Goal: Task Accomplishment & Management: Complete application form

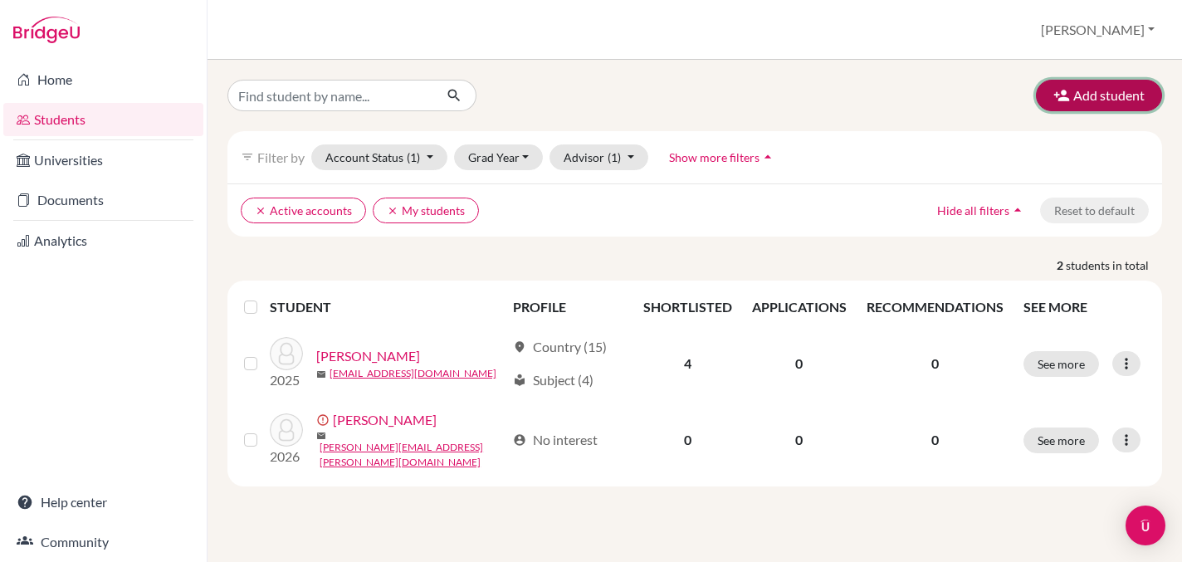
click at [1085, 105] on button "Add student" at bounding box center [1099, 96] width 126 height 32
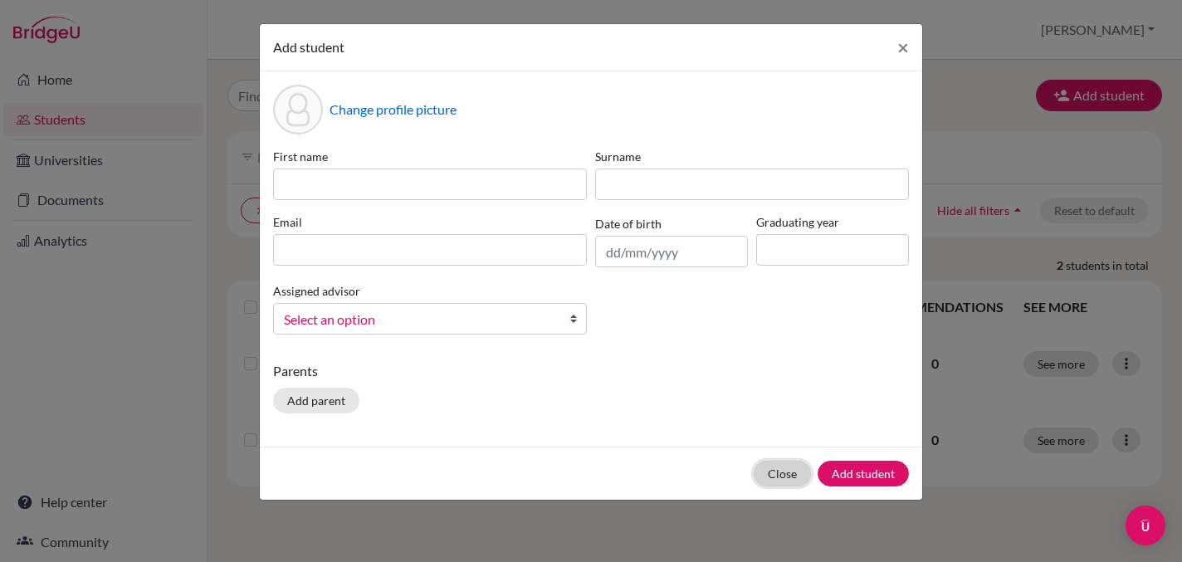
click at [786, 471] on button "Close" at bounding box center [782, 474] width 57 height 26
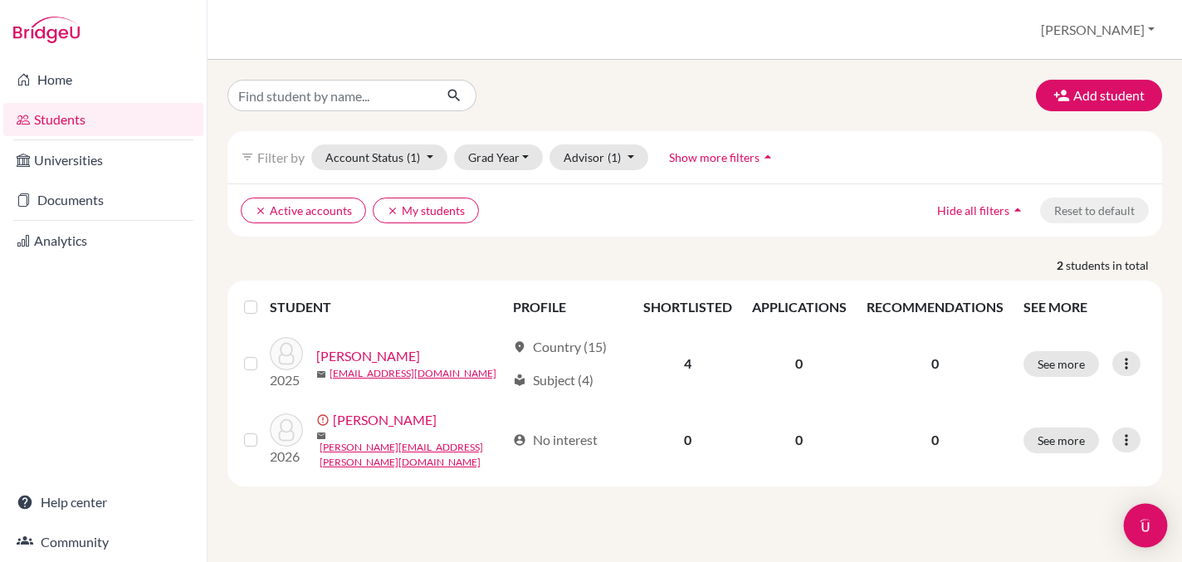
click at [1147, 528] on img "Open Intercom Messenger" at bounding box center [1145, 526] width 22 height 22
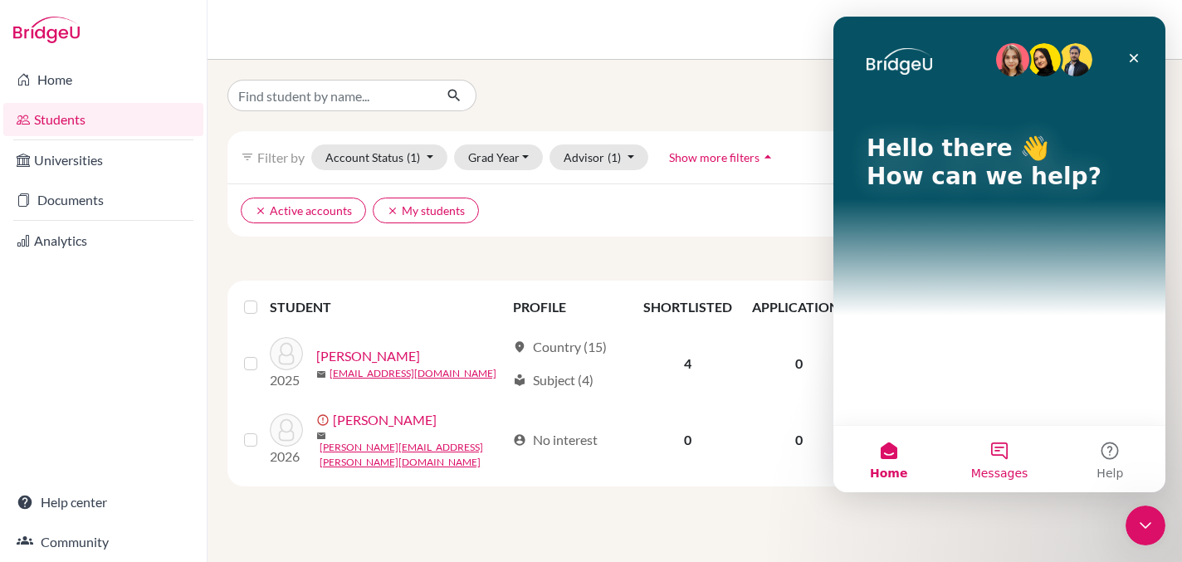
click at [1003, 450] on button "Messages" at bounding box center [999, 459] width 110 height 66
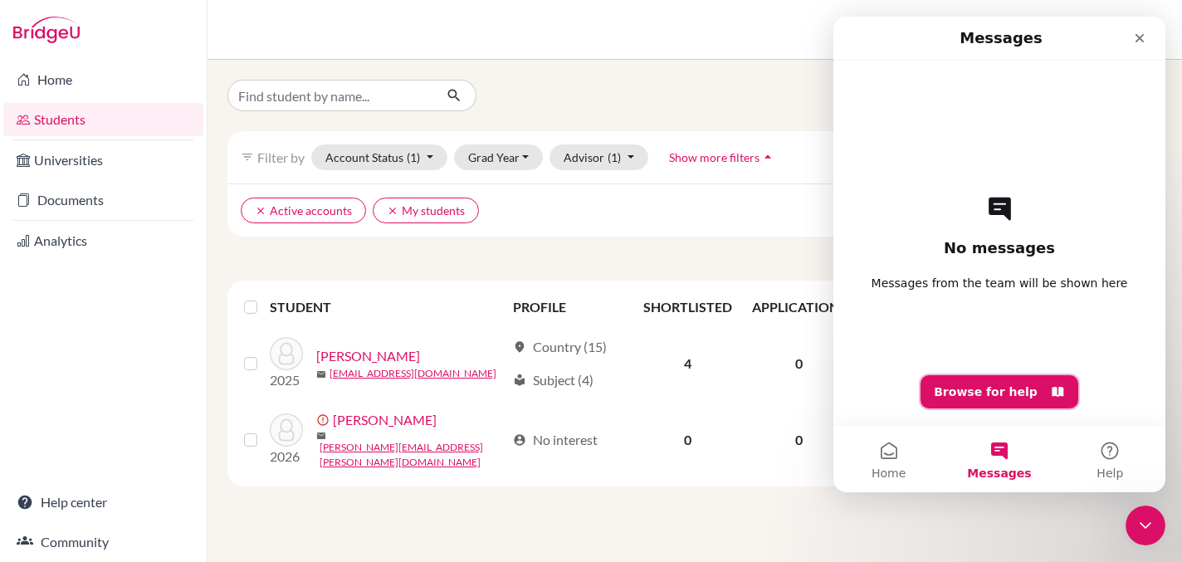
click at [986, 395] on button "Browse for help" at bounding box center [999, 391] width 158 height 33
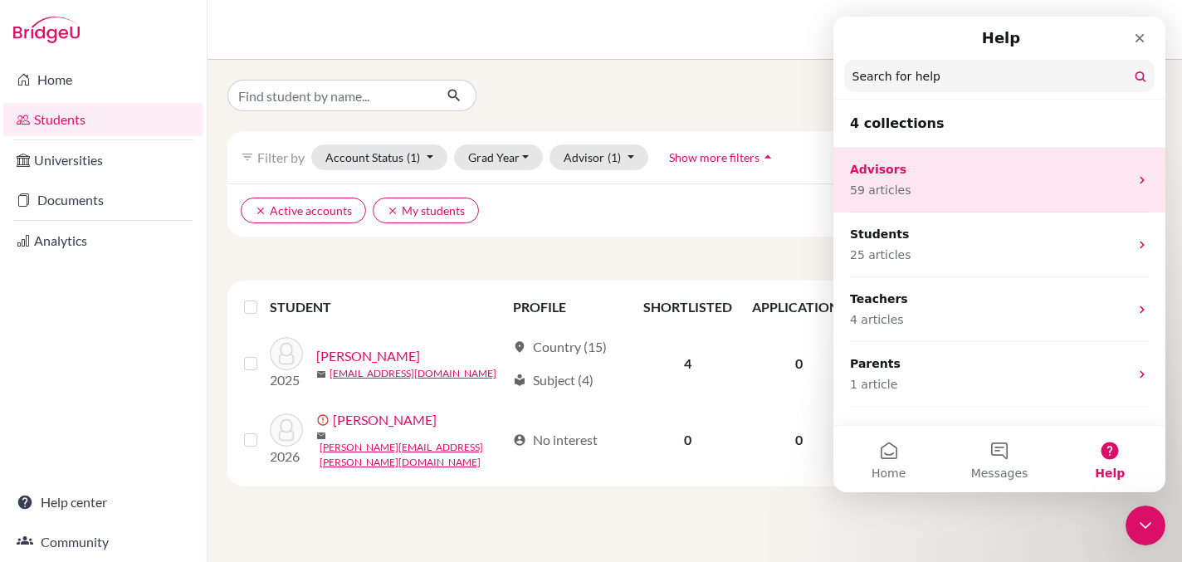
click at [970, 185] on p "59 articles" at bounding box center [989, 190] width 279 height 17
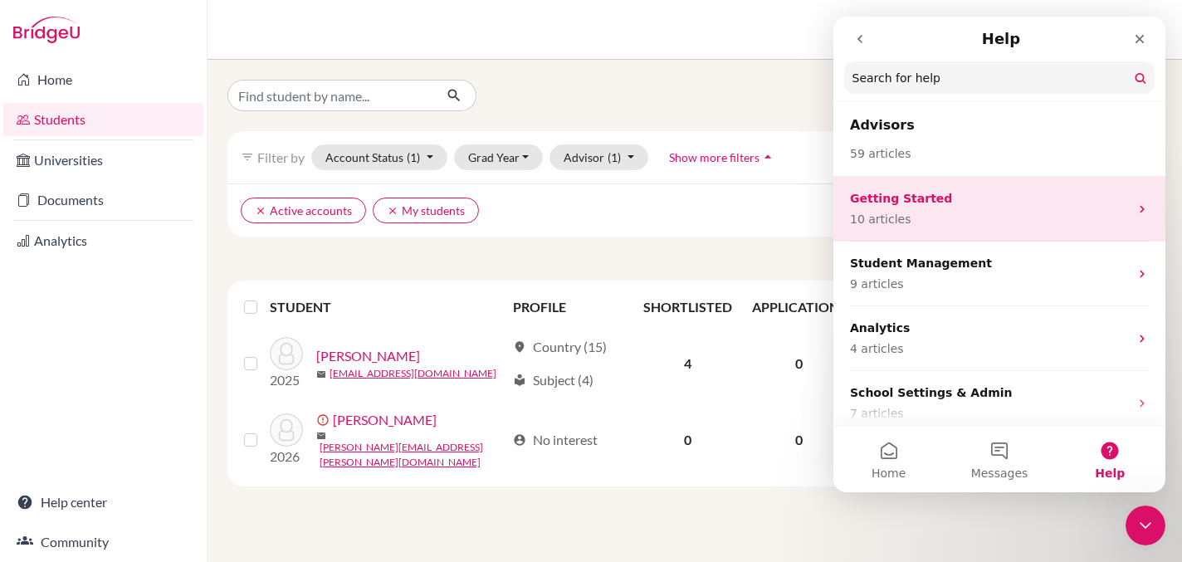
click at [935, 208] on div "Getting Started 10 articles" at bounding box center [989, 209] width 279 height 38
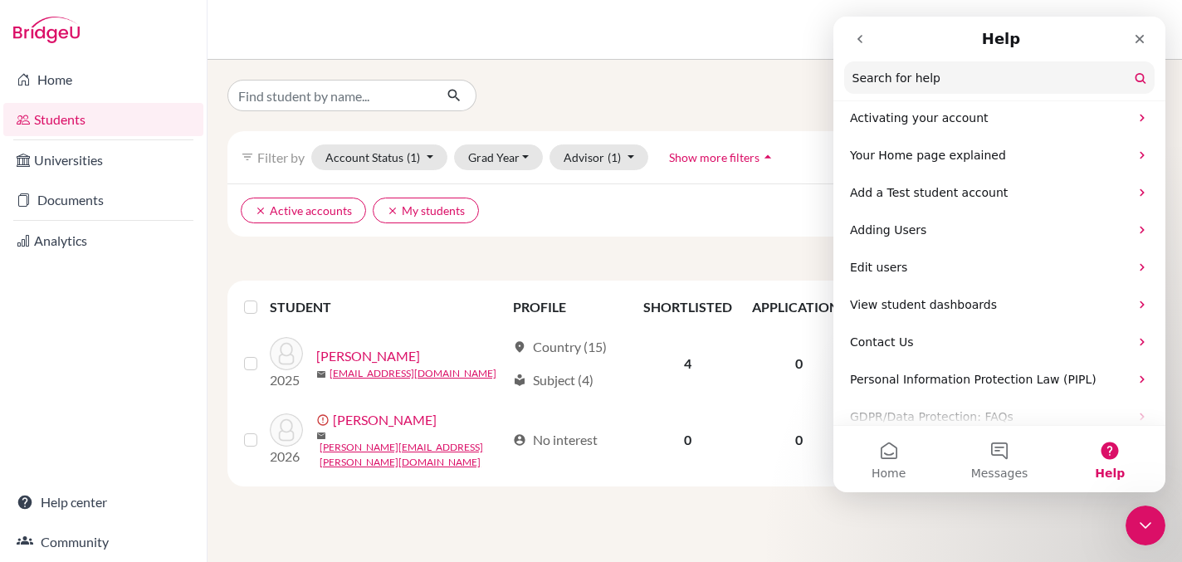
scroll to position [126, 0]
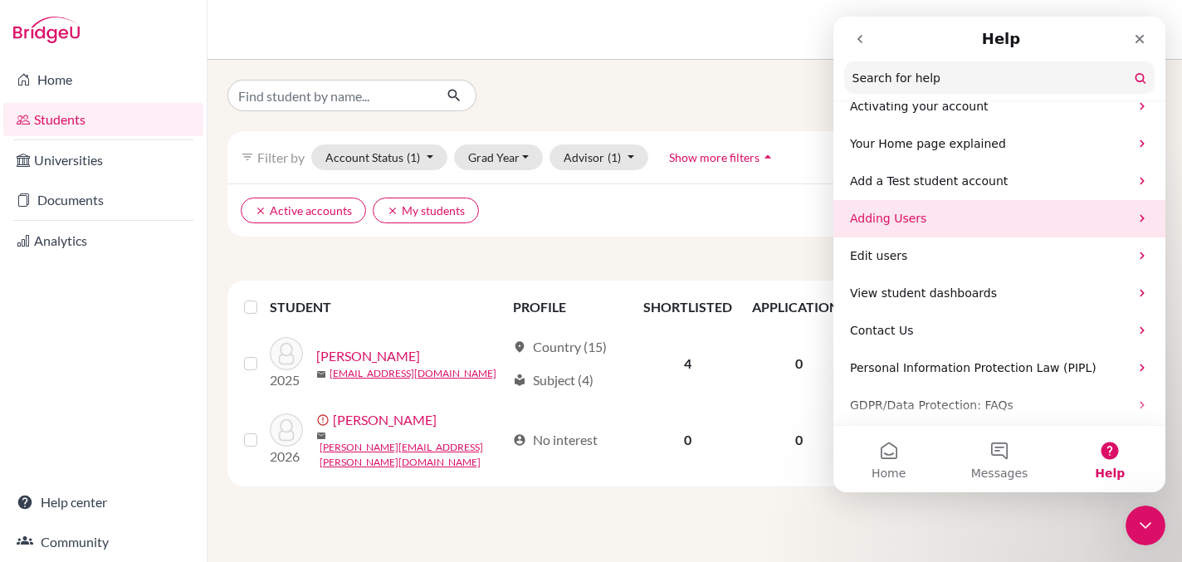
click at [930, 217] on p "Adding Users" at bounding box center [989, 218] width 279 height 17
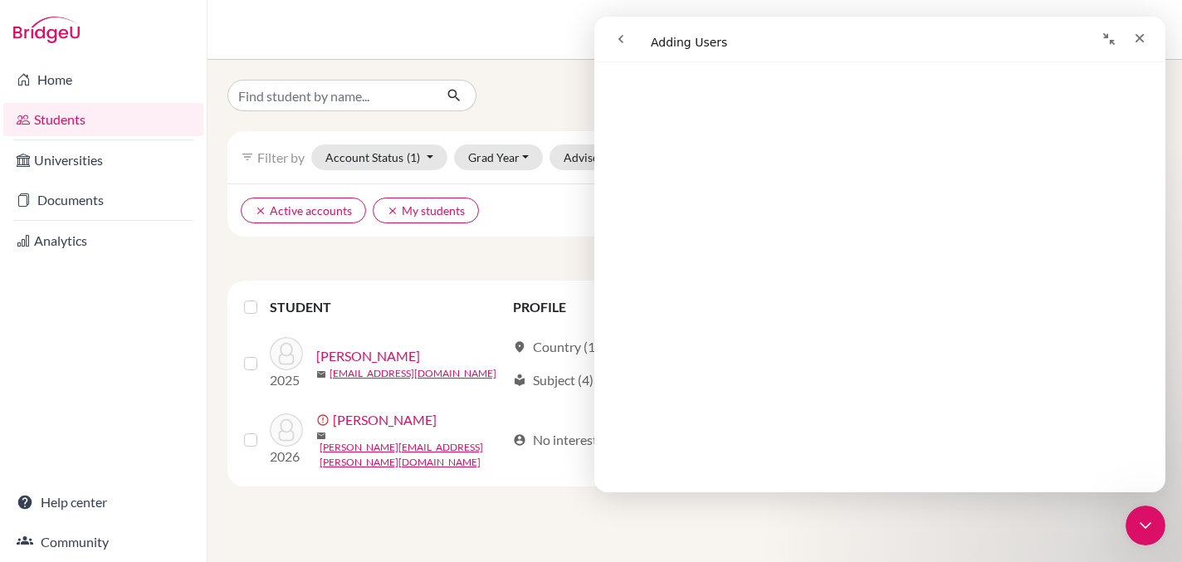
scroll to position [565, 0]
click at [294, 12] on div "Students overview Stephanie Profile School Settings Log out" at bounding box center [694, 30] width 974 height 60
click at [46, 85] on link "Home" at bounding box center [103, 79] width 200 height 33
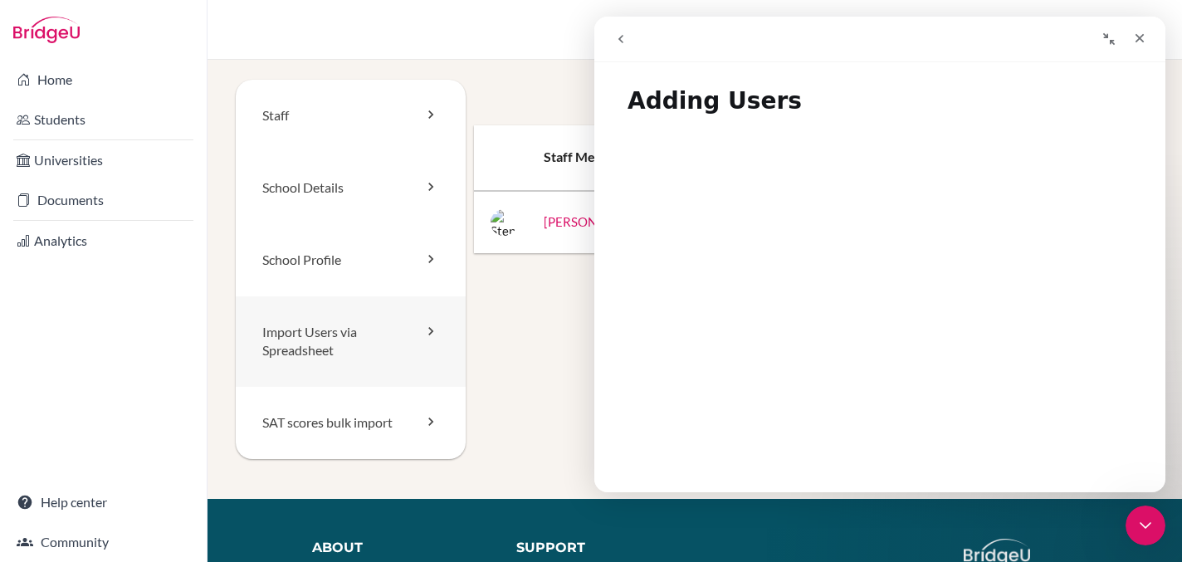
click at [334, 352] on link "Import Users via Spreadsheet" at bounding box center [351, 341] width 230 height 91
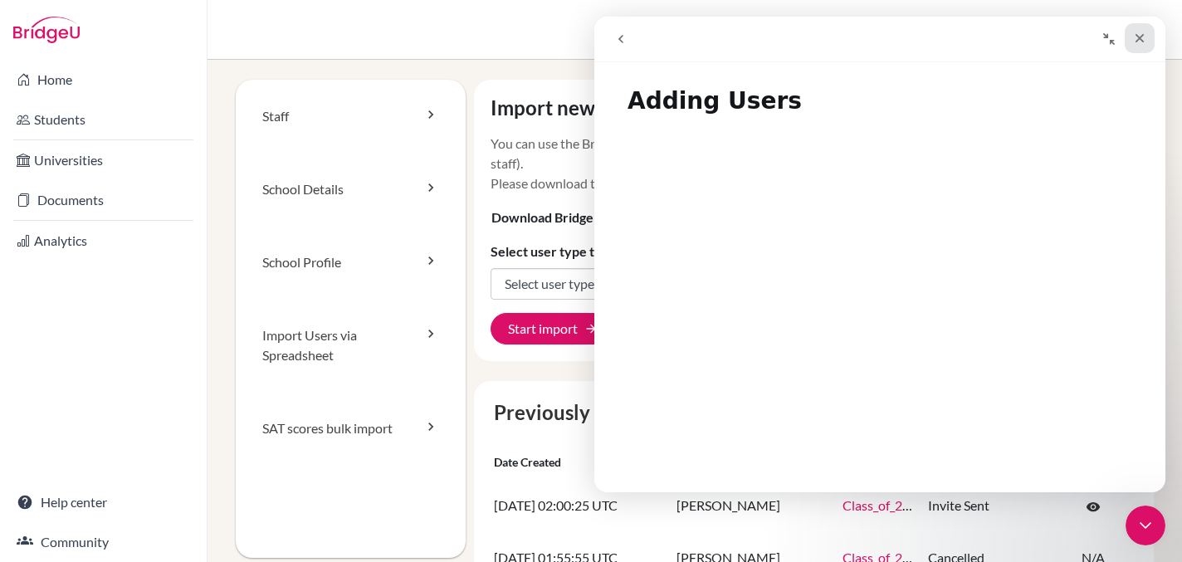
click at [1138, 41] on icon "Close" at bounding box center [1139, 38] width 13 height 13
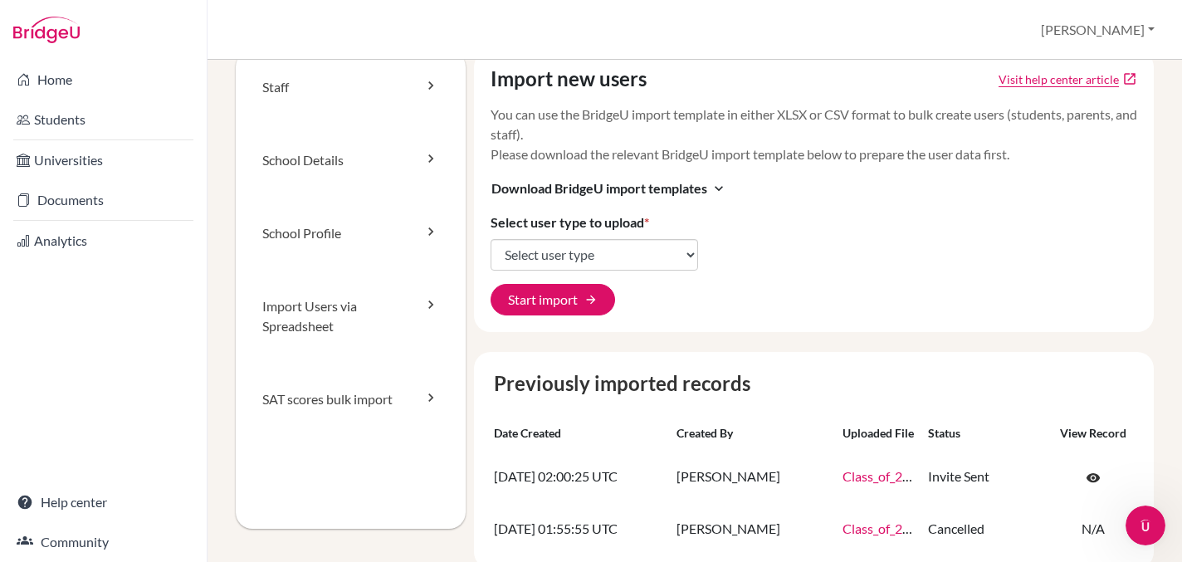
scroll to position [35, 0]
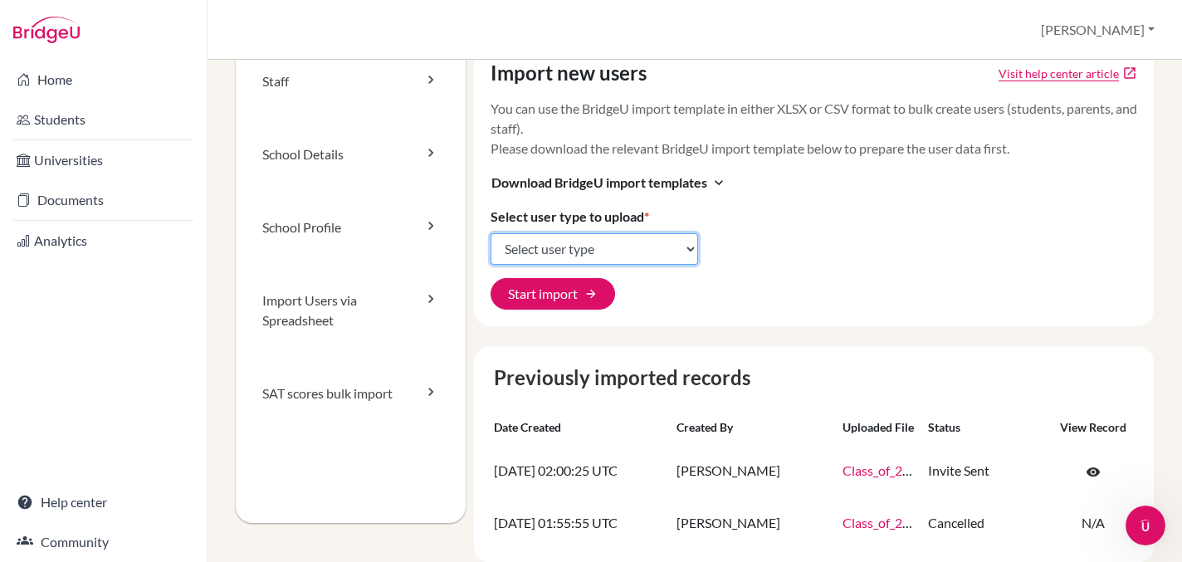
click at [660, 247] on select "Select user type Students Students and parents Parents Advisors Report writers" at bounding box center [593, 249] width 207 height 32
select select "students"
click at [490, 233] on select "Select user type Students Students and parents Parents Advisors Report writers" at bounding box center [593, 249] width 207 height 32
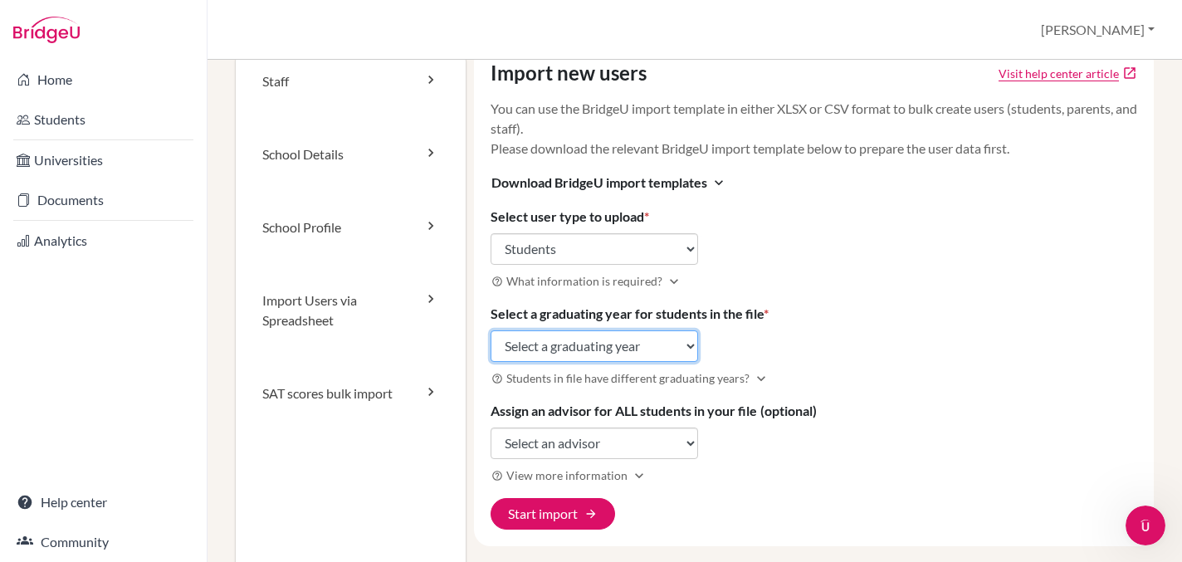
click at [607, 349] on select "Select a graduating year 2024 2025 2026 2027 2028 2029" at bounding box center [593, 346] width 207 height 32
select select "2026"
click at [490, 330] on select "Select a graduating year 2024 2025 2026 2027 2028 2029" at bounding box center [593, 346] width 207 height 32
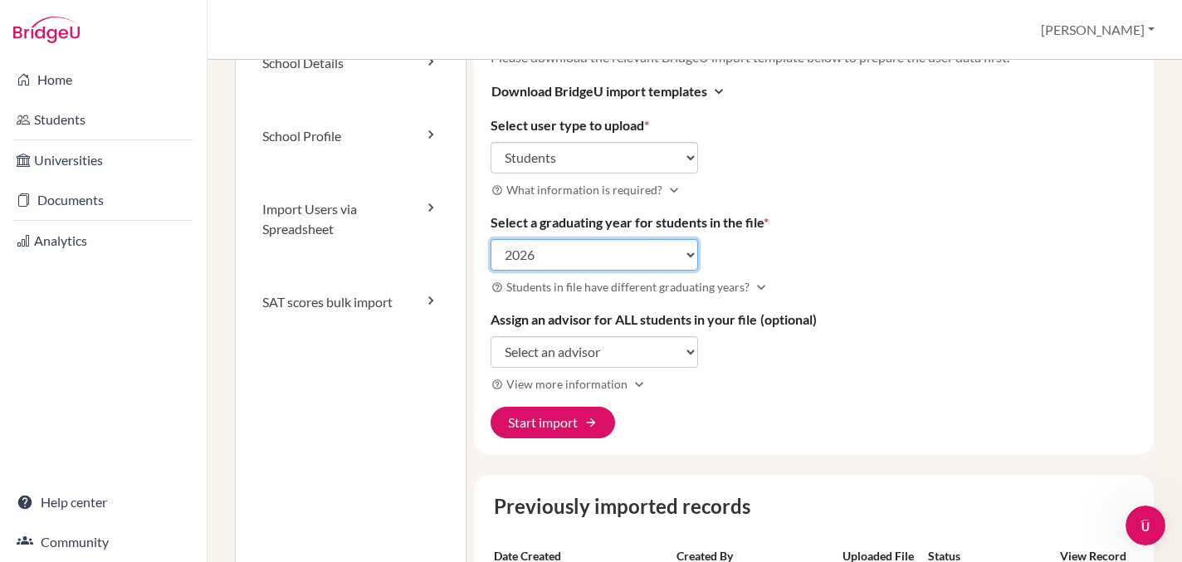
scroll to position [130, 0]
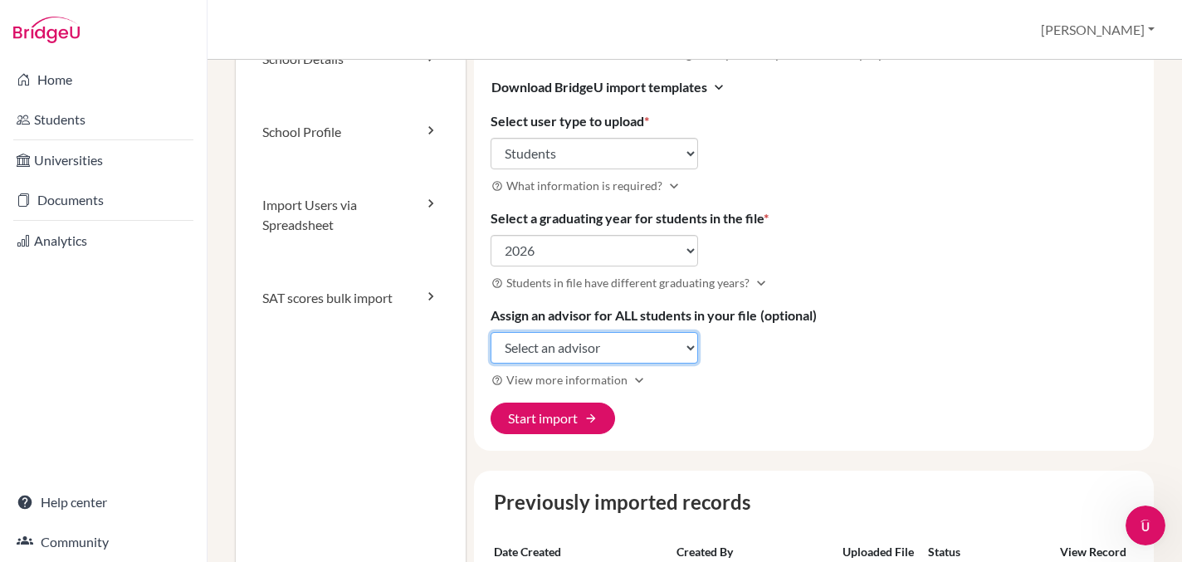
click at [613, 349] on select "Select an advisor Stephanie Likhanga" at bounding box center [593, 348] width 207 height 32
select select "413227"
click at [490, 332] on select "Select an advisor Stephanie Likhanga" at bounding box center [593, 348] width 207 height 32
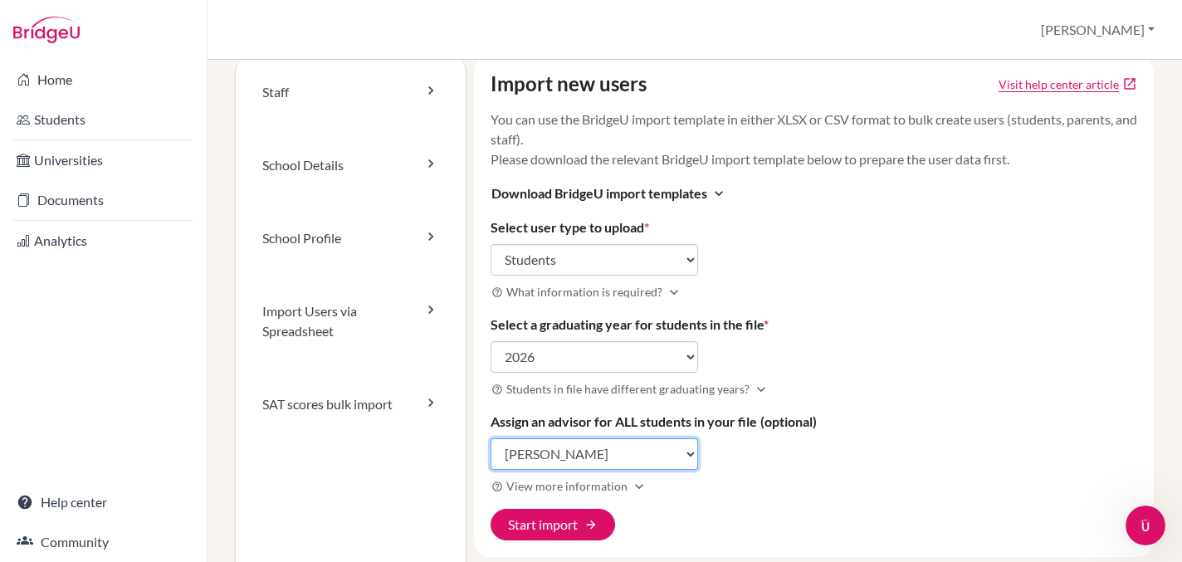
scroll to position [21, 0]
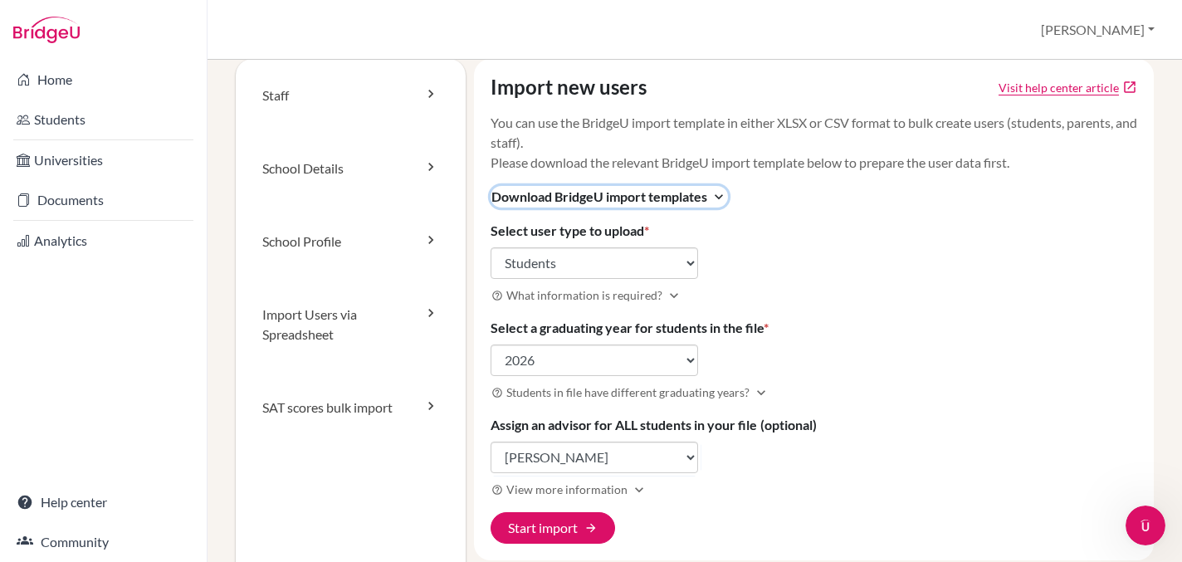
click at [706, 200] on span "Download BridgeU import templates" at bounding box center [599, 197] width 216 height 20
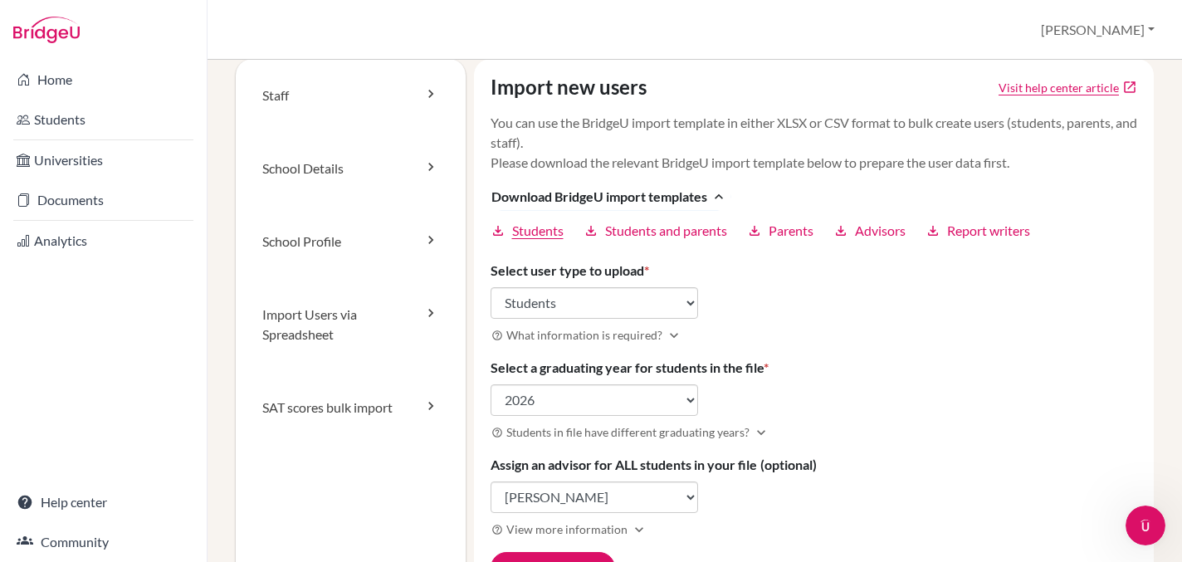
click at [540, 229] on span "Students" at bounding box center [537, 231] width 51 height 20
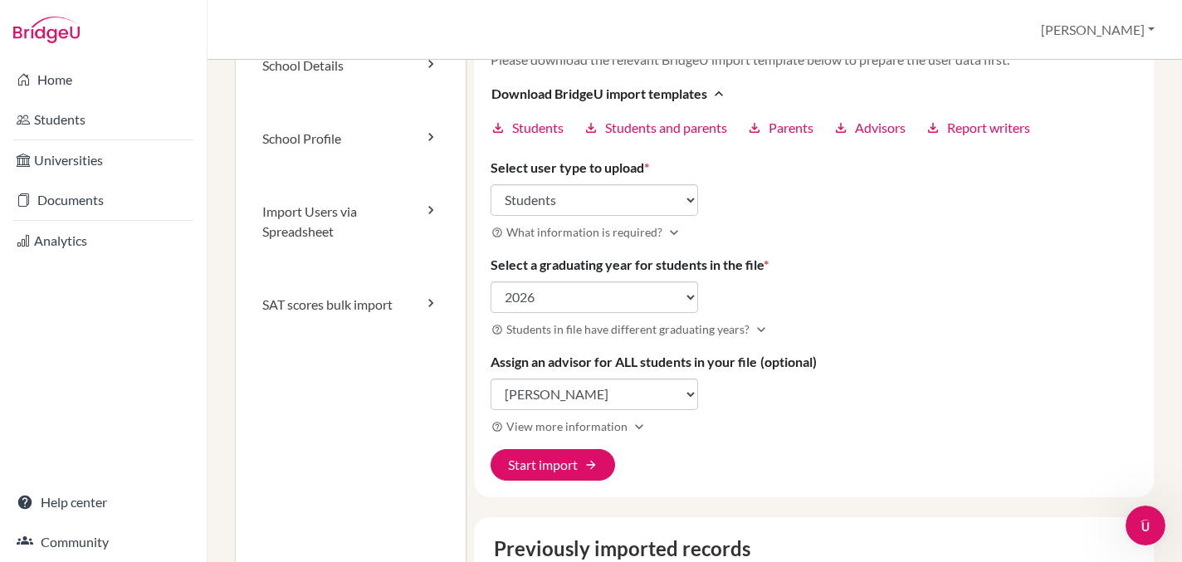
scroll to position [126, 0]
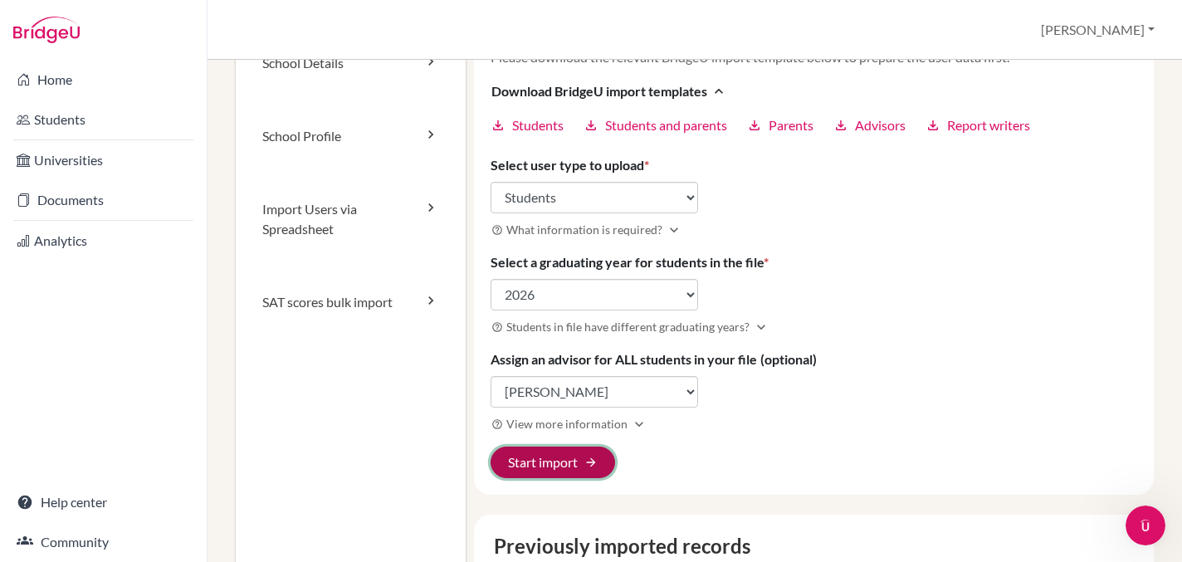
click at [541, 461] on button "Start import arrow_forward" at bounding box center [552, 462] width 124 height 32
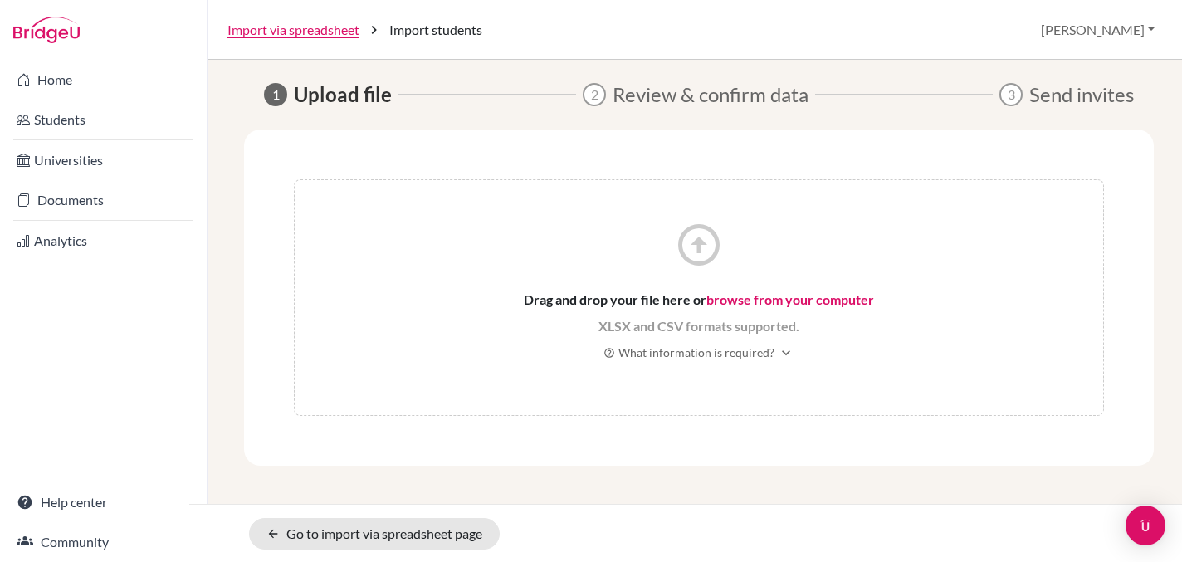
click at [749, 299] on link "browse from your computer" at bounding box center [790, 299] width 168 height 16
click at [765, 300] on link "browse from your computer" at bounding box center [790, 299] width 168 height 16
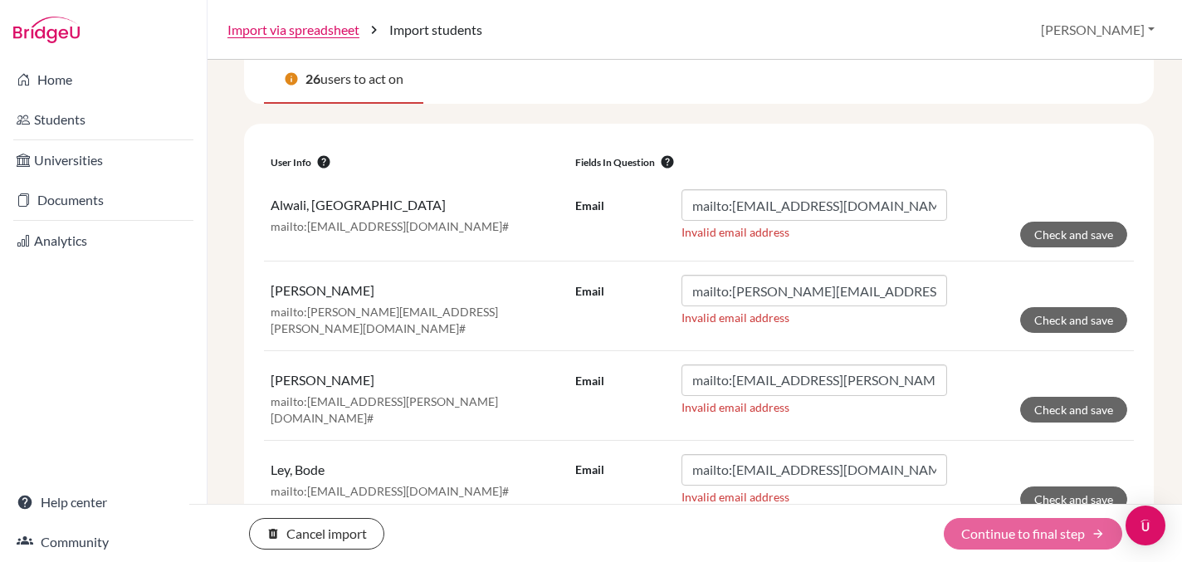
scroll to position [198, 0]
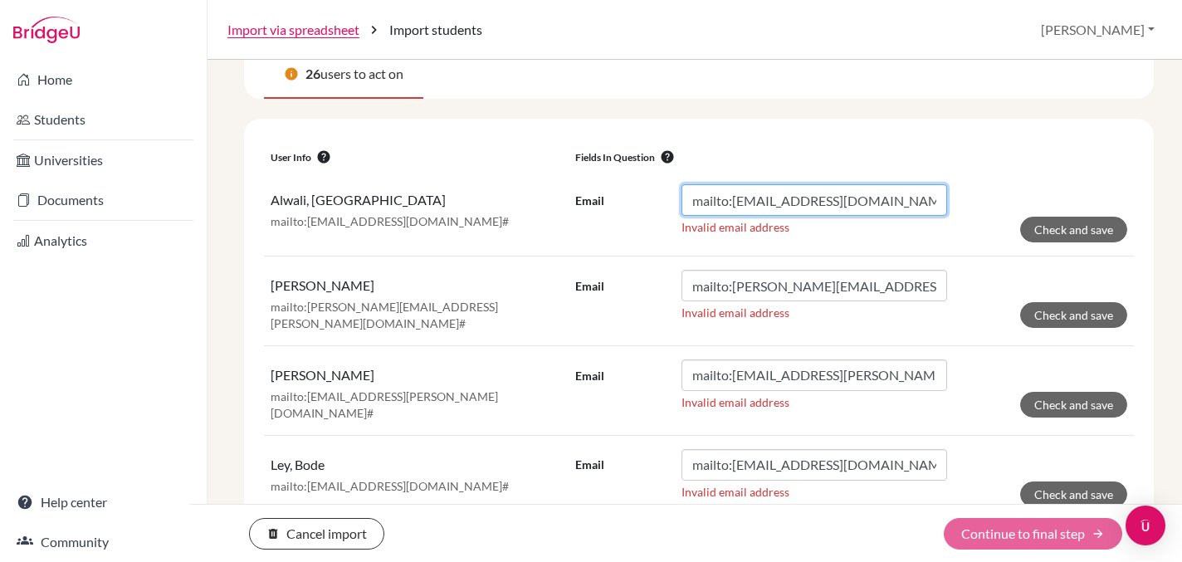
click at [734, 203] on input "mailto:[EMAIL_ADDRESS][DOMAIN_NAME]#" at bounding box center [814, 200] width 266 height 32
click at [926, 195] on input "[EMAIL_ADDRESS][URL][DOMAIN_NAME]" at bounding box center [814, 200] width 266 height 32
type input "[EMAIL_ADDRESS][DOMAIN_NAME]"
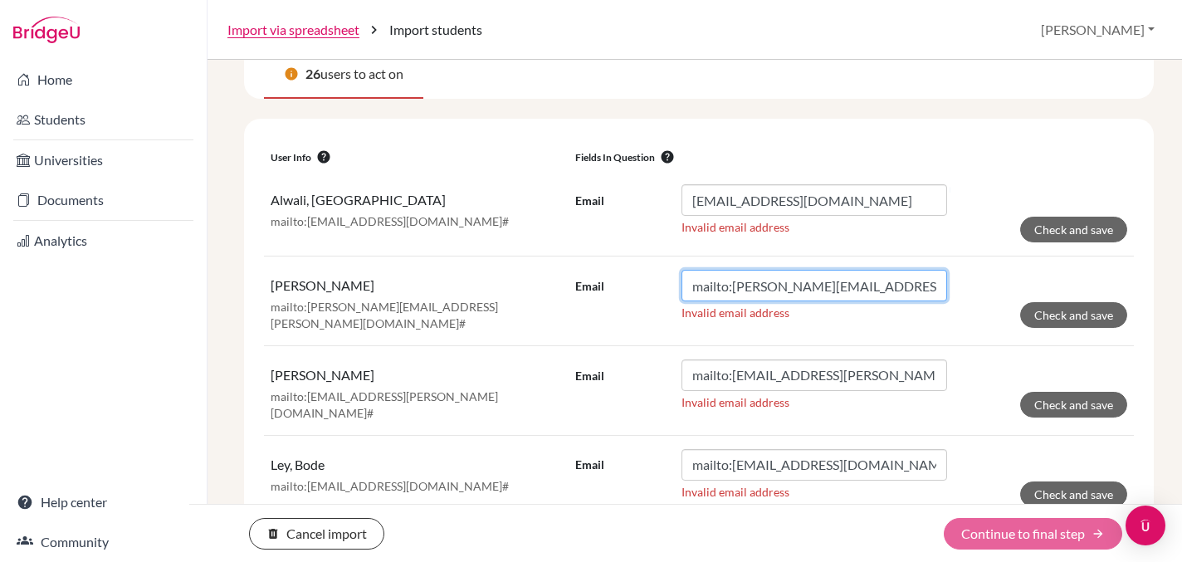
click at [938, 285] on input "mailto:[PERSON_NAME][EMAIL_ADDRESS][PERSON_NAME][DOMAIN_NAME]#" at bounding box center [814, 286] width 266 height 32
drag, startPoint x: 734, startPoint y: 285, endPoint x: 663, endPoint y: 285, distance: 71.4
click at [663, 285] on div "Email mailto:[PERSON_NAME][EMAIL_ADDRESS][PERSON_NAME][DOMAIN_NAME]" at bounding box center [761, 286] width 372 height 32
type input "[PERSON_NAME][EMAIL_ADDRESS][PERSON_NAME][DOMAIN_NAME]"
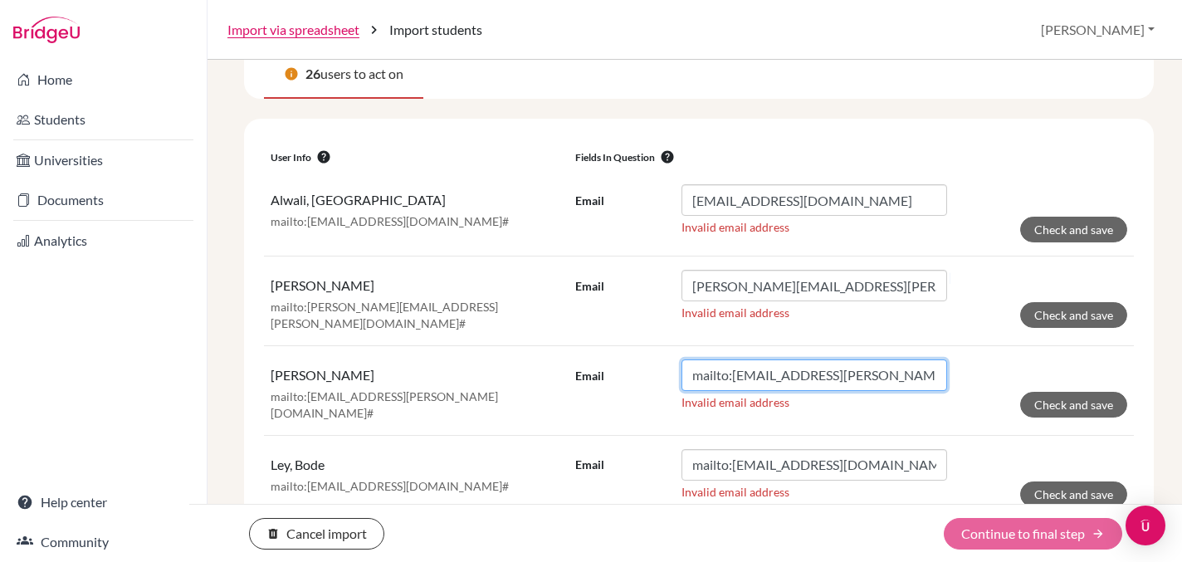
click at [946, 369] on input "mailto:[EMAIL_ADDRESS][PERSON_NAME][DOMAIN_NAME]#" at bounding box center [814, 375] width 266 height 32
click at [938, 373] on input "mailto:[EMAIL_ADDRESS][PERSON_NAME][DOMAIN_NAME]#" at bounding box center [814, 375] width 266 height 32
drag, startPoint x: 731, startPoint y: 373, endPoint x: 667, endPoint y: 368, distance: 64.0
click at [667, 368] on div "Email mailto:[EMAIL_ADDRESS][PERSON_NAME][DOMAIN_NAME]" at bounding box center [761, 375] width 372 height 32
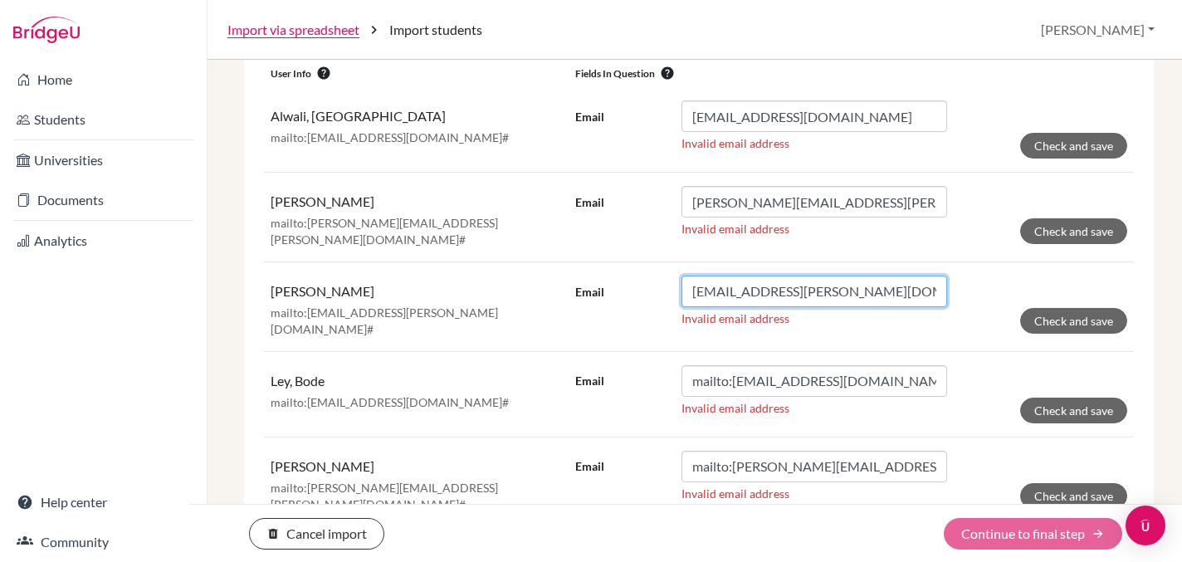
scroll to position [301, 0]
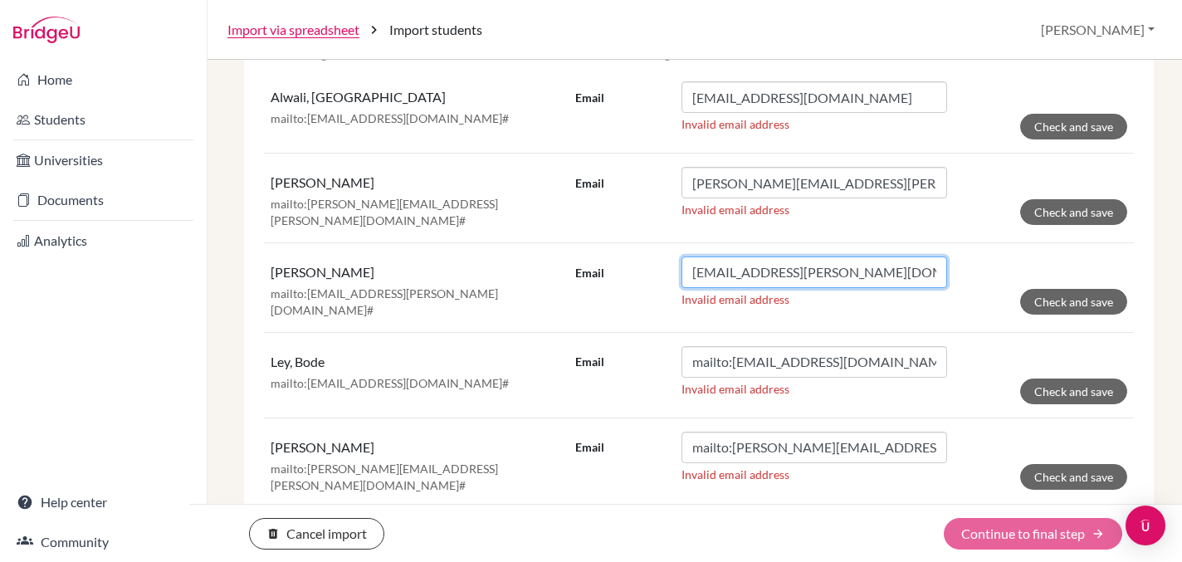
type input "[EMAIL_ADDRESS][PERSON_NAME][DOMAIN_NAME]"
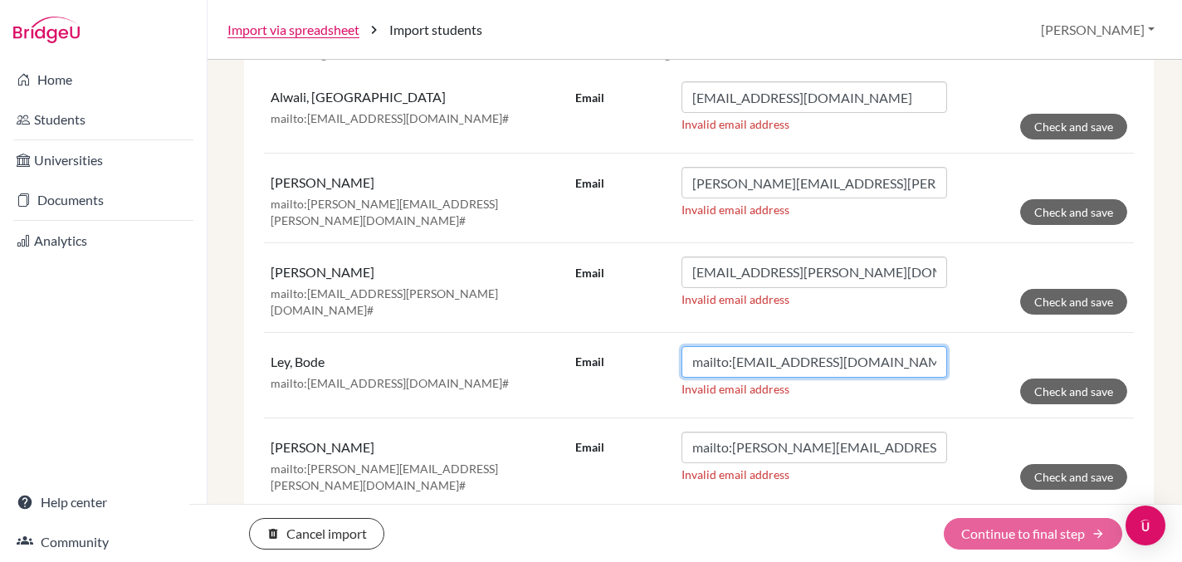
click at [911, 356] on input "mailto:[EMAIL_ADDRESS][DOMAIN_NAME]#" at bounding box center [814, 362] width 266 height 32
drag, startPoint x: 734, startPoint y: 354, endPoint x: 677, endPoint y: 353, distance: 56.5
click at [677, 353] on div "Email mailto:[EMAIL_ADDRESS][DOMAIN_NAME]" at bounding box center [761, 362] width 372 height 32
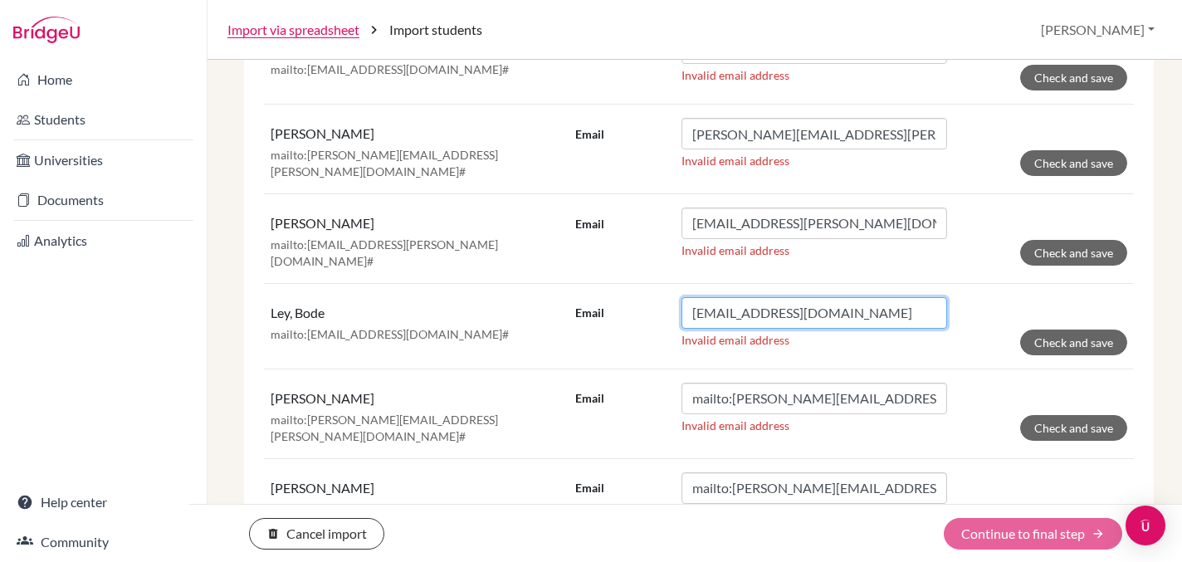
scroll to position [376, 0]
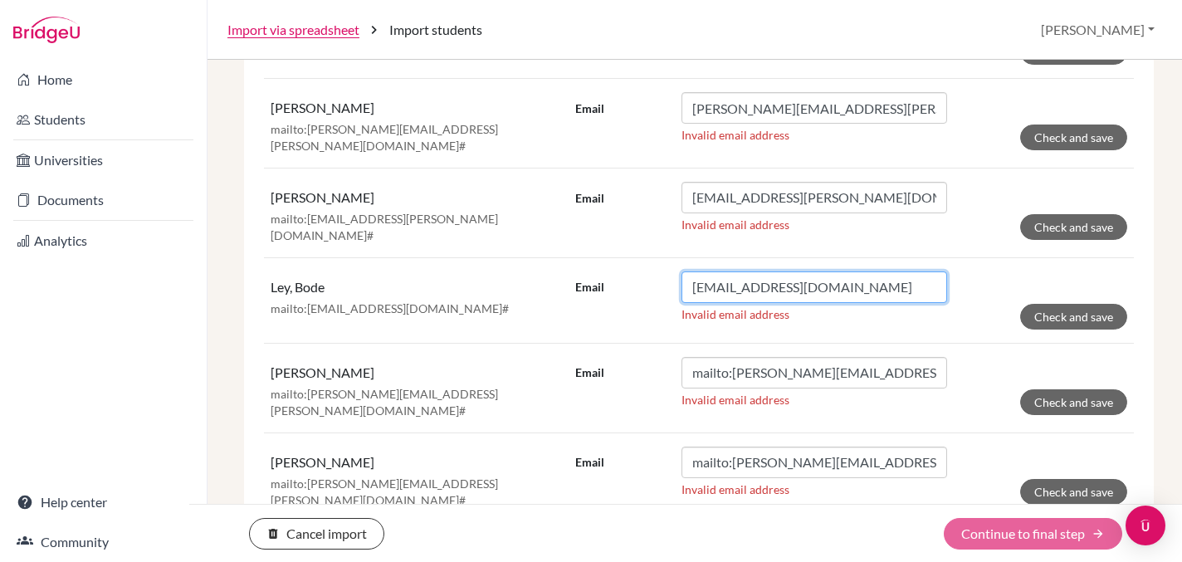
type input "[EMAIL_ADDRESS][DOMAIN_NAME]"
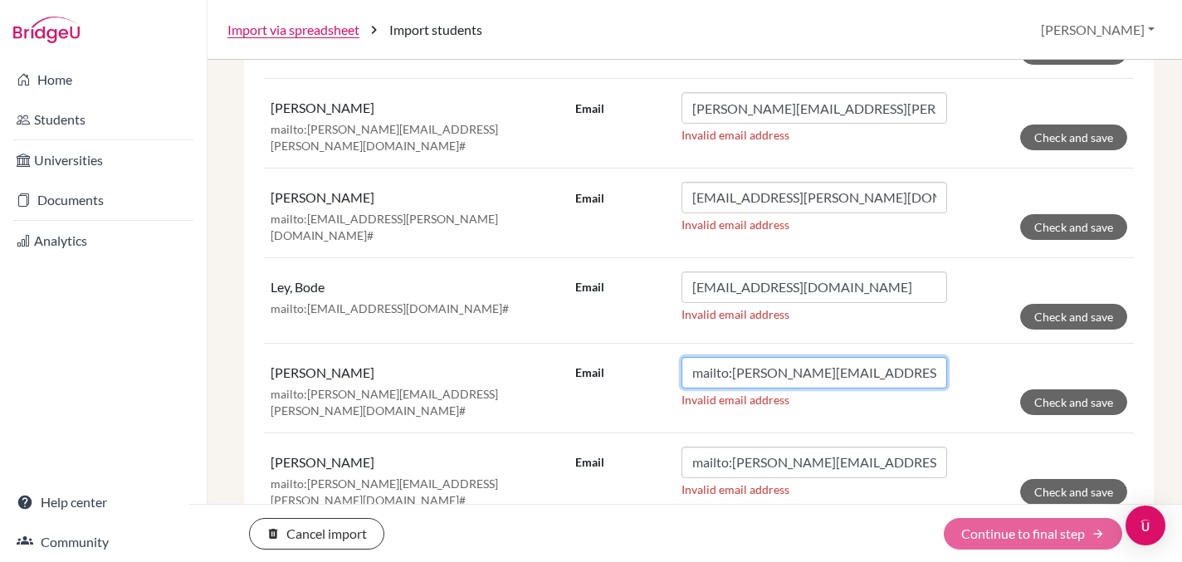
click at [928, 366] on input "mailto:[PERSON_NAME][EMAIL_ADDRESS][PERSON_NAME][DOMAIN_NAME]#" at bounding box center [814, 373] width 266 height 32
click at [734, 368] on input "mailto:[PERSON_NAME][EMAIL_ADDRESS][PERSON_NAME][DOMAIN_NAME]#" at bounding box center [814, 373] width 266 height 32
drag, startPoint x: 734, startPoint y: 368, endPoint x: 659, endPoint y: 364, distance: 75.6
click at [659, 364] on div "Email mailto:[PERSON_NAME][EMAIL_ADDRESS][PERSON_NAME][DOMAIN_NAME]#" at bounding box center [761, 373] width 372 height 32
click at [926, 372] on input "[PERSON_NAME][EMAIL_ADDRESS][URL][PERSON_NAME][DOMAIN_NAME]" at bounding box center [814, 373] width 266 height 32
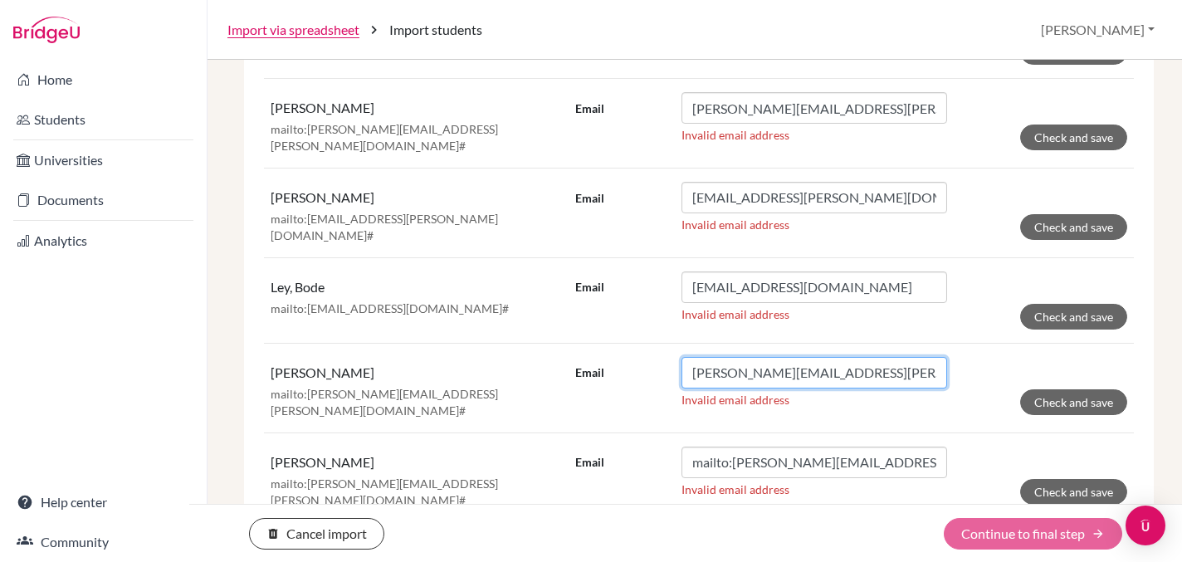
type input "[PERSON_NAME][EMAIL_ADDRESS][PERSON_NAME][DOMAIN_NAME]"
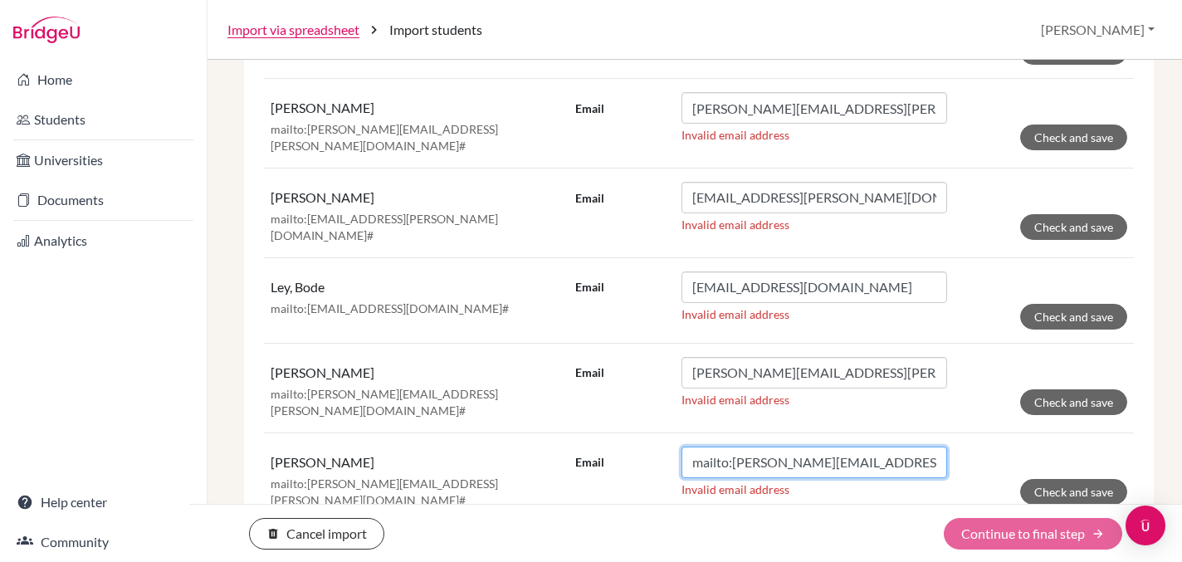
click at [922, 452] on input "mailto:[PERSON_NAME][EMAIL_ADDRESS][PERSON_NAME][DOMAIN_NAME]#" at bounding box center [814, 462] width 266 height 32
drag, startPoint x: 734, startPoint y: 456, endPoint x: 665, endPoint y: 455, distance: 69.7
click at [665, 455] on div "Email mailto:[PERSON_NAME][EMAIL_ADDRESS][PERSON_NAME][DOMAIN_NAME]" at bounding box center [761, 462] width 372 height 32
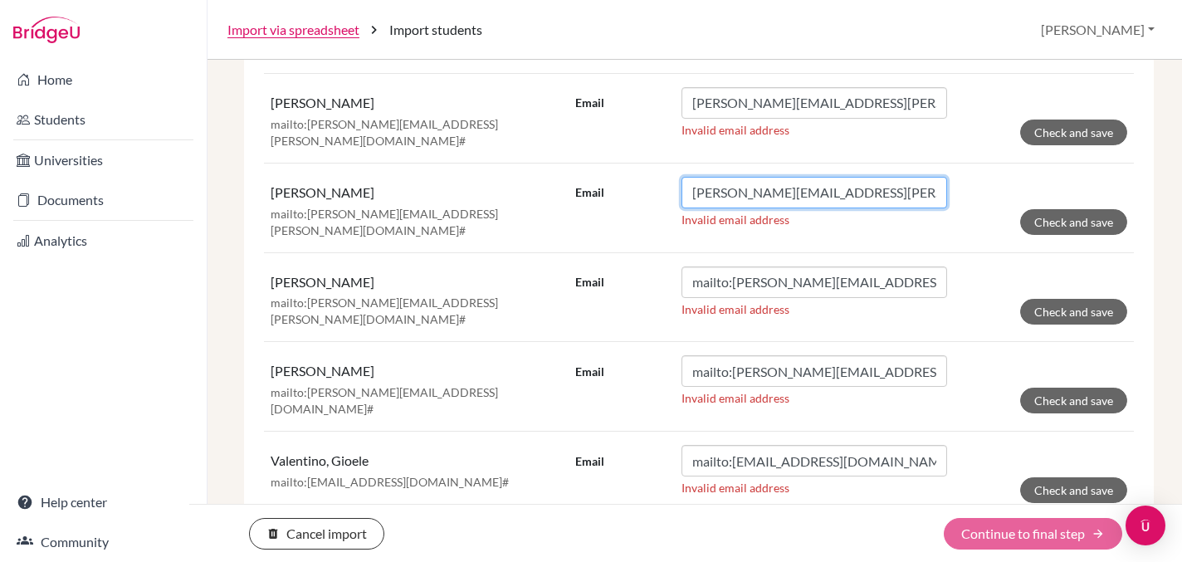
scroll to position [685, 0]
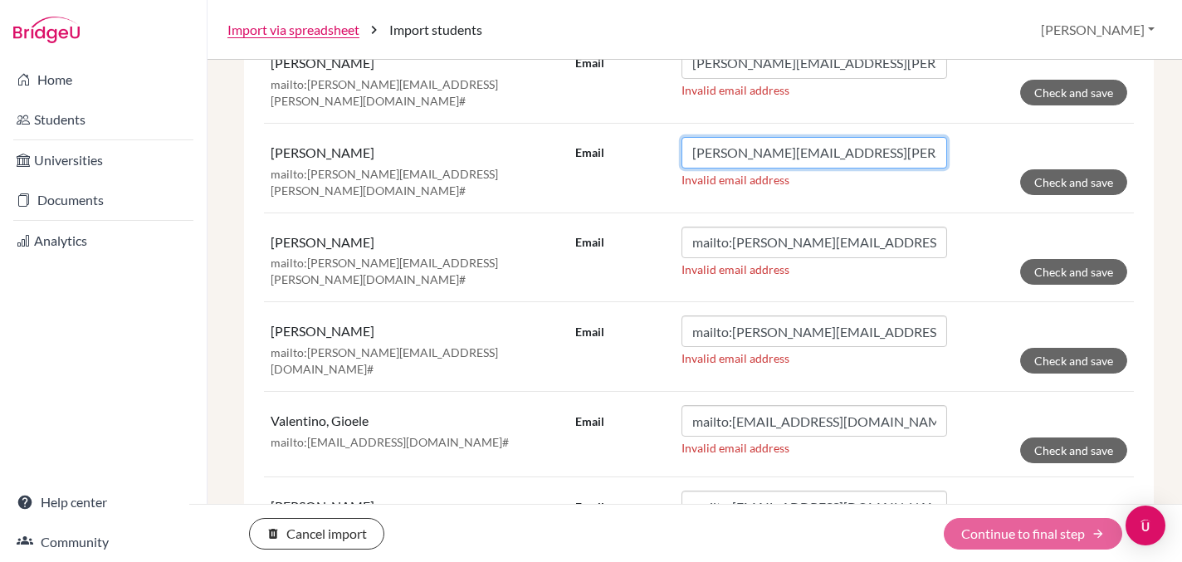
type input "[PERSON_NAME][EMAIL_ADDRESS][PERSON_NAME][DOMAIN_NAME]"
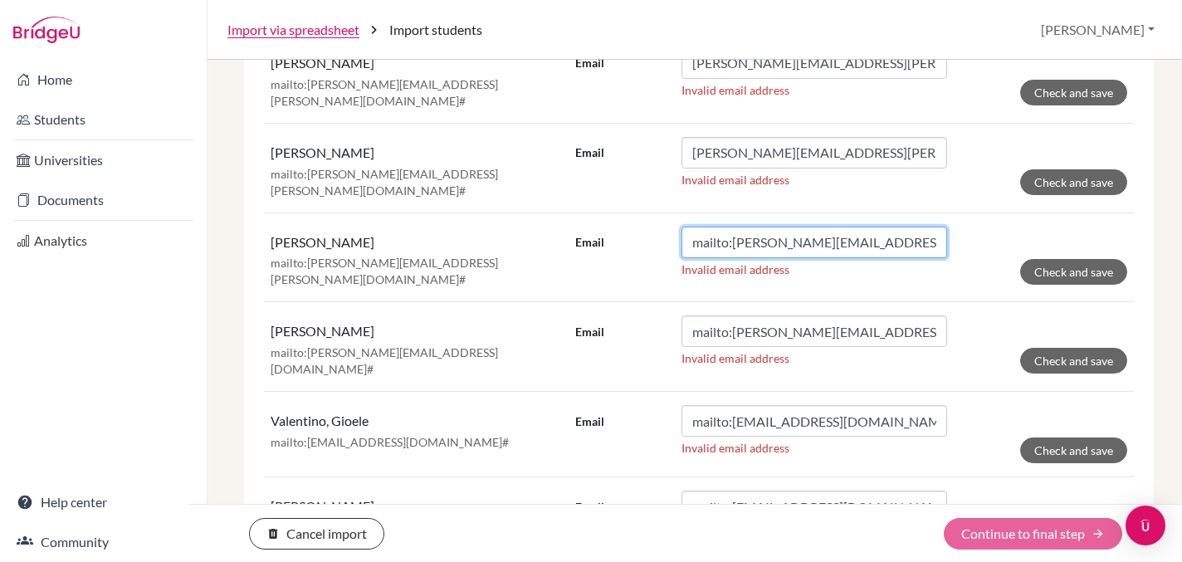
click at [930, 230] on input "mailto:[PERSON_NAME][EMAIL_ADDRESS][PERSON_NAME][DOMAIN_NAME]#" at bounding box center [814, 243] width 266 height 32
type input "mailto:[PERSON_NAME][EMAIL_ADDRESS][PERSON_NAME][DOMAIN_NAME]"
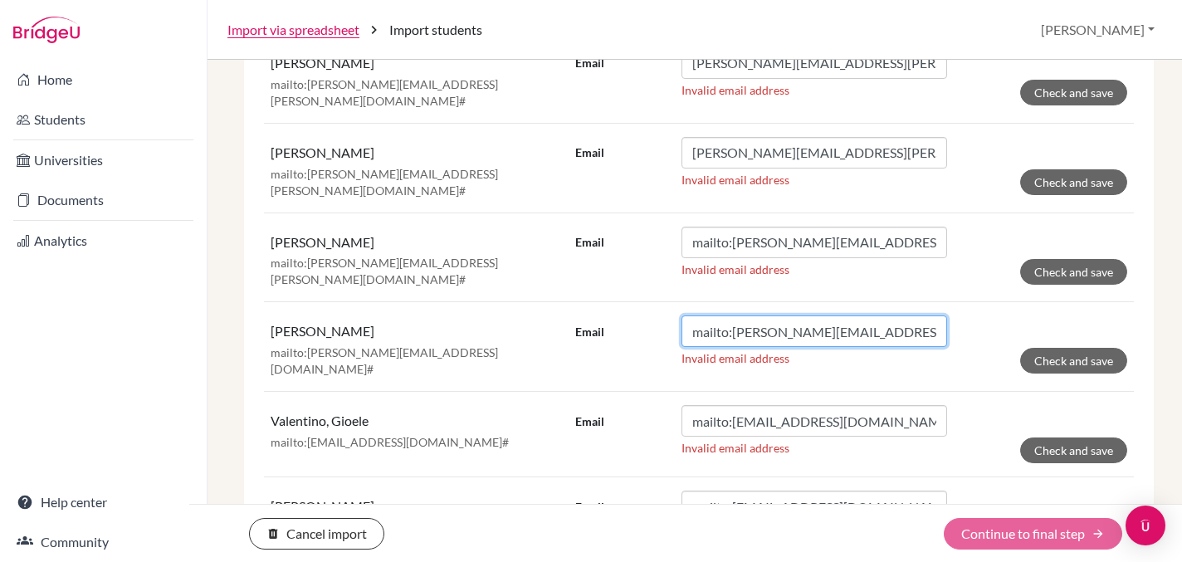
drag, startPoint x: 732, startPoint y: 315, endPoint x: 678, endPoint y: 313, distance: 54.0
click at [678, 315] on div "Email mailto:[PERSON_NAME][EMAIL_ADDRESS][DOMAIN_NAME]#" at bounding box center [761, 331] width 372 height 32
type input "[PERSON_NAME][EMAIL_ADDRESS][URL][DOMAIN_NAME]"
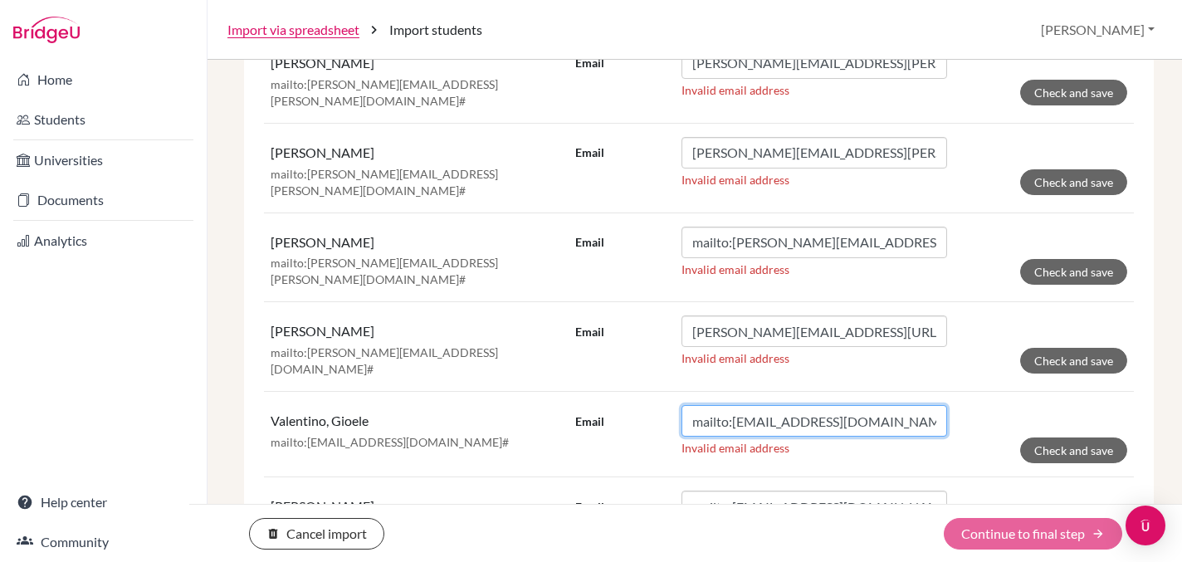
drag, startPoint x: 733, startPoint y: 399, endPoint x: 672, endPoint y: 397, distance: 60.6
click at [672, 405] on div "Email mailto:[EMAIL_ADDRESS][DOMAIN_NAME]#" at bounding box center [761, 421] width 372 height 32
click at [937, 405] on input "[EMAIL_ADDRESS][URL][DOMAIN_NAME]" at bounding box center [814, 421] width 266 height 32
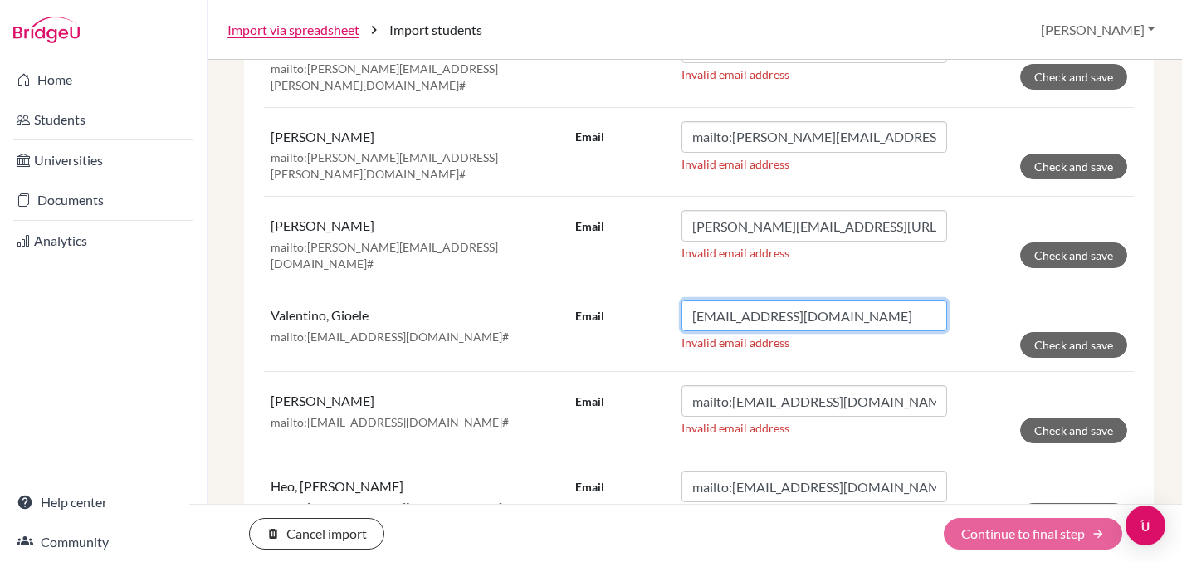
scroll to position [794, 0]
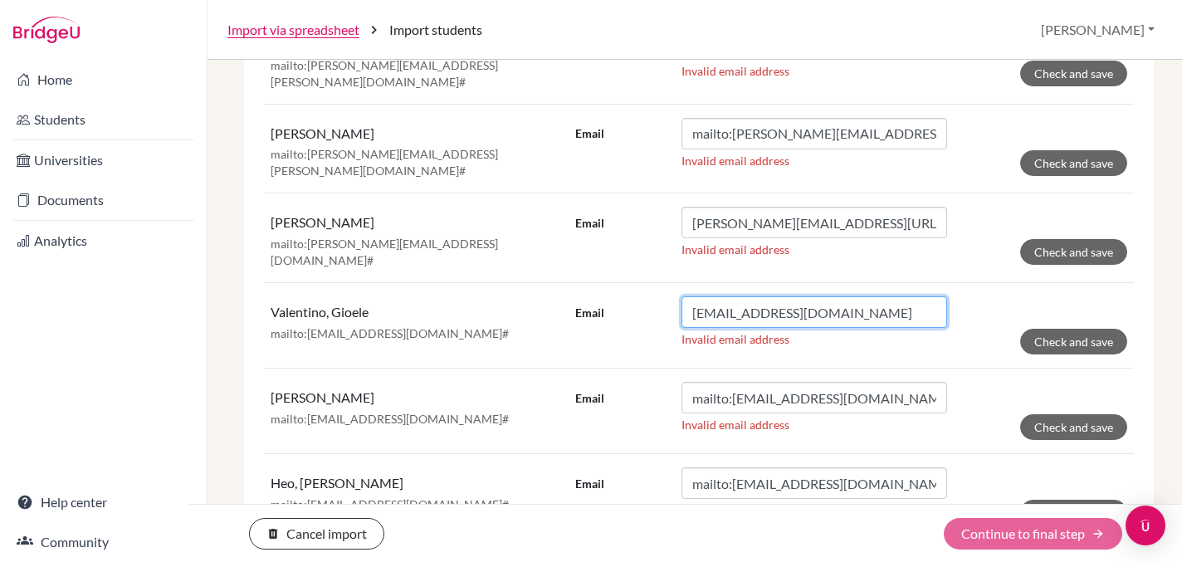
type input "[EMAIL_ADDRESS][DOMAIN_NAME]"
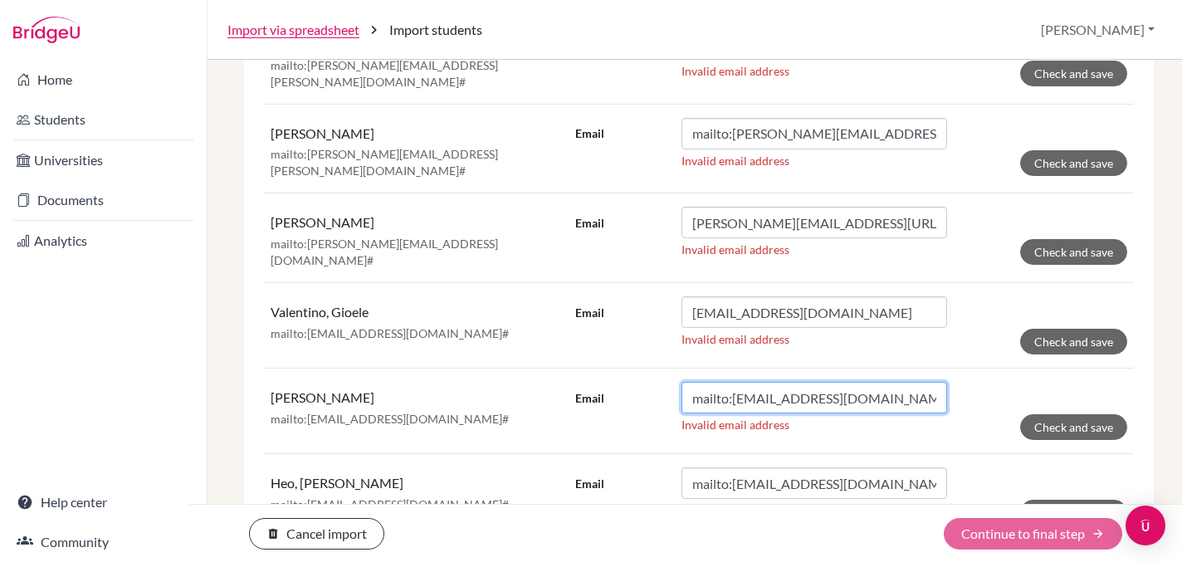
drag, startPoint x: 733, startPoint y: 377, endPoint x: 681, endPoint y: 371, distance: 51.8
click at [681, 382] on input "mailto:[EMAIL_ADDRESS][DOMAIN_NAME]#" at bounding box center [814, 398] width 266 height 32
click at [890, 382] on input "[EMAIL_ADDRESS][URL][DOMAIN_NAME]" at bounding box center [814, 398] width 266 height 32
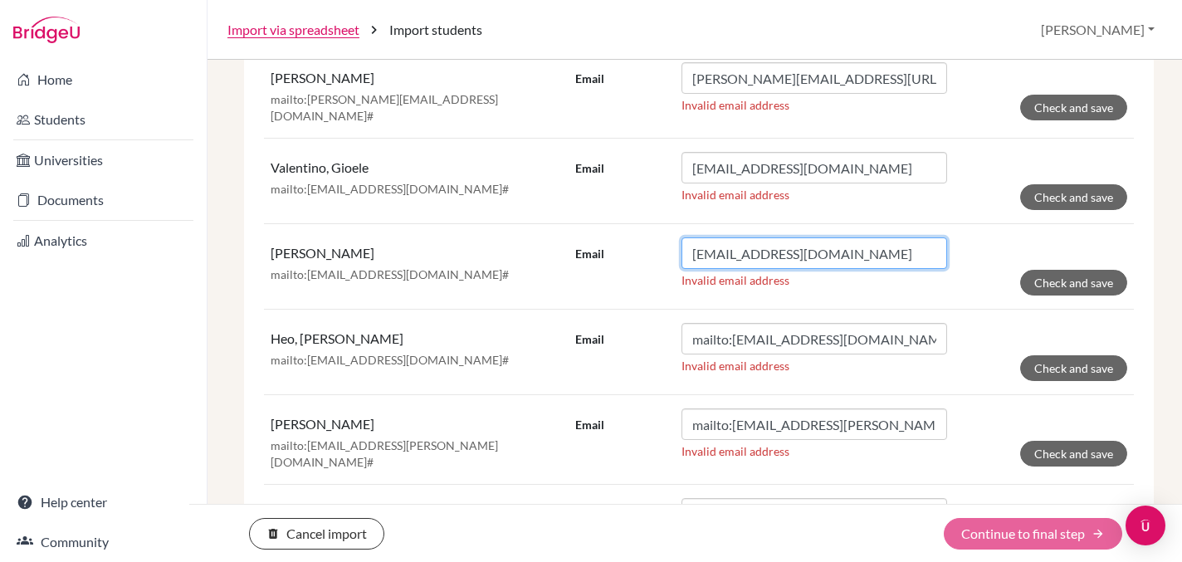
scroll to position [936, 0]
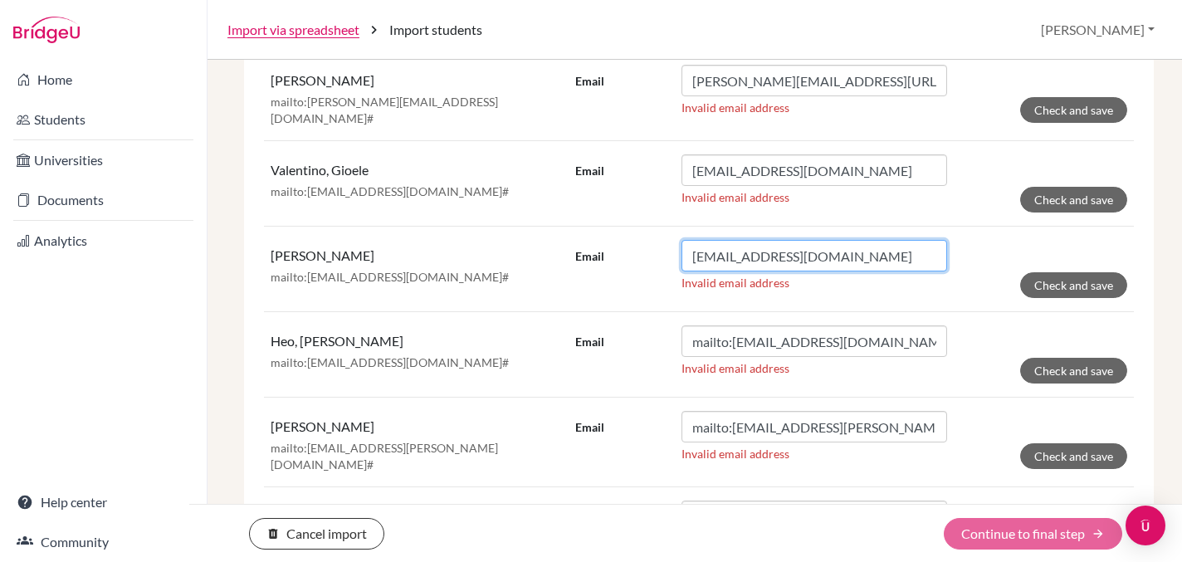
type input "[EMAIL_ADDRESS][DOMAIN_NAME]"
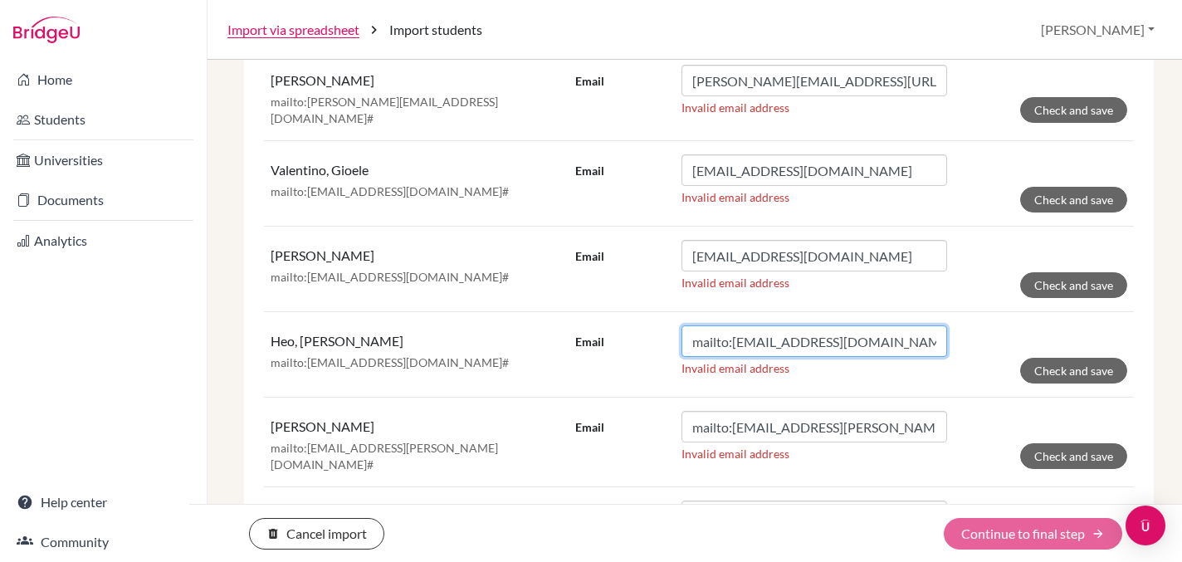
drag, startPoint x: 733, startPoint y: 319, endPoint x: 652, endPoint y: 319, distance: 80.5
click at [652, 325] on div "Email mailto:[EMAIL_ADDRESS][DOMAIN_NAME]#" at bounding box center [761, 341] width 372 height 32
click at [890, 325] on input "[EMAIL_ADDRESS][URL][DOMAIN_NAME]" at bounding box center [814, 341] width 266 height 32
type input "[EMAIL_ADDRESS][DOMAIN_NAME]"
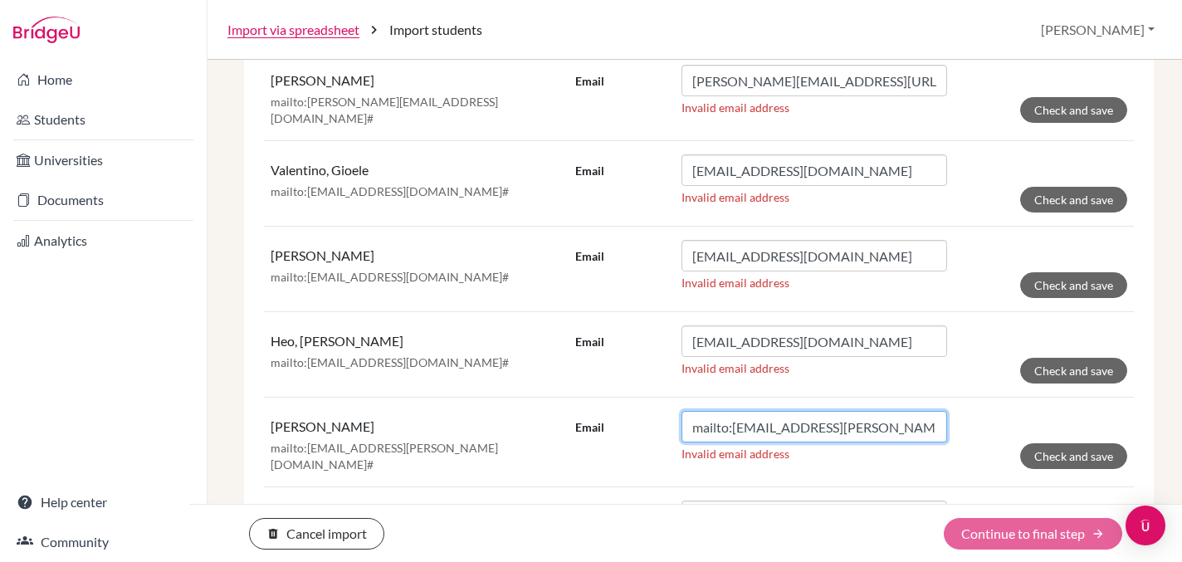
click at [733, 411] on input "mailto:[EMAIL_ADDRESS][PERSON_NAME][DOMAIN_NAME]#" at bounding box center [814, 427] width 266 height 32
drag, startPoint x: 733, startPoint y: 407, endPoint x: 647, endPoint y: 396, distance: 86.2
click at [647, 411] on div "Email mailto:[EMAIL_ADDRESS][PERSON_NAME][DOMAIN_NAME]#" at bounding box center [761, 427] width 372 height 32
click at [915, 411] on input "[EMAIL_ADDRESS][URL][PERSON_NAME][DOMAIN_NAME]" at bounding box center [814, 427] width 266 height 32
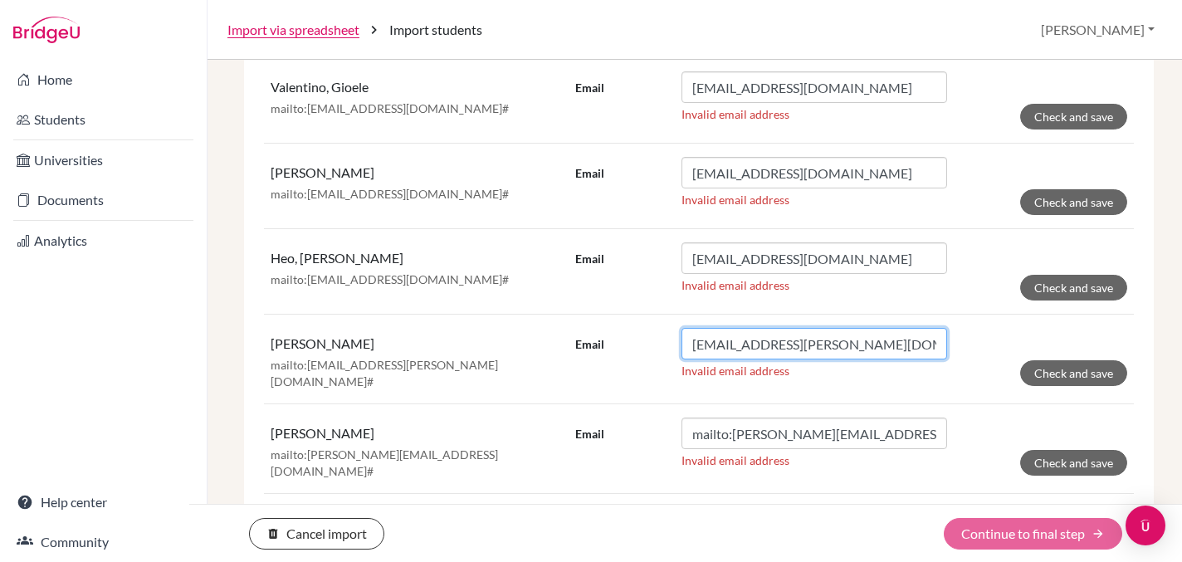
scroll to position [1046, 0]
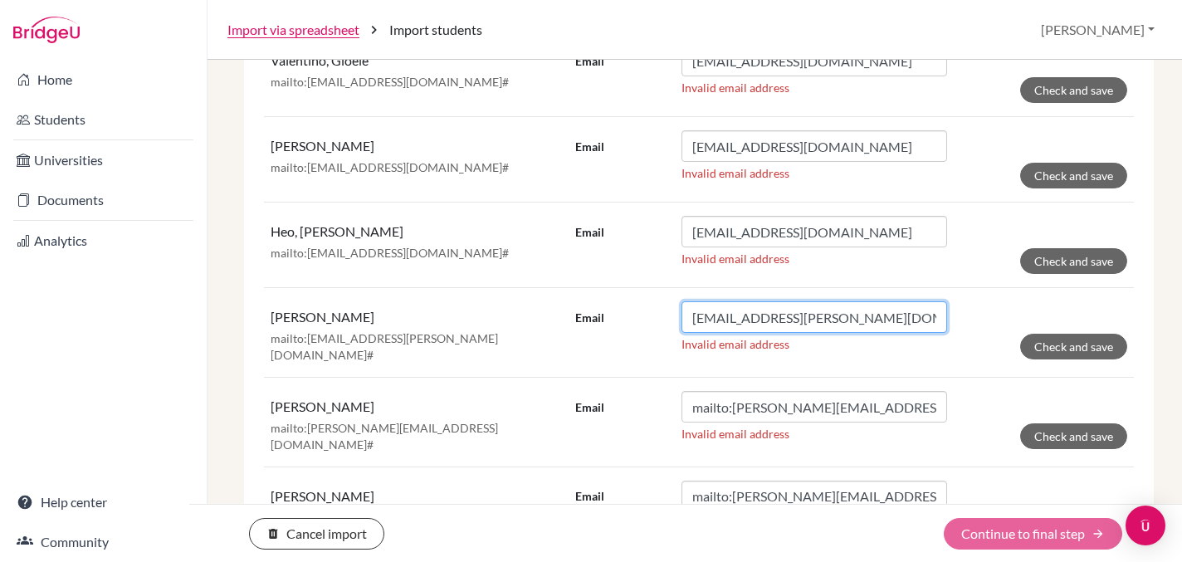
type input "[EMAIL_ADDRESS][PERSON_NAME][DOMAIN_NAME]"
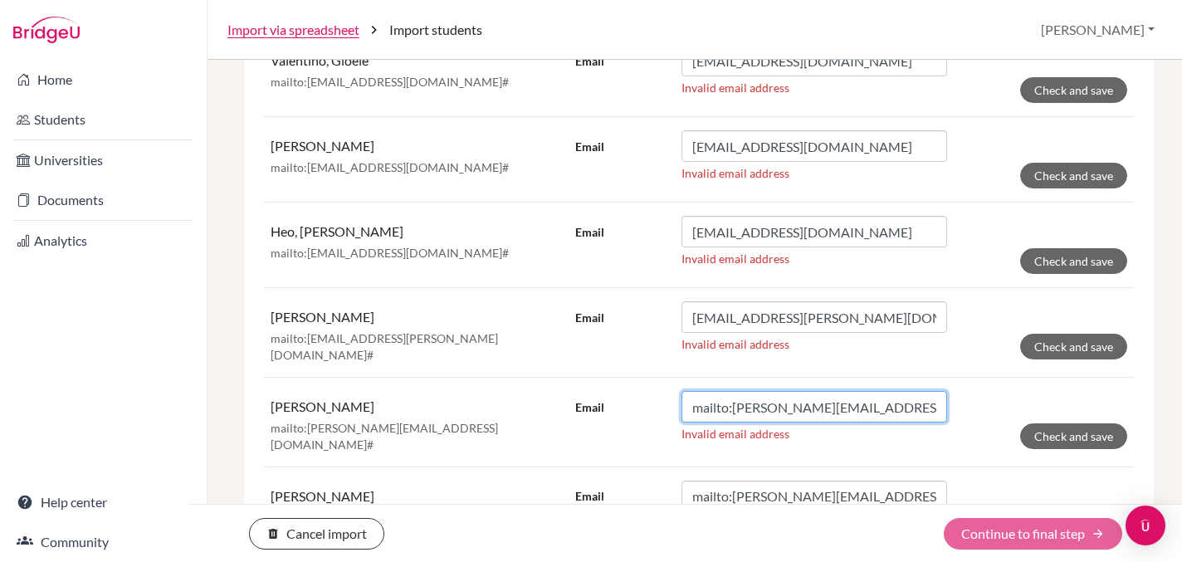
drag, startPoint x: 733, startPoint y: 382, endPoint x: 665, endPoint y: 368, distance: 69.3
click at [665, 391] on div "Email mailto:[PERSON_NAME][EMAIL_ADDRESS][DOMAIN_NAME]#" at bounding box center [761, 407] width 372 height 32
click at [903, 391] on input "[EMAIL_ADDRESS][URL][DOMAIN_NAME]" at bounding box center [814, 407] width 266 height 32
type input "[EMAIL_ADDRESS][DOMAIN_NAME]"
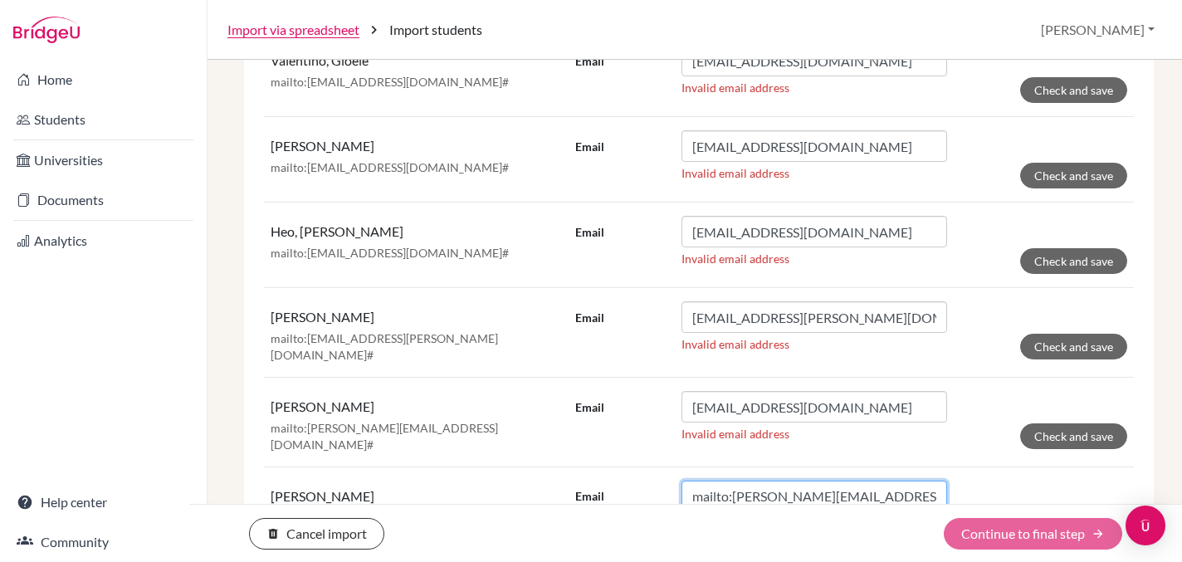
click at [934, 480] on input "mailto:[PERSON_NAME][EMAIL_ADDRESS][PERSON_NAME][DOMAIN_NAME]#" at bounding box center [814, 496] width 266 height 32
drag, startPoint x: 733, startPoint y: 466, endPoint x: 653, endPoint y: 461, distance: 79.9
click at [653, 480] on div "Email mailto:[PERSON_NAME][EMAIL_ADDRESS][PERSON_NAME][DOMAIN_NAME]" at bounding box center [761, 496] width 372 height 32
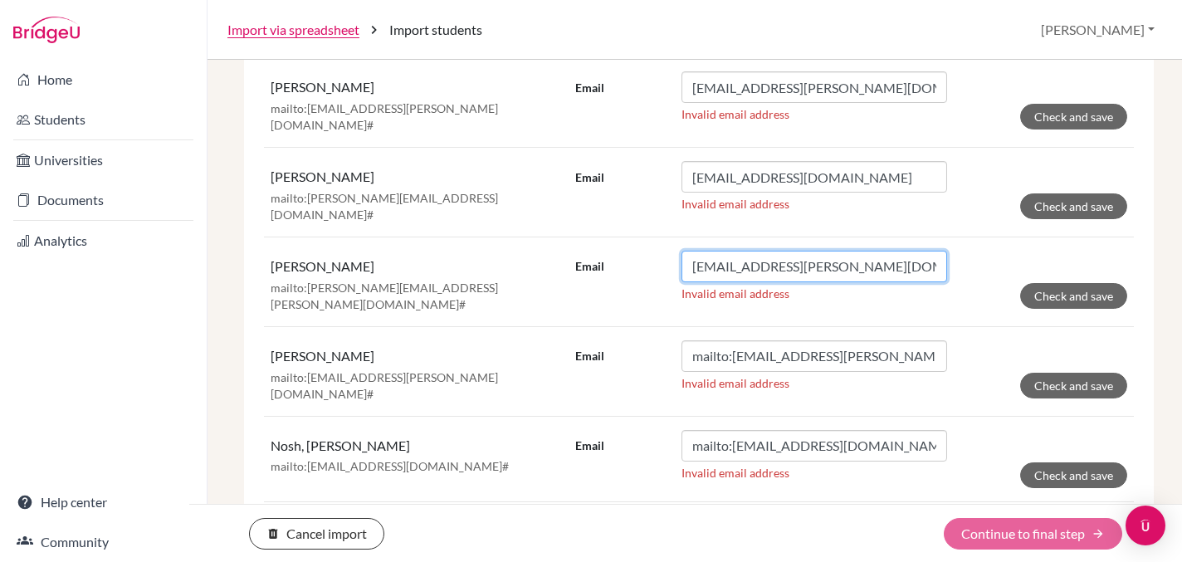
scroll to position [1278, 0]
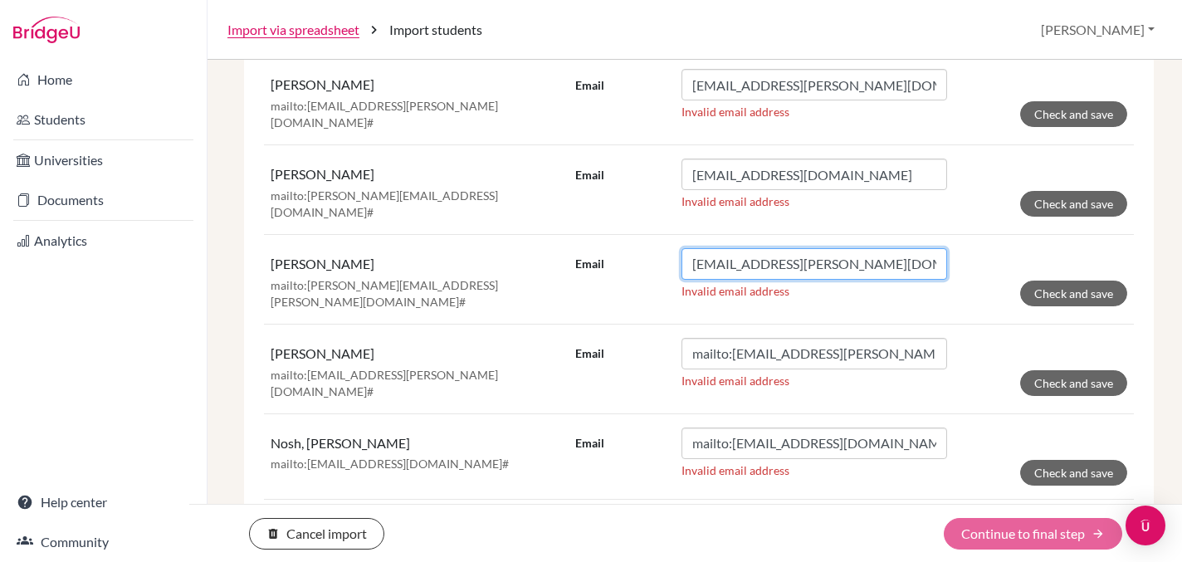
type input "[EMAIL_ADDRESS][PERSON_NAME][DOMAIN_NAME]"
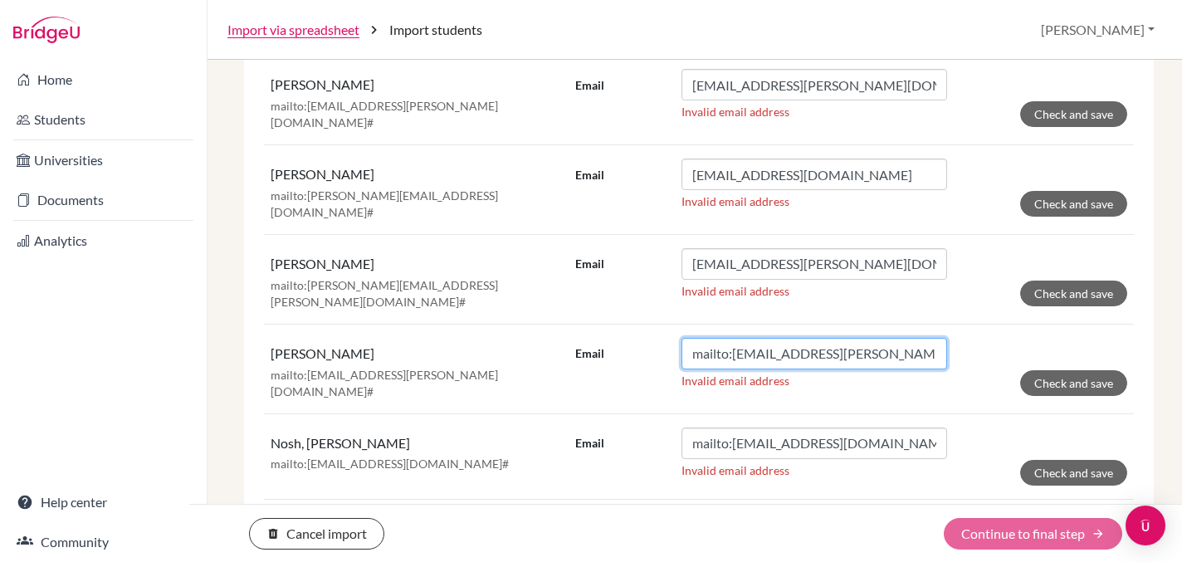
click at [919, 338] on input "mailto:[EMAIL_ADDRESS][PERSON_NAME][DOMAIN_NAME]#" at bounding box center [814, 354] width 266 height 32
drag, startPoint x: 732, startPoint y: 320, endPoint x: 674, endPoint y: 315, distance: 58.4
click at [674, 338] on div "Email mailto:[EMAIL_ADDRESS][PERSON_NAME][DOMAIN_NAME]" at bounding box center [761, 354] width 372 height 32
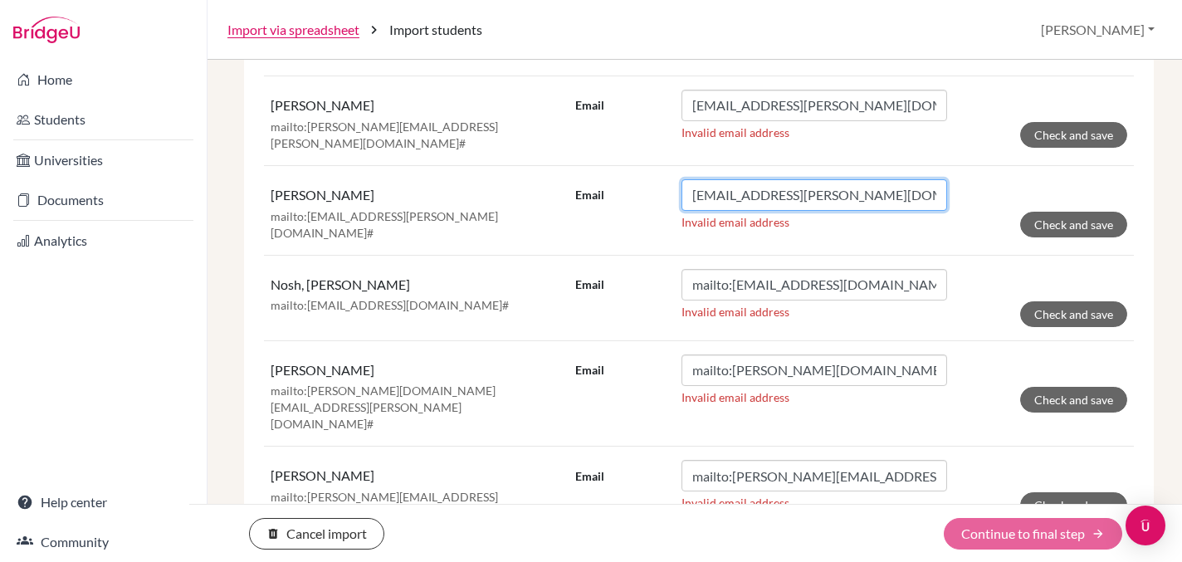
scroll to position [1441, 0]
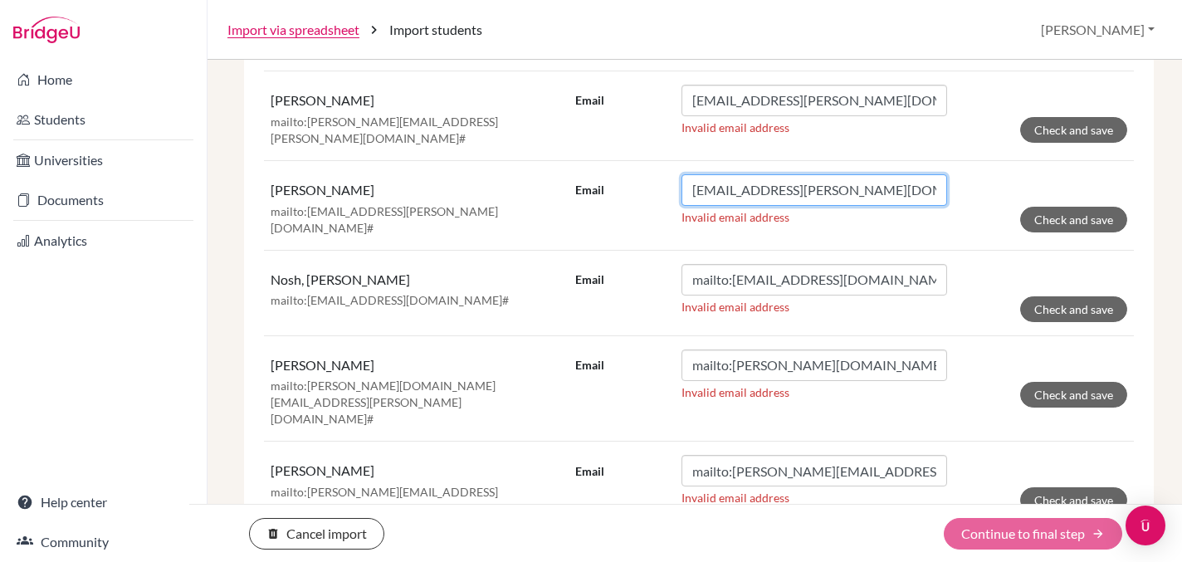
type input "[EMAIL_ADDRESS][PERSON_NAME][DOMAIN_NAME]"
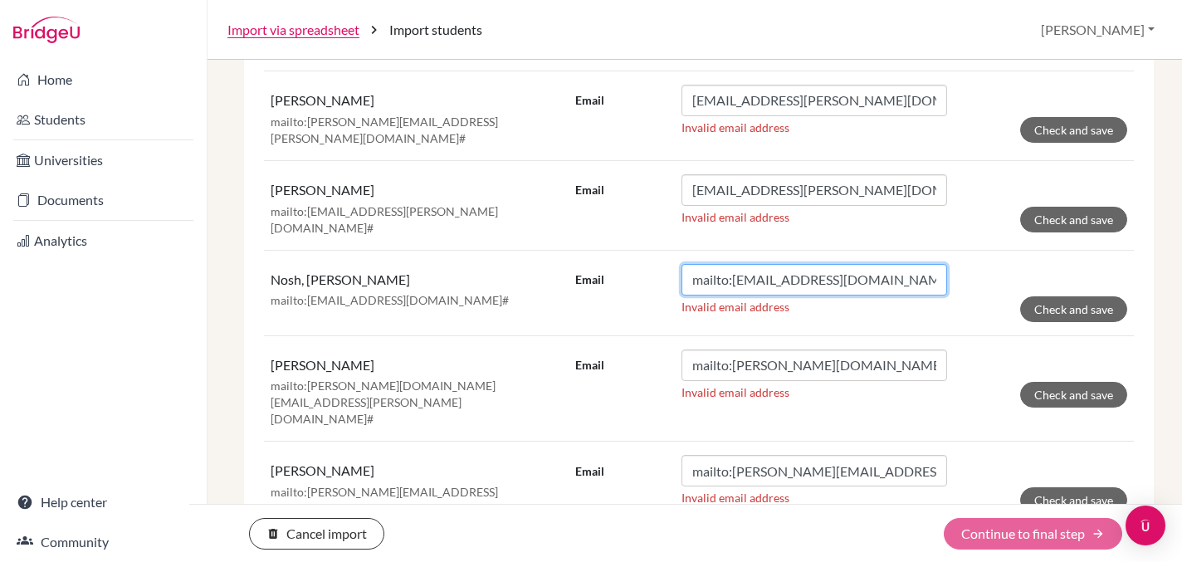
drag, startPoint x: 733, startPoint y: 241, endPoint x: 660, endPoint y: 241, distance: 73.0
click at [660, 264] on div "Email mailto:[EMAIL_ADDRESS][DOMAIN_NAME]#" at bounding box center [761, 280] width 372 height 32
click at [901, 264] on input "[EMAIL_ADDRESS][URL][DOMAIN_NAME]" at bounding box center [814, 280] width 266 height 32
type input "[EMAIL_ADDRESS][DOMAIN_NAME]"
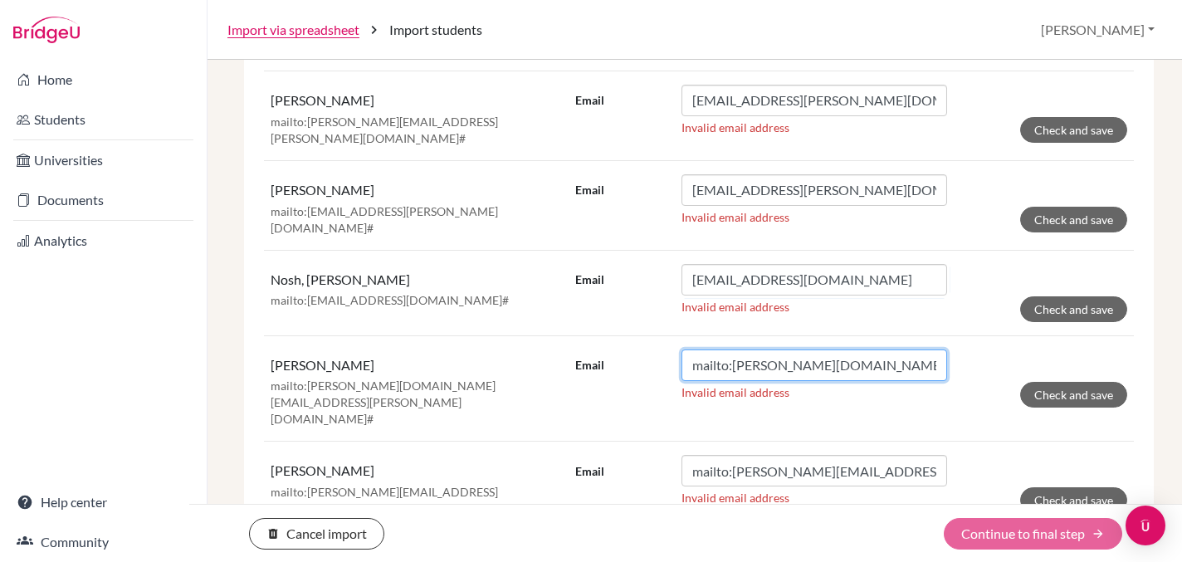
click at [939, 349] on input "mailto:[PERSON_NAME][DOMAIN_NAME][EMAIL_ADDRESS][PERSON_NAME][DOMAIN_NAME]#" at bounding box center [814, 365] width 266 height 32
drag, startPoint x: 733, startPoint y: 326, endPoint x: 678, endPoint y: 326, distance: 54.8
click at [678, 349] on div "Email mailto:[PERSON_NAME][DOMAIN_NAME][EMAIL_ADDRESS][PERSON_NAME][DOMAIN_NAME]" at bounding box center [761, 365] width 372 height 32
type input "[PERSON_NAME][DOMAIN_NAME][EMAIL_ADDRESS][PERSON_NAME][DOMAIN_NAME]"
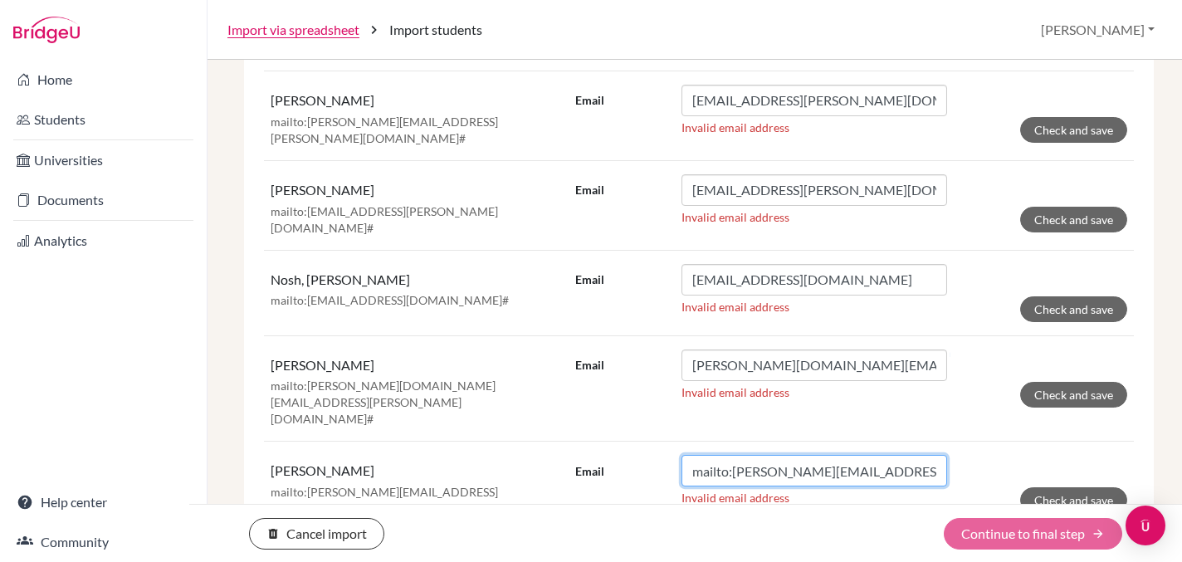
drag, startPoint x: 732, startPoint y: 412, endPoint x: 681, endPoint y: 412, distance: 50.6
click at [681, 455] on input "mailto:[PERSON_NAME][EMAIL_ADDRESS][PERSON_NAME][DOMAIN_NAME]#" at bounding box center [814, 471] width 266 height 32
click at [937, 455] on input "[PERSON_NAME][EMAIL_ADDRESS][URL][PERSON_NAME][DOMAIN_NAME]" at bounding box center [814, 471] width 266 height 32
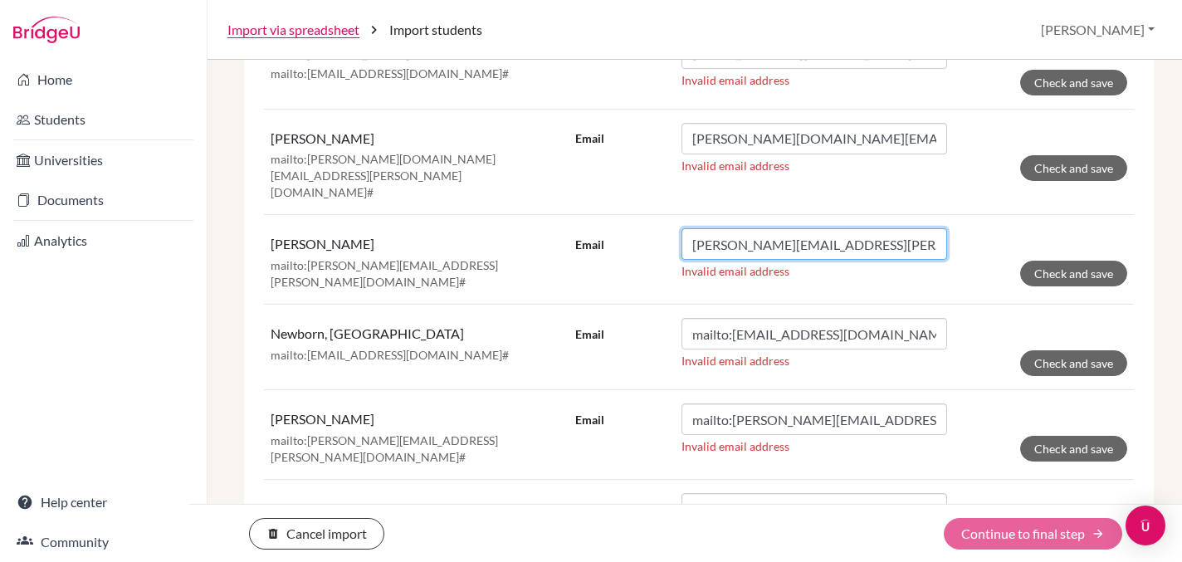
scroll to position [1705, 0]
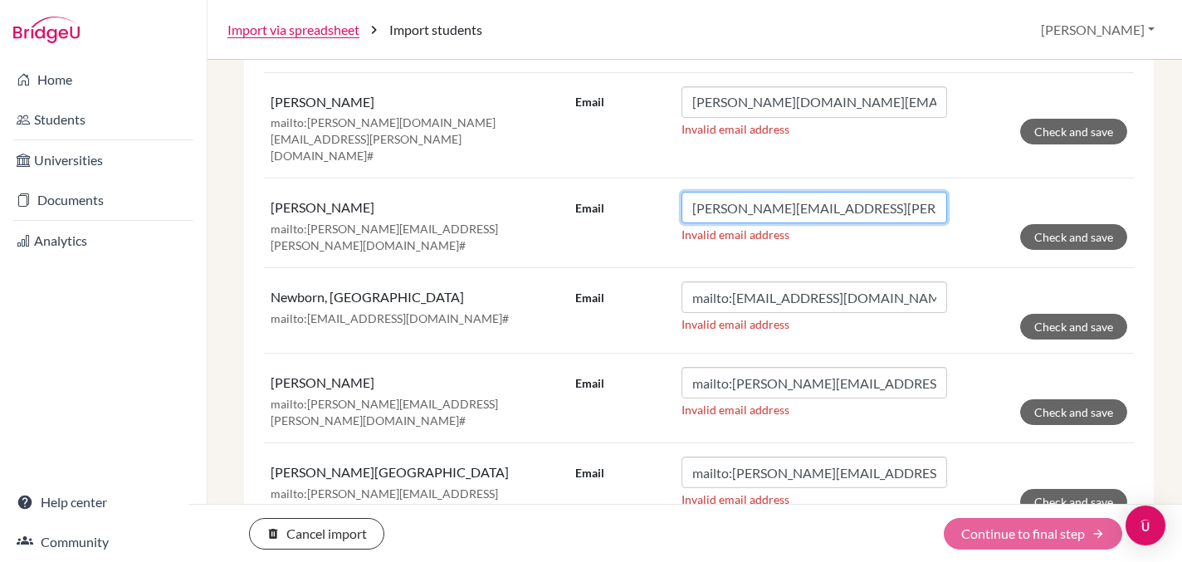
type input "[PERSON_NAME][EMAIL_ADDRESS][PERSON_NAME][DOMAIN_NAME]"
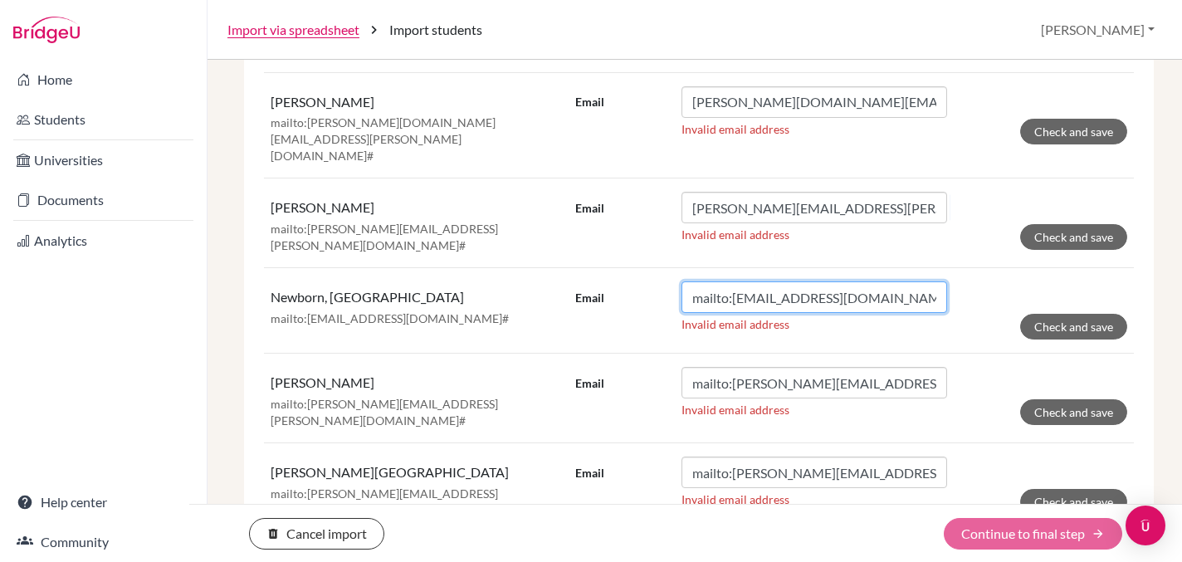
drag, startPoint x: 734, startPoint y: 236, endPoint x: 665, endPoint y: 229, distance: 69.2
click at [665, 281] on div "Email mailto:[EMAIL_ADDRESS][DOMAIN_NAME]#" at bounding box center [761, 297] width 372 height 32
click at [927, 281] on input "[EMAIL_ADDRESS][URL][DOMAIN_NAME]" at bounding box center [814, 297] width 266 height 32
type input "[EMAIL_ADDRESS][DOMAIN_NAME]"
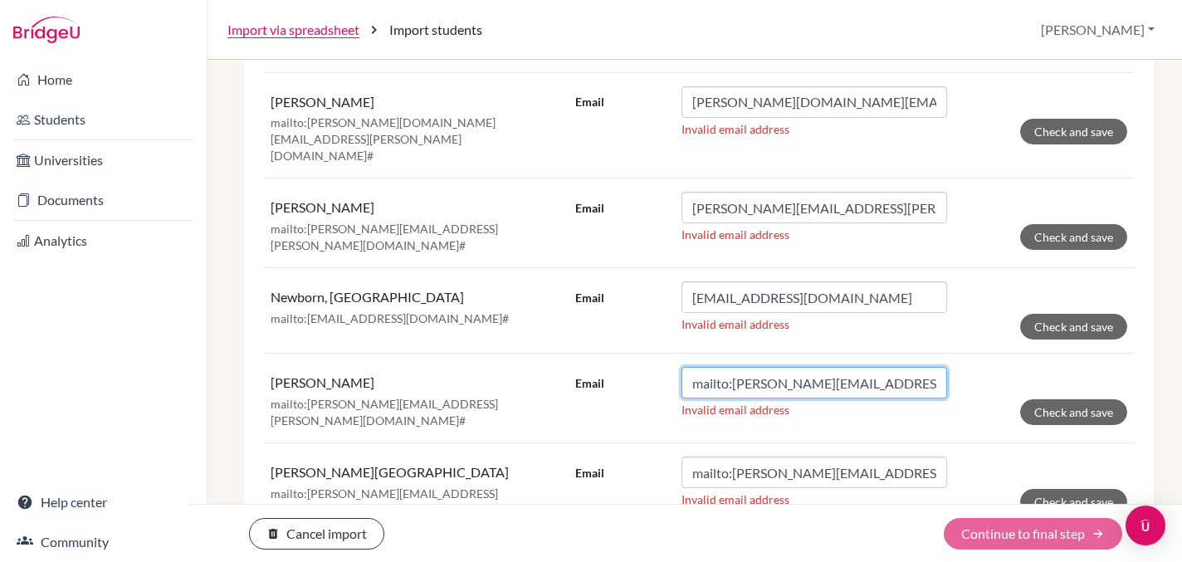
click at [939, 367] on input "mailto:[PERSON_NAME][EMAIL_ADDRESS][PERSON_NAME][DOMAIN_NAME]#" at bounding box center [814, 383] width 266 height 32
drag, startPoint x: 732, startPoint y: 318, endPoint x: 676, endPoint y: 319, distance: 56.5
click at [676, 367] on div "Email mailto:[PERSON_NAME][EMAIL_ADDRESS][PERSON_NAME][DOMAIN_NAME]" at bounding box center [761, 383] width 372 height 32
type input "[PERSON_NAME][EMAIL_ADDRESS][PERSON_NAME][DOMAIN_NAME]"
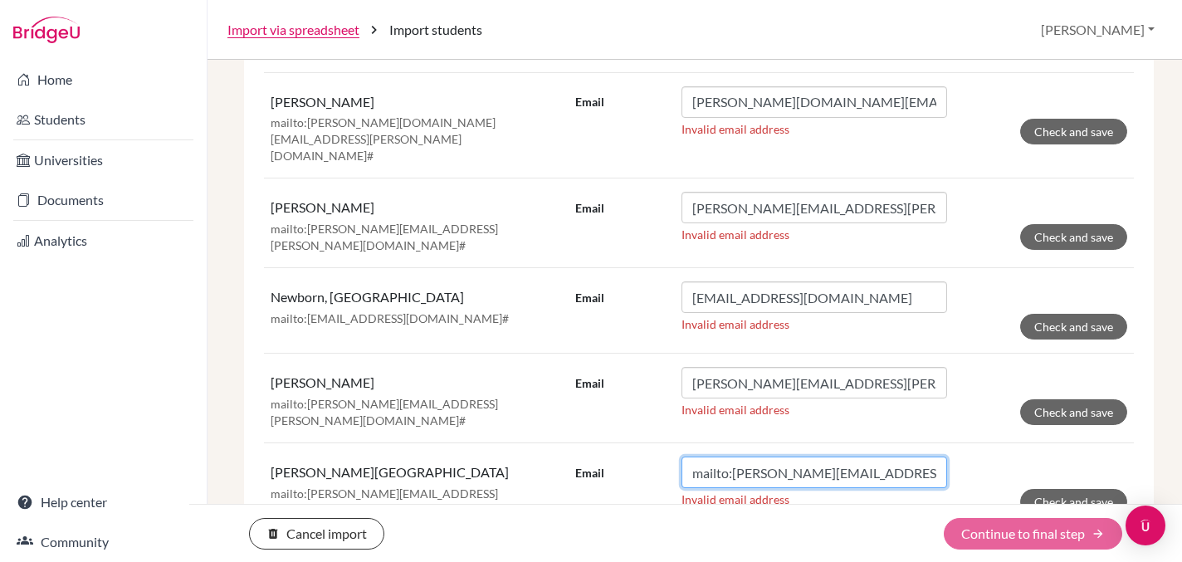
drag, startPoint x: 732, startPoint y: 405, endPoint x: 677, endPoint y: 406, distance: 54.8
click at [679, 456] on div "Email mailto:[PERSON_NAME][EMAIL_ADDRESS][DOMAIN_NAME]#" at bounding box center [761, 472] width 372 height 32
click at [910, 456] on input "[EMAIL_ADDRESS][URL][DOMAIN_NAME]" at bounding box center [814, 472] width 266 height 32
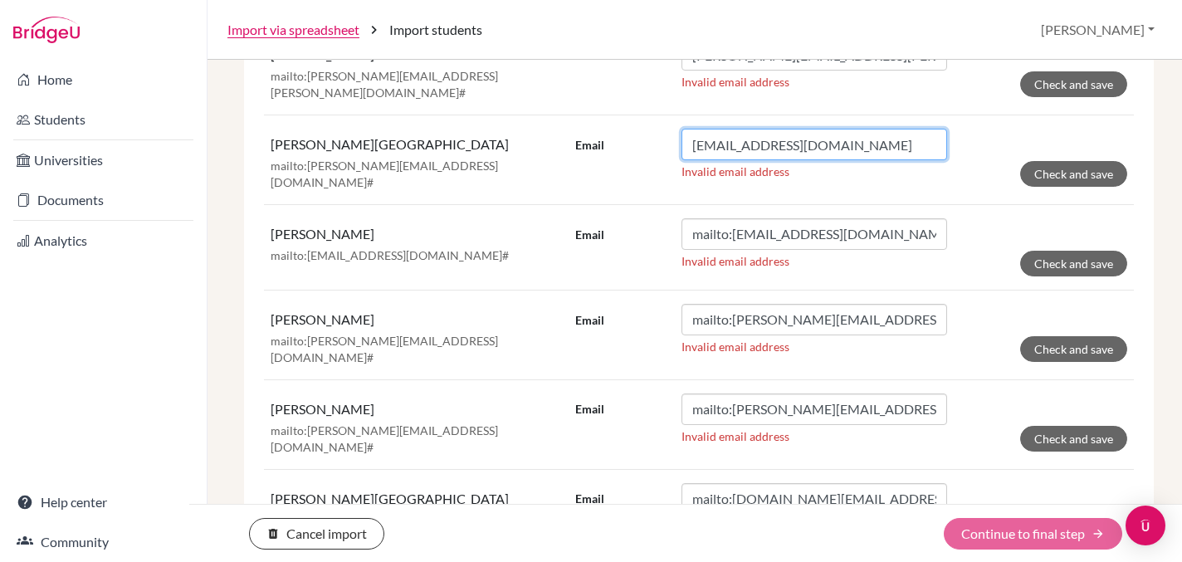
scroll to position [2036, 0]
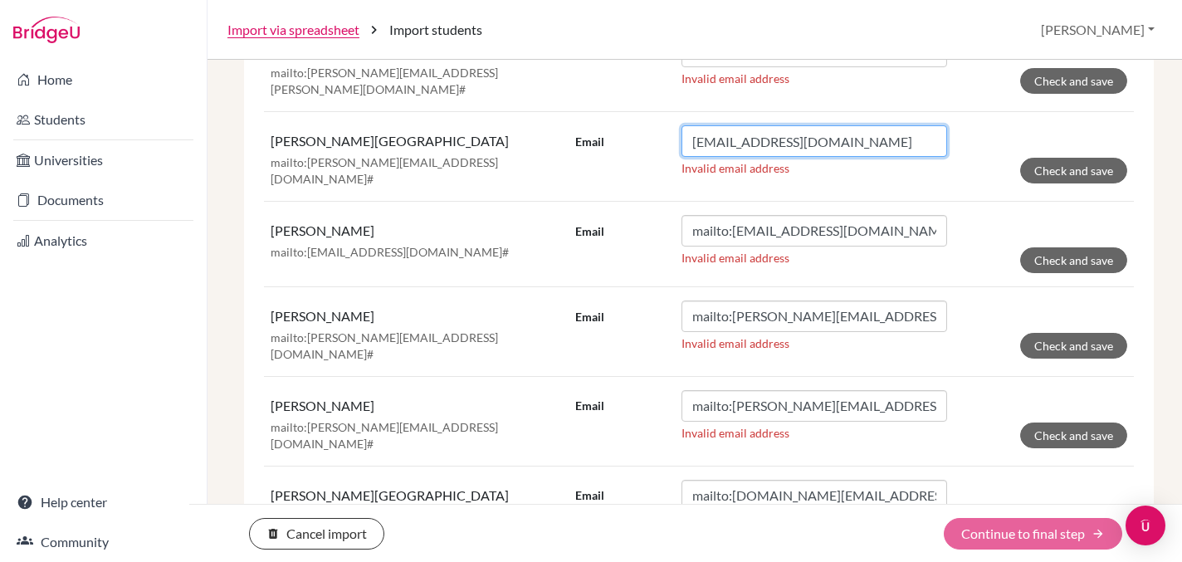
type input "[EMAIL_ADDRESS][DOMAIN_NAME]"
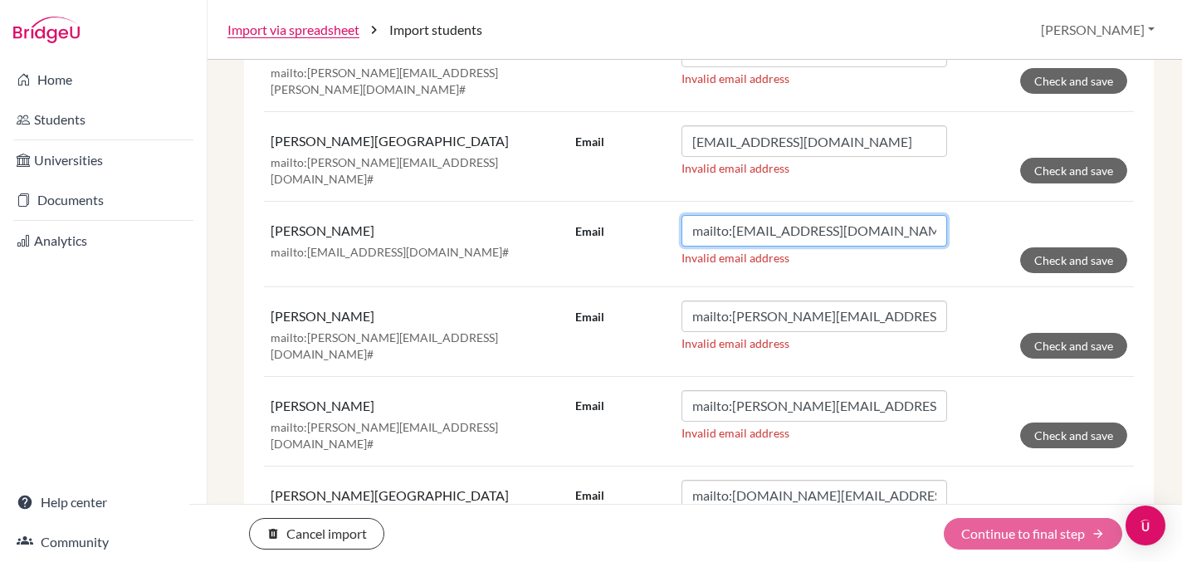
drag, startPoint x: 732, startPoint y: 159, endPoint x: 682, endPoint y: 159, distance: 49.8
click at [682, 215] on input "mailto:[EMAIL_ADDRESS][DOMAIN_NAME]#" at bounding box center [814, 231] width 266 height 32
click at [916, 215] on input "[EMAIL_ADDRESS][URL][DOMAIN_NAME]" at bounding box center [814, 231] width 266 height 32
type input "[EMAIL_ADDRESS][DOMAIN_NAME]"
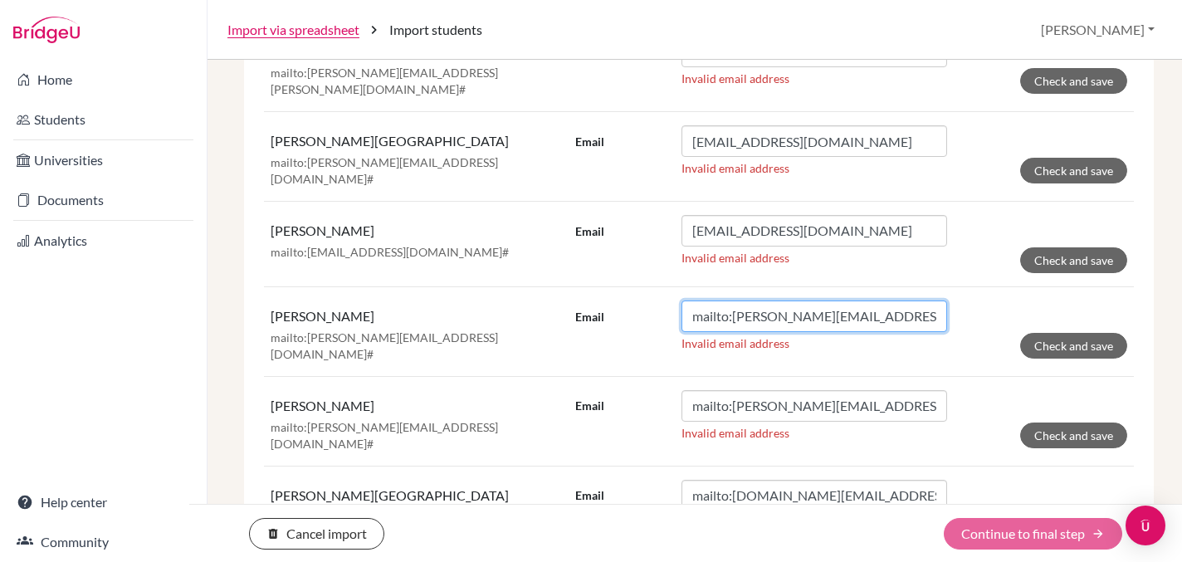
click at [936, 300] on input "mailto:[PERSON_NAME][EMAIL_ADDRESS][DOMAIN_NAME]#" at bounding box center [814, 316] width 266 height 32
drag, startPoint x: 734, startPoint y: 245, endPoint x: 656, endPoint y: 241, distance: 78.9
click at [655, 300] on div "Email mailto:[PERSON_NAME][EMAIL_ADDRESS][DOMAIN_NAME]" at bounding box center [761, 316] width 372 height 32
type input "[PERSON_NAME][EMAIL_ADDRESS][DOMAIN_NAME]"
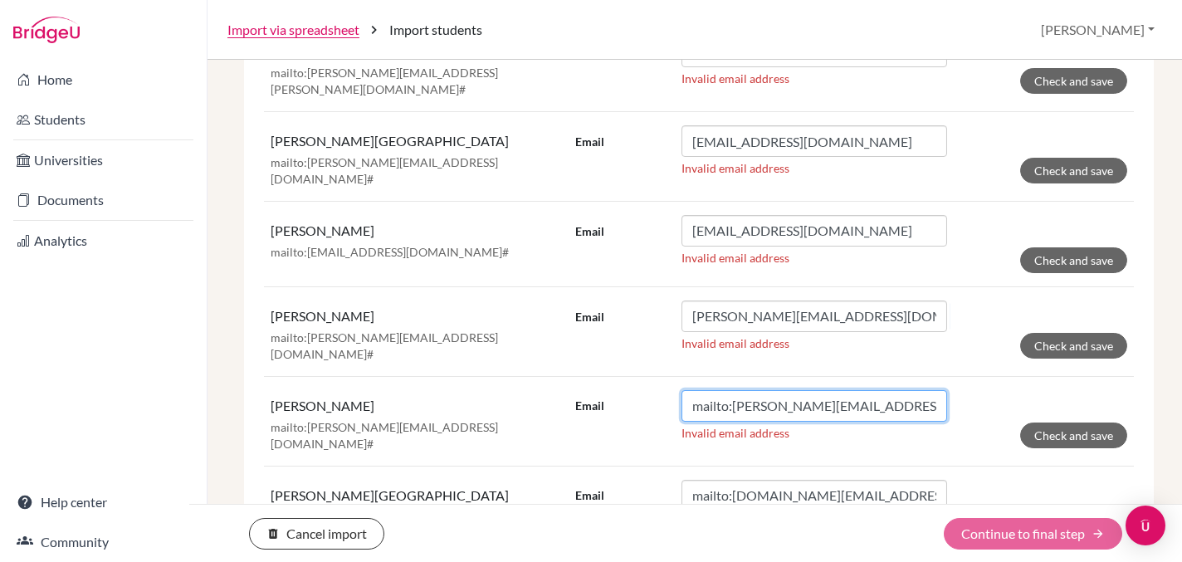
click at [820, 390] on input "mailto:[PERSON_NAME][EMAIL_ADDRESS][DOMAIN_NAME]#" at bounding box center [814, 406] width 266 height 32
drag, startPoint x: 734, startPoint y: 329, endPoint x: 648, endPoint y: 320, distance: 86.7
click at [648, 390] on div "Email mailto:[PERSON_NAME][EMAIL_ADDRESS][DOMAIN_NAME]#" at bounding box center [761, 406] width 372 height 32
click at [910, 390] on input "[PERSON_NAME][EMAIL_ADDRESS][URL][DOMAIN_NAME]" at bounding box center [814, 406] width 266 height 32
type input "[PERSON_NAME][EMAIL_ADDRESS][DOMAIN_NAME]"
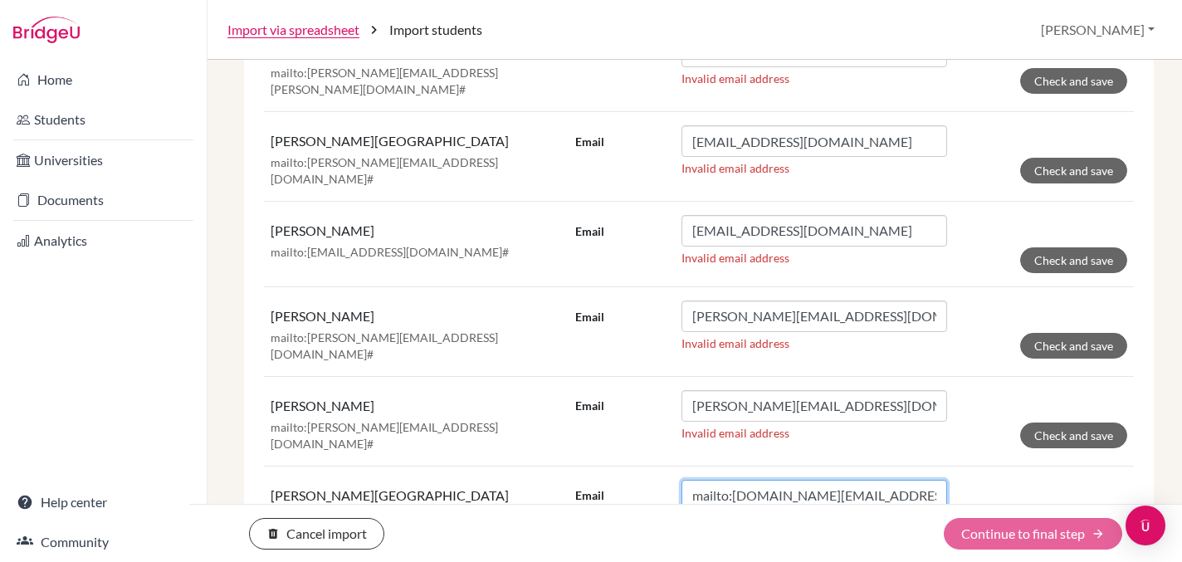
click at [925, 480] on input "mailto:[DOMAIN_NAME][EMAIL_ADDRESS][PERSON_NAME][DOMAIN_NAME]#" at bounding box center [814, 496] width 266 height 32
drag, startPoint x: 734, startPoint y: 419, endPoint x: 674, endPoint y: 414, distance: 60.0
click at [673, 480] on div "Email mailto:[DOMAIN_NAME][EMAIL_ADDRESS][PERSON_NAME][DOMAIN_NAME]" at bounding box center [761, 496] width 372 height 32
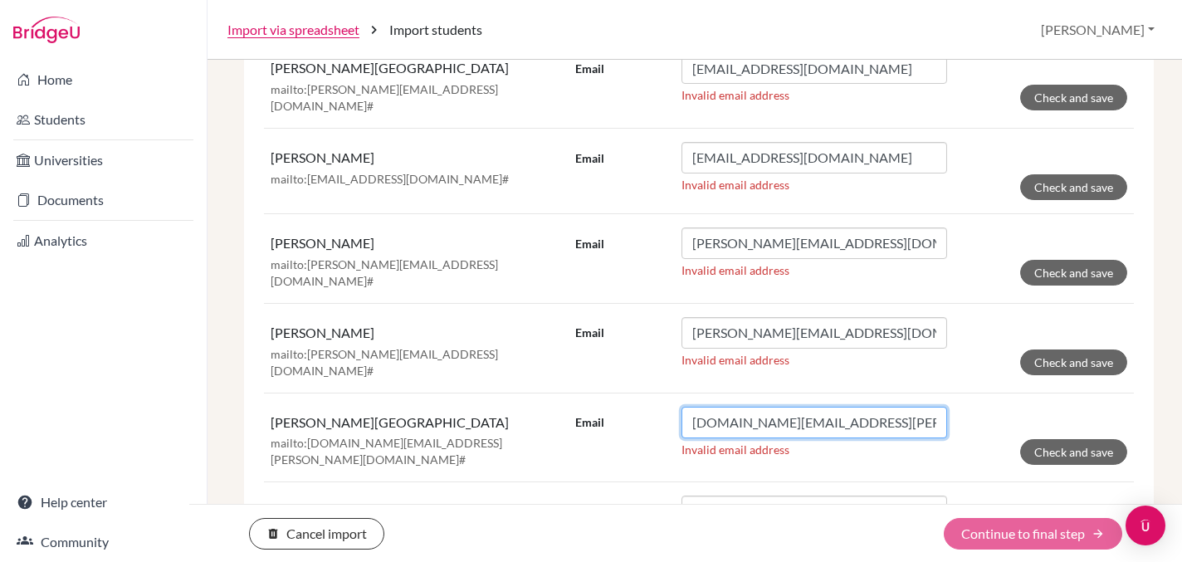
type input "[DOMAIN_NAME][EMAIL_ADDRESS][PERSON_NAME][DOMAIN_NAME]"
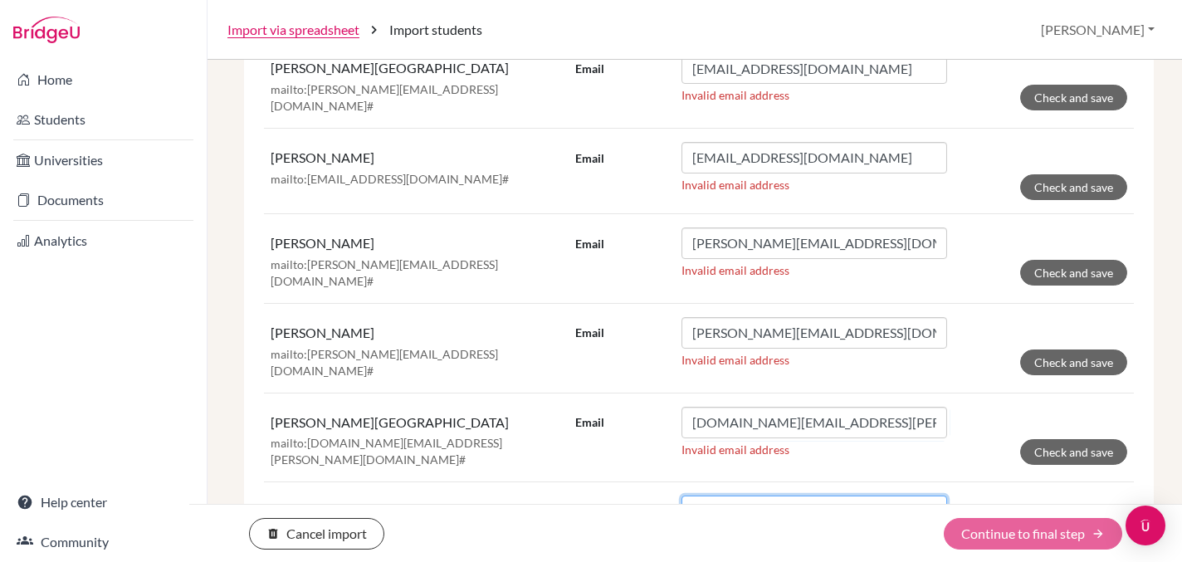
drag, startPoint x: 732, startPoint y: 427, endPoint x: 656, endPoint y: 426, distance: 76.4
click at [656, 495] on div "Email mailto:[EMAIL_ADDRESS][PERSON_NAME][DOMAIN_NAME]#" at bounding box center [761, 511] width 372 height 32
click at [902, 495] on input "[EMAIL_ADDRESS][URL][PERSON_NAME][DOMAIN_NAME]" at bounding box center [814, 511] width 266 height 32
type input "[EMAIL_ADDRESS][PERSON_NAME][DOMAIN_NAME]"
click at [933, 482] on td "Email [EMAIL_ADDRESS][PERSON_NAME][DOMAIN_NAME] Invalid email address Check and…" at bounding box center [850, 526] width 565 height 89
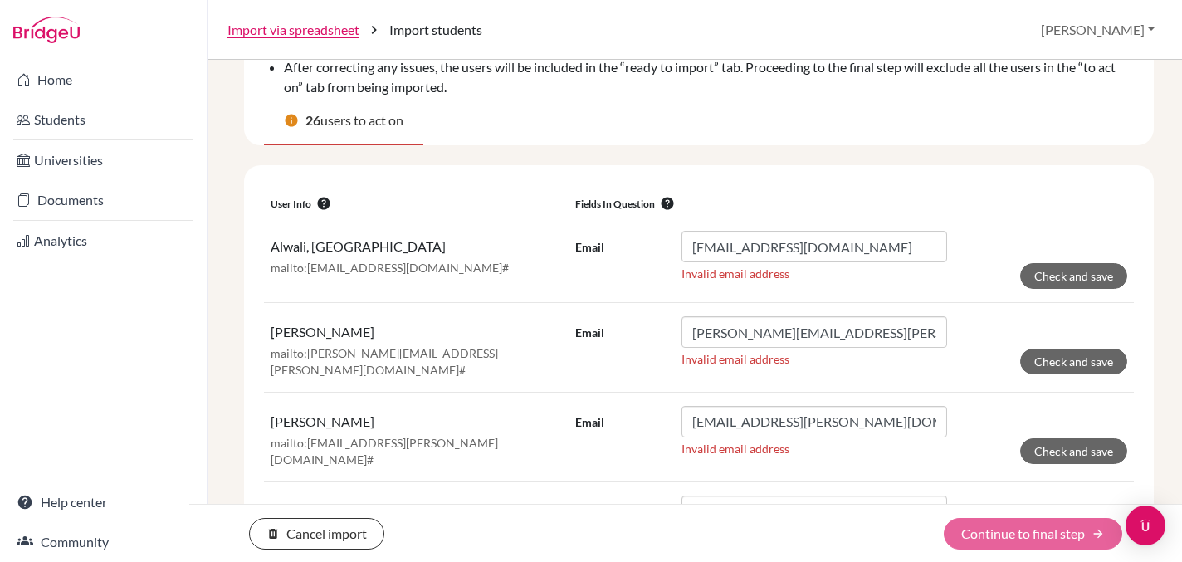
scroll to position [151, 0]
click at [695, 251] on input "[EMAIL_ADDRESS][DOMAIN_NAME]" at bounding box center [814, 248] width 266 height 32
click at [1034, 248] on form "Email [EMAIL_ADDRESS][DOMAIN_NAME] Invalid email address Check and save" at bounding box center [851, 261] width 552 height 58
click at [1050, 276] on button "Check and save" at bounding box center [1073, 277] width 107 height 26
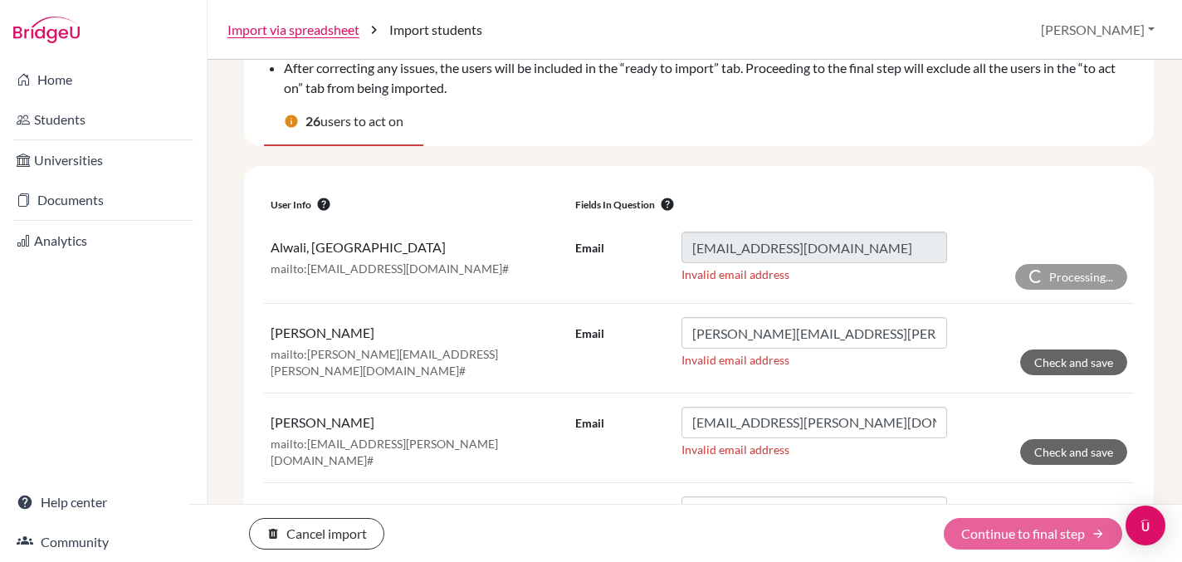
scroll to position [210, 0]
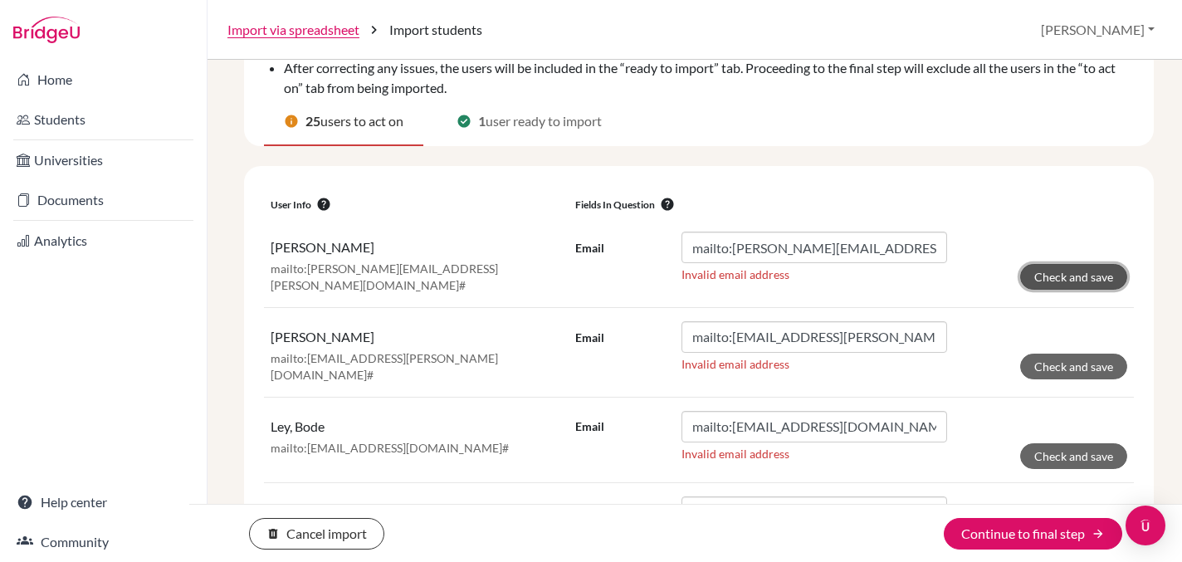
click at [1074, 278] on button "Check and save" at bounding box center [1073, 277] width 107 height 26
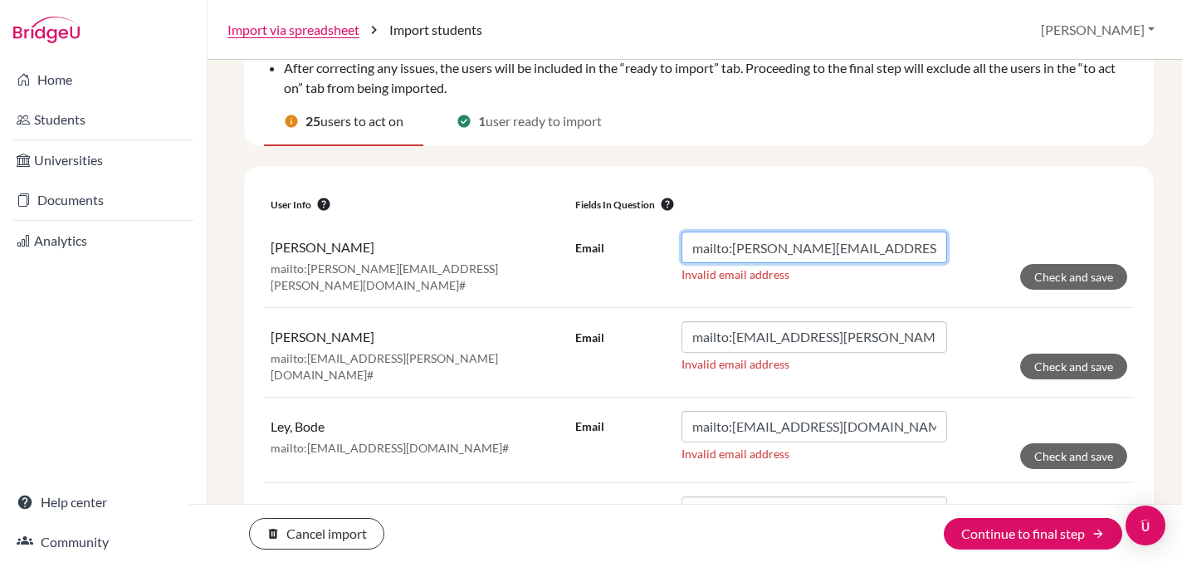
click at [744, 248] on input "mailto:[PERSON_NAME][EMAIL_ADDRESS][PERSON_NAME][DOMAIN_NAME]#" at bounding box center [814, 248] width 266 height 32
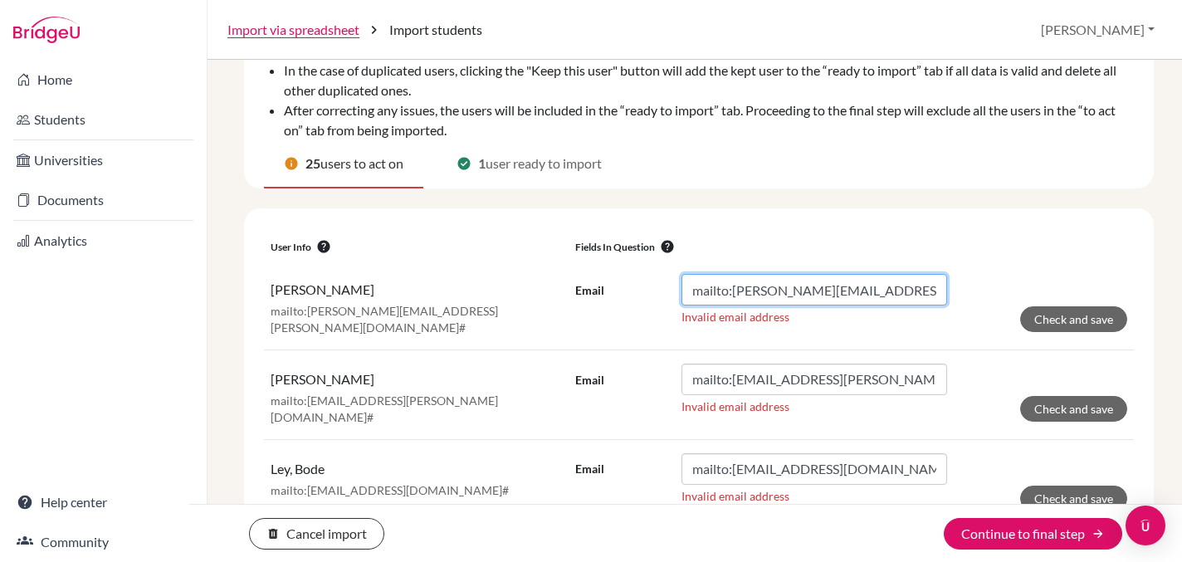
scroll to position [224, 0]
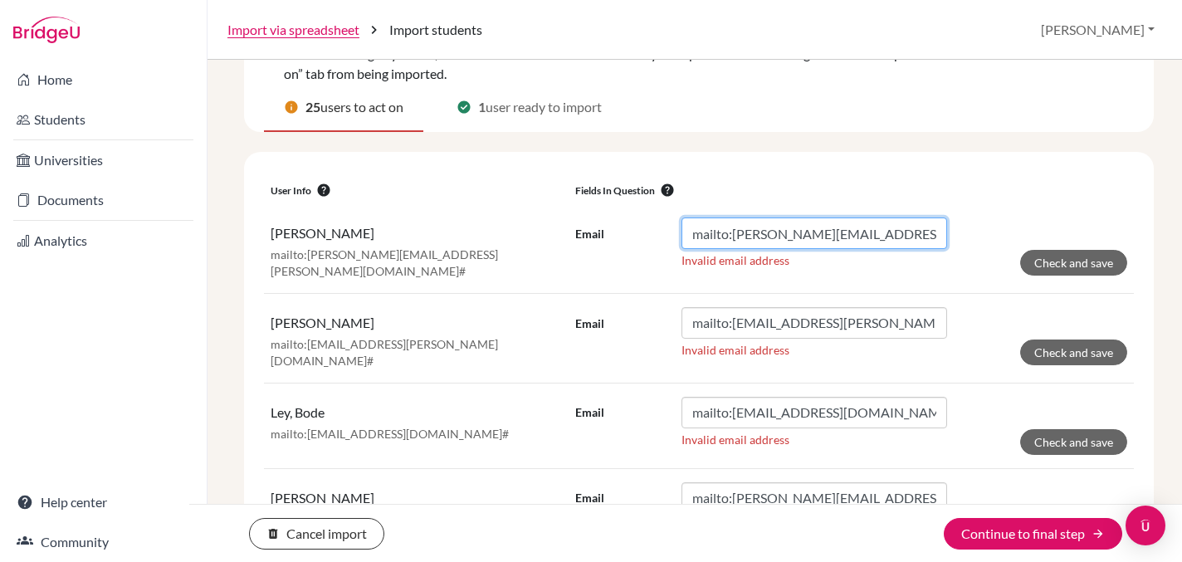
click at [733, 241] on input "mailto:[PERSON_NAME][EMAIL_ADDRESS][PERSON_NAME][DOMAIN_NAME]#" at bounding box center [814, 233] width 266 height 32
drag, startPoint x: 733, startPoint y: 241, endPoint x: 680, endPoint y: 238, distance: 53.2
click at [680, 238] on div "Email mailto:[PERSON_NAME][EMAIL_ADDRESS][PERSON_NAME][DOMAIN_NAME]#" at bounding box center [761, 233] width 372 height 32
click at [680, 238] on div "Email" at bounding box center [628, 233] width 106 height 19
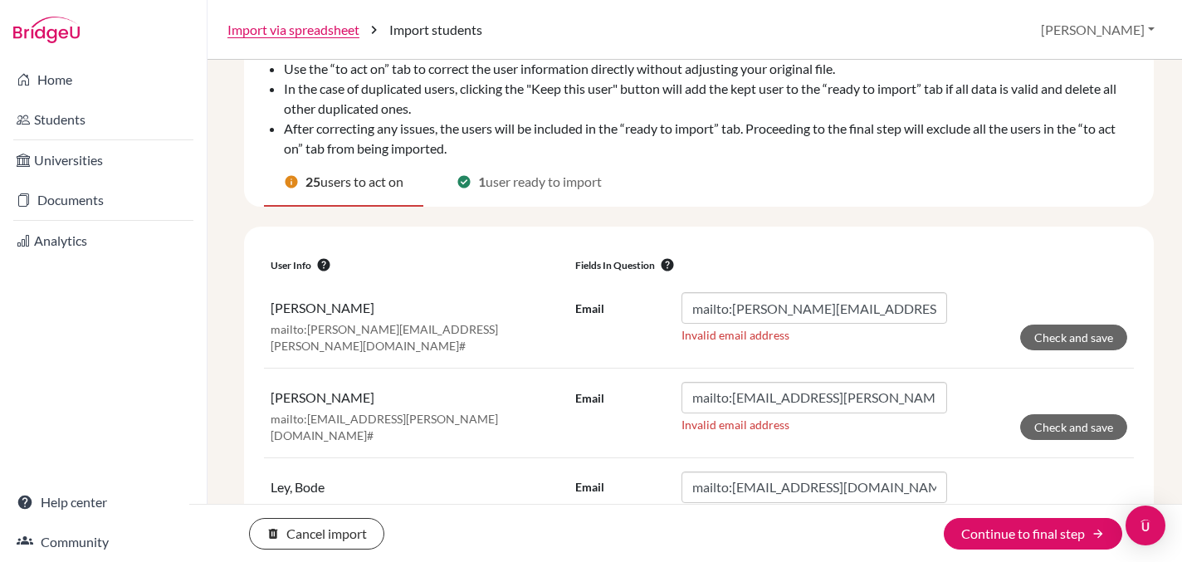
scroll to position [150, 0]
click at [732, 310] on input "mailto:[PERSON_NAME][EMAIL_ADDRESS][PERSON_NAME][DOMAIN_NAME]#" at bounding box center [814, 307] width 266 height 32
drag, startPoint x: 732, startPoint y: 310, endPoint x: 669, endPoint y: 310, distance: 63.1
click at [669, 310] on div "Email mailto:[PERSON_NAME][EMAIL_ADDRESS][PERSON_NAME][DOMAIN_NAME]#" at bounding box center [761, 307] width 372 height 32
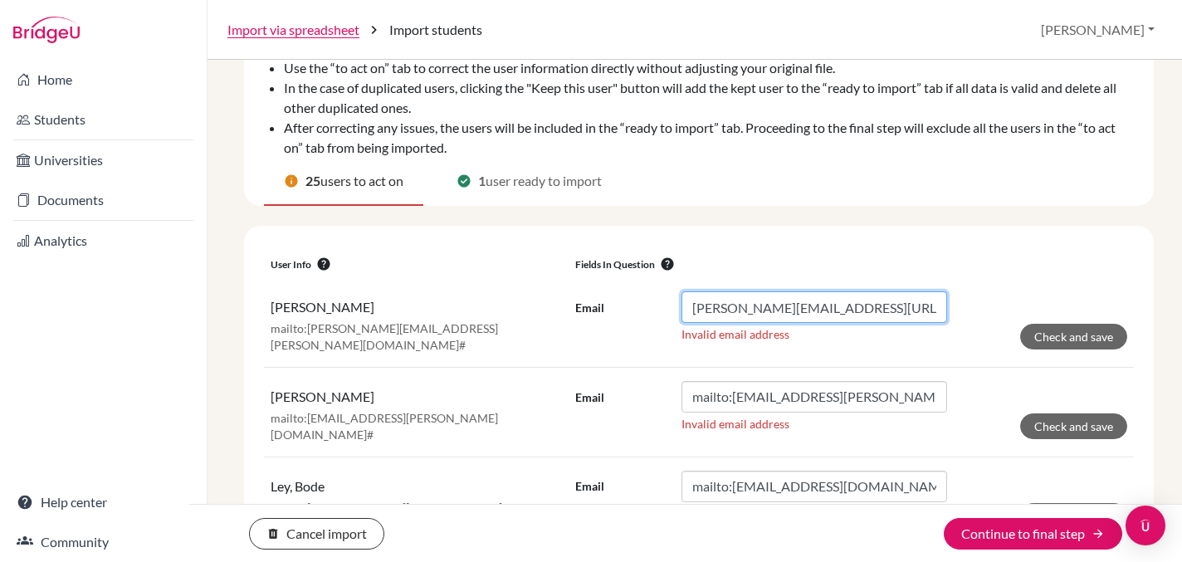
click at [935, 309] on input "[PERSON_NAME][EMAIL_ADDRESS][URL][PERSON_NAME][DOMAIN_NAME]" at bounding box center [814, 307] width 266 height 32
type input "[PERSON_NAME][EMAIL_ADDRESS][PERSON_NAME][DOMAIN_NAME]"
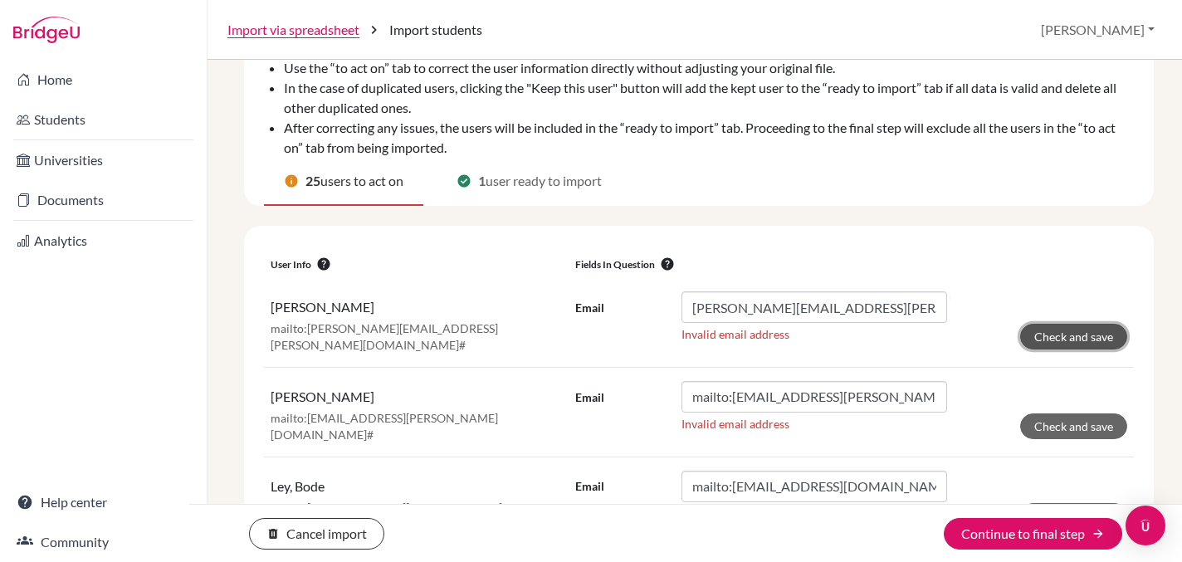
click at [1051, 338] on button "Check and save" at bounding box center [1073, 337] width 107 height 26
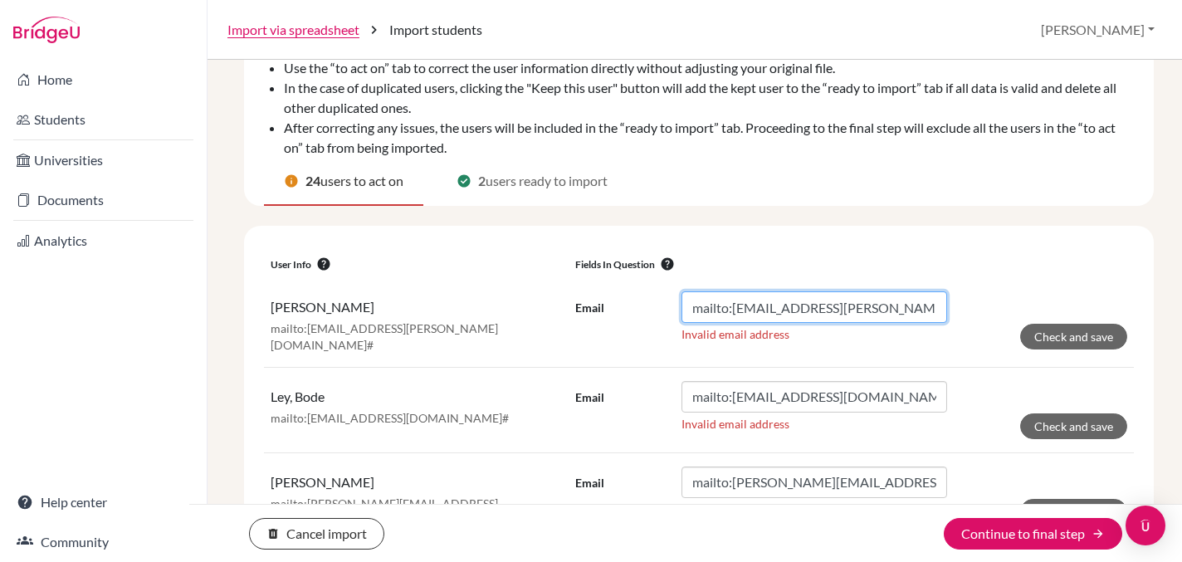
click at [734, 310] on input "mailto:[EMAIL_ADDRESS][PERSON_NAME][DOMAIN_NAME]#" at bounding box center [814, 307] width 266 height 32
drag, startPoint x: 734, startPoint y: 310, endPoint x: 672, endPoint y: 312, distance: 62.3
click at [672, 312] on div "Email mailto:[EMAIL_ADDRESS][PERSON_NAME][DOMAIN_NAME]#" at bounding box center [761, 307] width 372 height 32
click at [924, 313] on input "[EMAIL_ADDRESS][URL][PERSON_NAME][DOMAIN_NAME]" at bounding box center [814, 307] width 266 height 32
type input "[EMAIL_ADDRESS][PERSON_NAME][DOMAIN_NAME]"
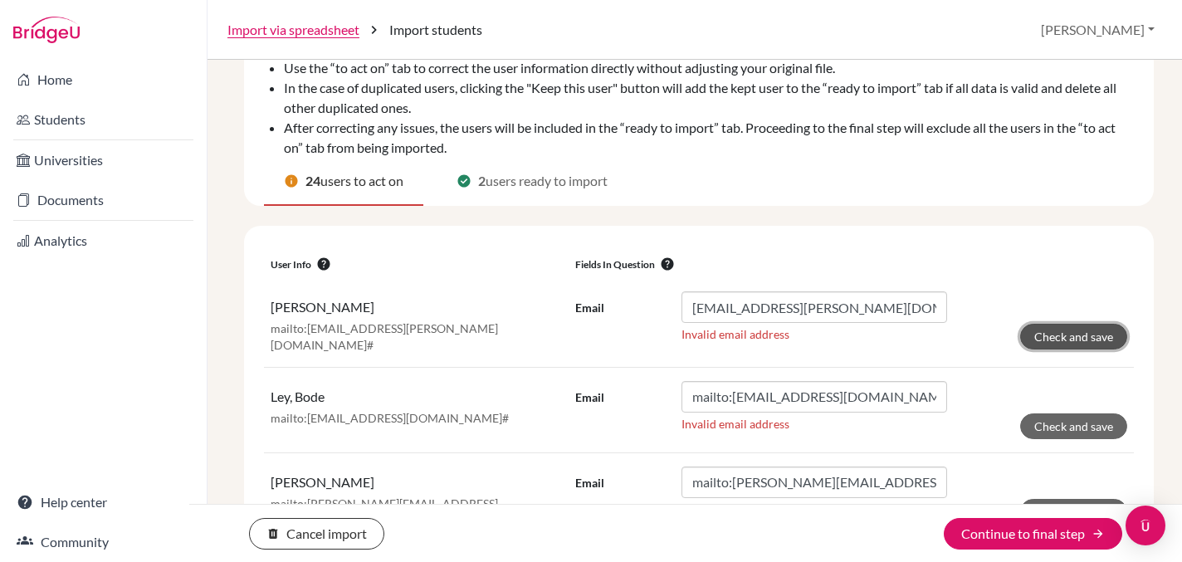
click at [1097, 345] on button "Check and save" at bounding box center [1073, 337] width 107 height 26
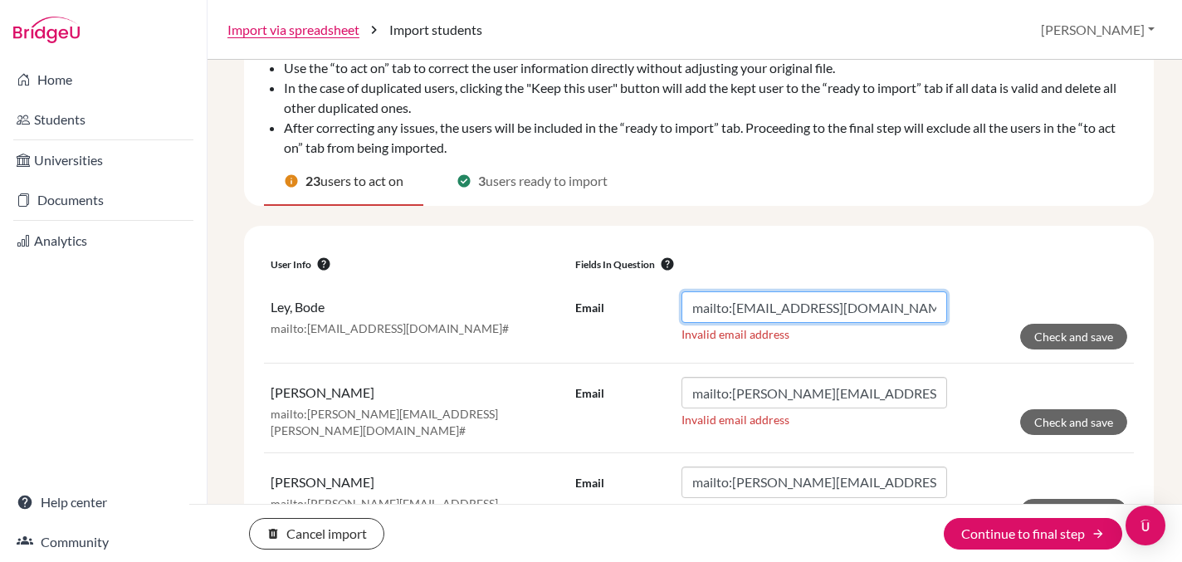
click at [734, 309] on input "mailto:[EMAIL_ADDRESS][DOMAIN_NAME]#" at bounding box center [814, 307] width 266 height 32
drag, startPoint x: 734, startPoint y: 309, endPoint x: 665, endPoint y: 307, distance: 68.9
click at [665, 307] on div "Email mailto:[EMAIL_ADDRESS][DOMAIN_NAME]#" at bounding box center [761, 307] width 372 height 32
click at [896, 304] on input "[EMAIL_ADDRESS][URL][DOMAIN_NAME]" at bounding box center [814, 307] width 266 height 32
type input "[EMAIL_ADDRESS][DOMAIN_NAME]"
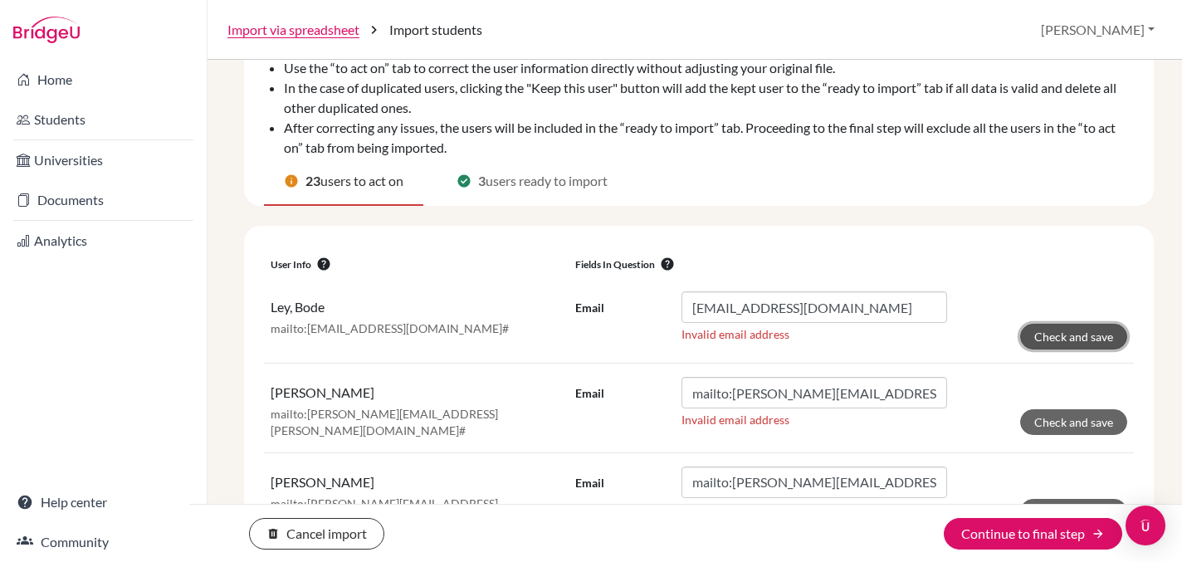
click at [1064, 338] on button "Check and save" at bounding box center [1073, 337] width 107 height 26
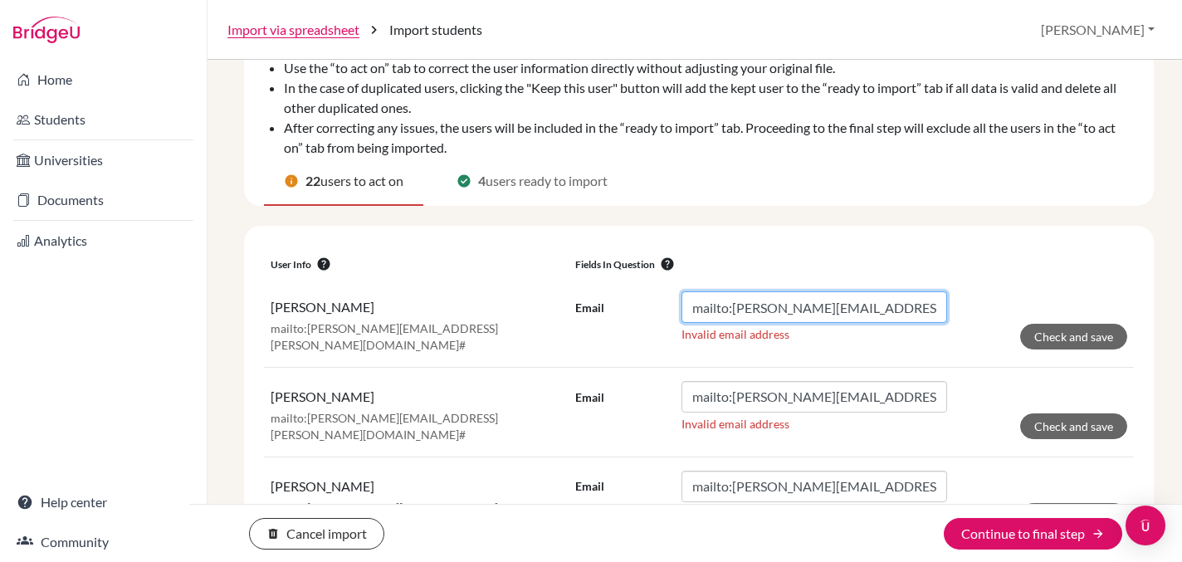
drag, startPoint x: 734, startPoint y: 307, endPoint x: 670, endPoint y: 303, distance: 64.0
click at [670, 303] on div "Email mailto:[PERSON_NAME][EMAIL_ADDRESS][PERSON_NAME][DOMAIN_NAME]#" at bounding box center [761, 307] width 372 height 32
click at [910, 297] on input "[PERSON_NAME][EMAIL_ADDRESS][URL][PERSON_NAME][DOMAIN_NAME]" at bounding box center [814, 307] width 266 height 32
click at [910, 307] on input "[PERSON_NAME][EMAIL_ADDRESS][URL][PERSON_NAME][DOMAIN_NAME]" at bounding box center [814, 307] width 266 height 32
type input "[PERSON_NAME][EMAIL_ADDRESS][PERSON_NAME][DOMAIN_NAME]"
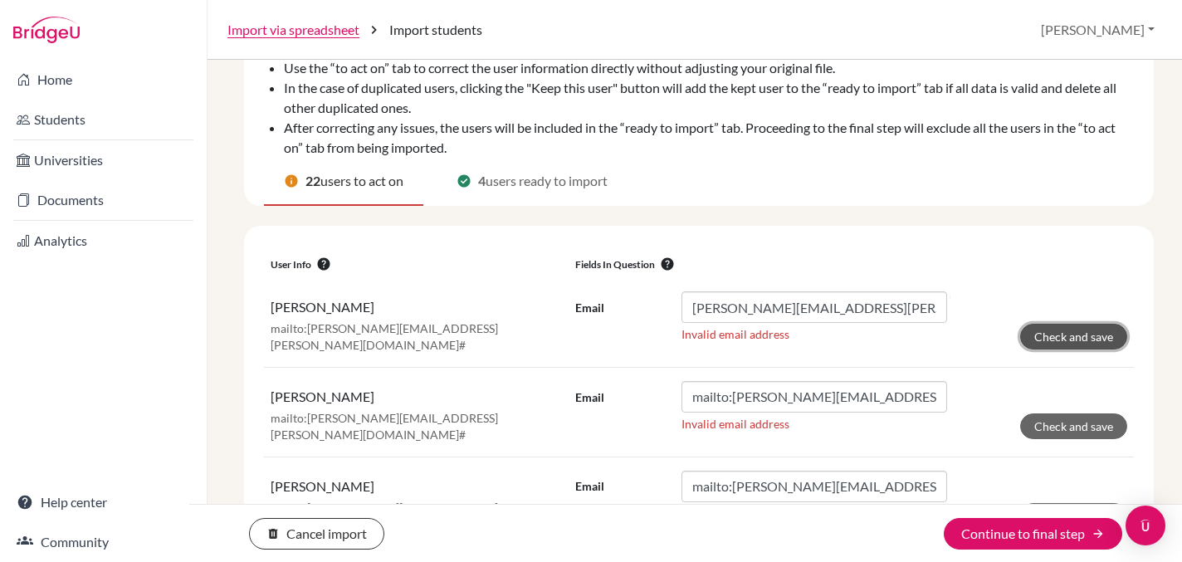
click at [1089, 337] on button "Check and save" at bounding box center [1073, 337] width 107 height 26
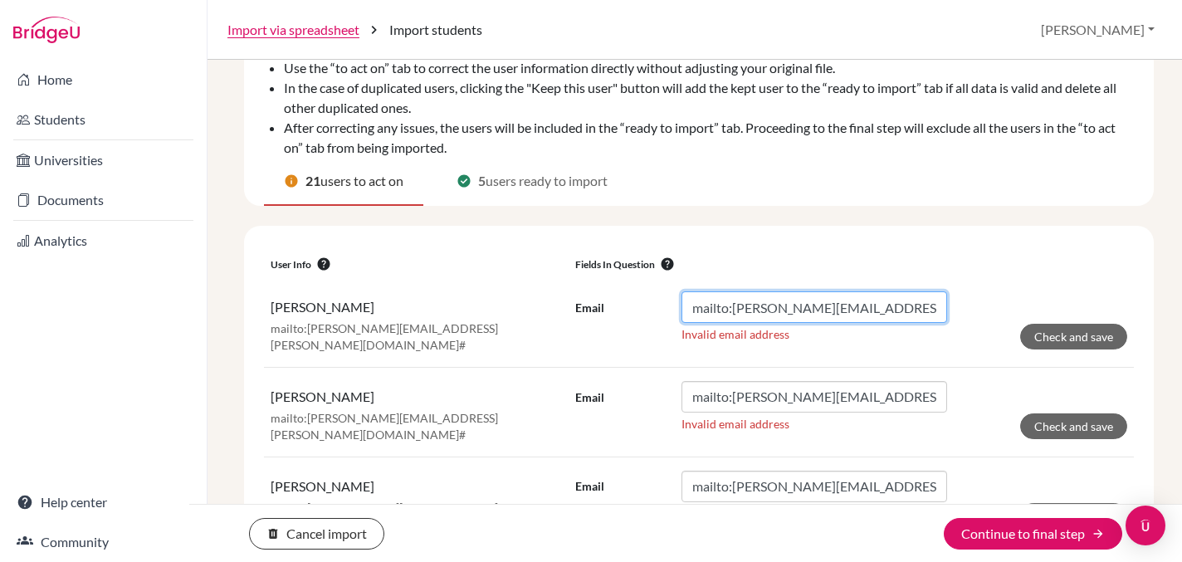
drag, startPoint x: 733, startPoint y: 311, endPoint x: 668, endPoint y: 312, distance: 64.7
click at [668, 311] on div "Email mailto:[PERSON_NAME][EMAIL_ADDRESS][PERSON_NAME][DOMAIN_NAME]#" at bounding box center [761, 307] width 372 height 32
click at [893, 302] on input "[PERSON_NAME][EMAIL_ADDRESS][URL][PERSON_NAME][DOMAIN_NAME]" at bounding box center [814, 307] width 266 height 32
type input "[PERSON_NAME][EMAIL_ADDRESS][PERSON_NAME][DOMAIN_NAME]"
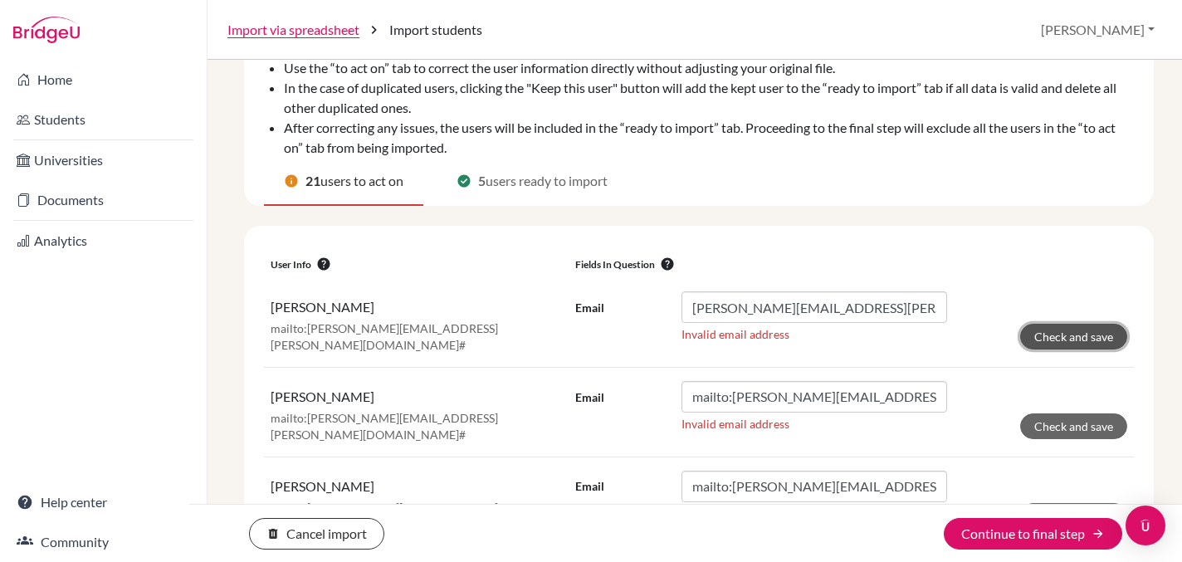
click at [1039, 333] on button "Check and save" at bounding box center [1073, 337] width 107 height 26
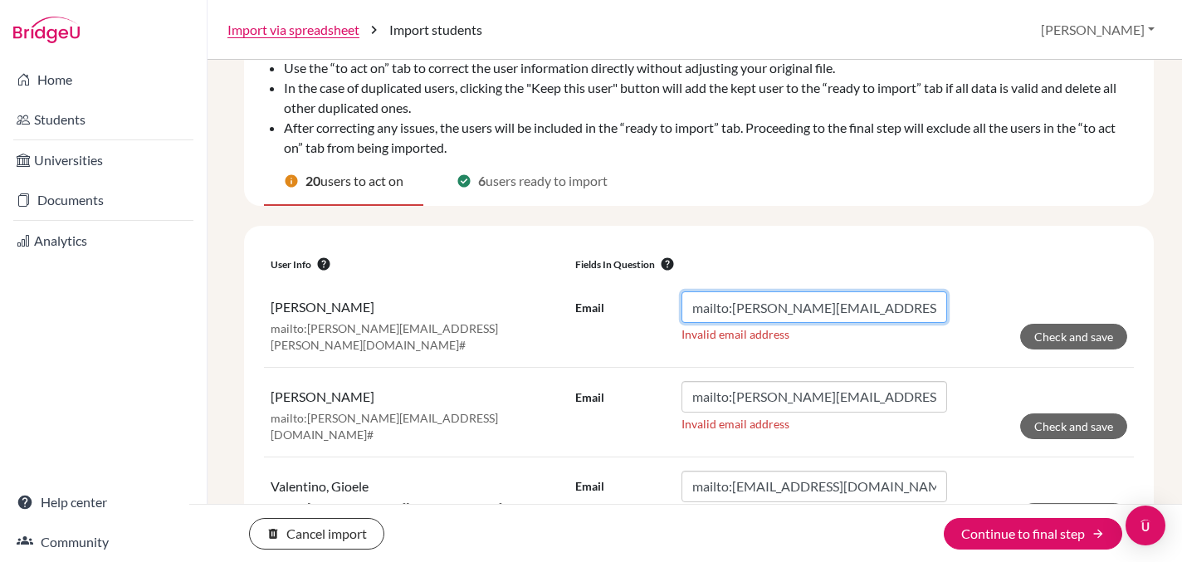
drag, startPoint x: 734, startPoint y: 310, endPoint x: 607, endPoint y: 307, distance: 127.8
click at [607, 307] on div "Email mailto:[PERSON_NAME][EMAIL_ADDRESS][PERSON_NAME][DOMAIN_NAME]#" at bounding box center [761, 307] width 372 height 32
click at [922, 311] on input "[PERSON_NAME][EMAIL_ADDRESS][URL][PERSON_NAME][DOMAIN_NAME]" at bounding box center [814, 307] width 266 height 32
type input "[PERSON_NAME][EMAIL_ADDRESS][PERSON_NAME][DOMAIN_NAME]"
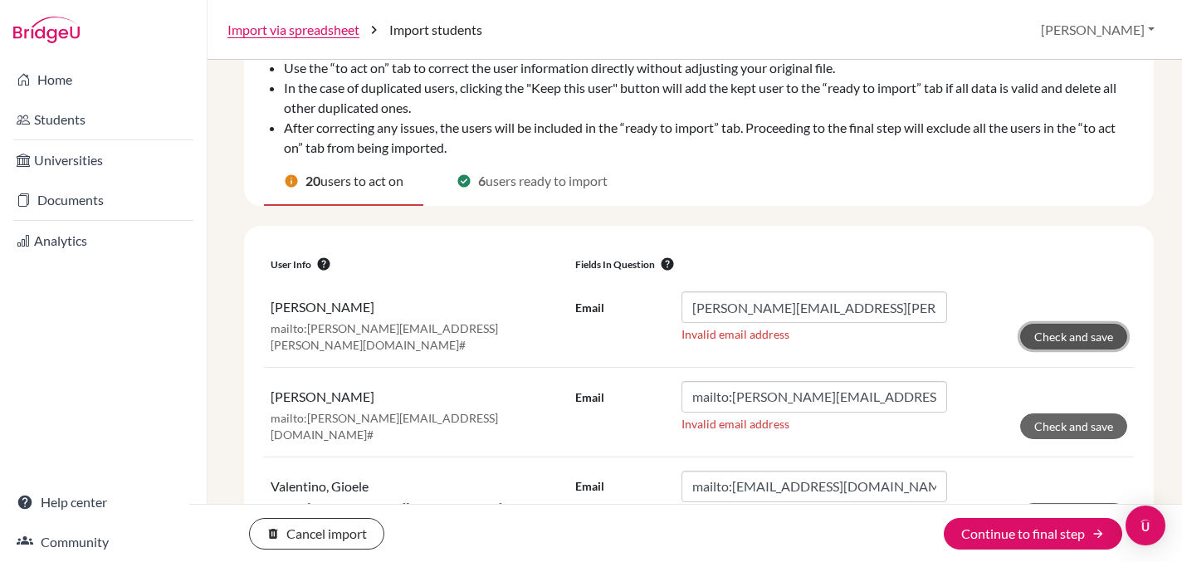
click at [1098, 343] on button "Check and save" at bounding box center [1073, 337] width 107 height 26
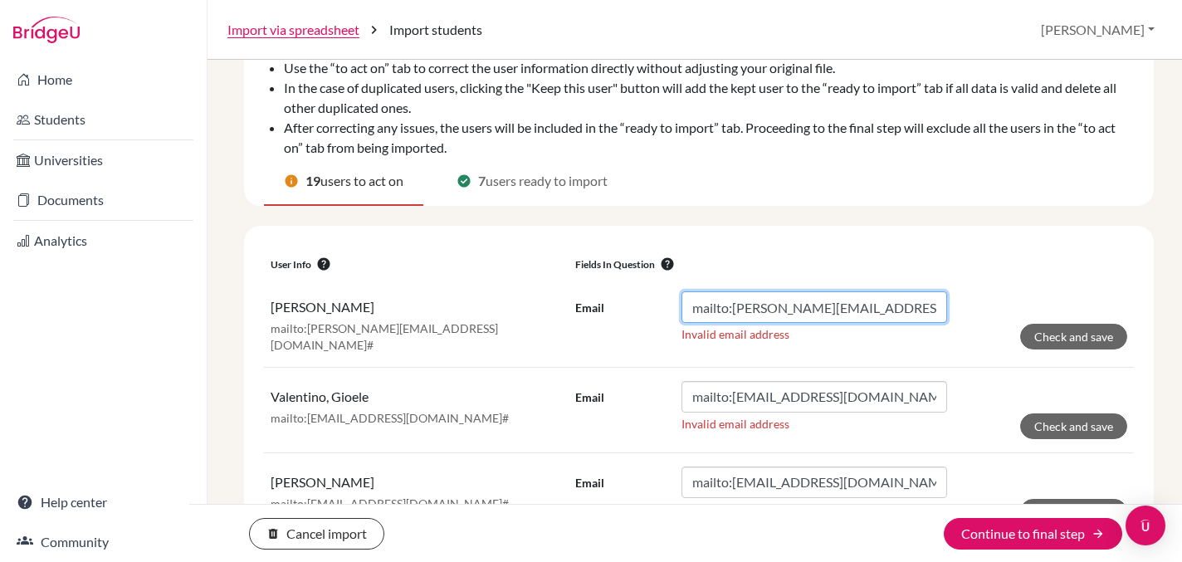
drag, startPoint x: 734, startPoint y: 310, endPoint x: 676, endPoint y: 307, distance: 58.1
click at [676, 307] on div "Email mailto:[PERSON_NAME][EMAIL_ADDRESS][DOMAIN_NAME]#" at bounding box center [761, 307] width 372 height 32
click at [932, 311] on input "[PERSON_NAME][EMAIL_ADDRESS][URL][DOMAIN_NAME]" at bounding box center [814, 307] width 266 height 32
type input "[PERSON_NAME][EMAIL_ADDRESS][DOMAIN_NAME]"
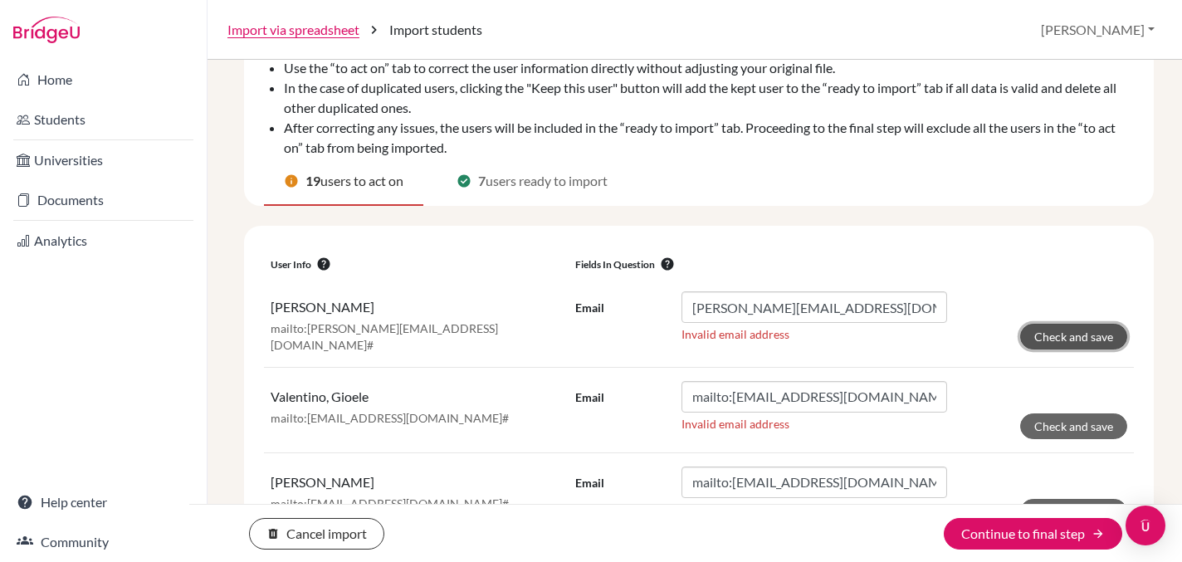
click at [1079, 333] on button "Check and save" at bounding box center [1073, 337] width 107 height 26
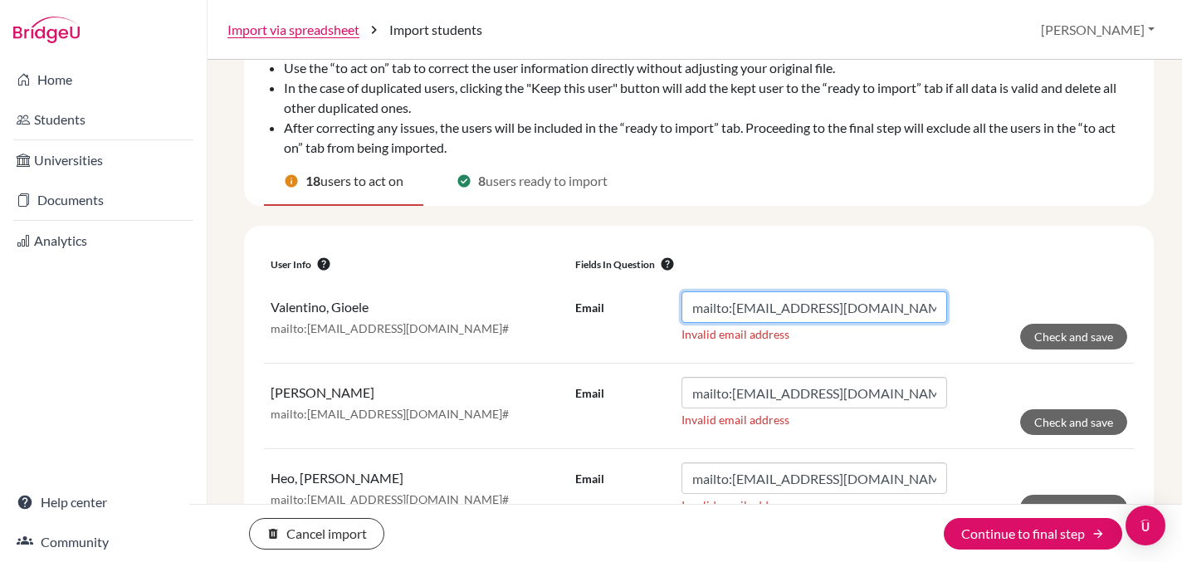
drag, startPoint x: 734, startPoint y: 312, endPoint x: 671, endPoint y: 307, distance: 63.3
click at [671, 307] on div "Email mailto:[EMAIL_ADDRESS][DOMAIN_NAME]#" at bounding box center [761, 307] width 372 height 32
click at [918, 310] on input "[EMAIL_ADDRESS][URL][DOMAIN_NAME]" at bounding box center [814, 307] width 266 height 32
type input "[EMAIL_ADDRESS][DOMAIN_NAME]"
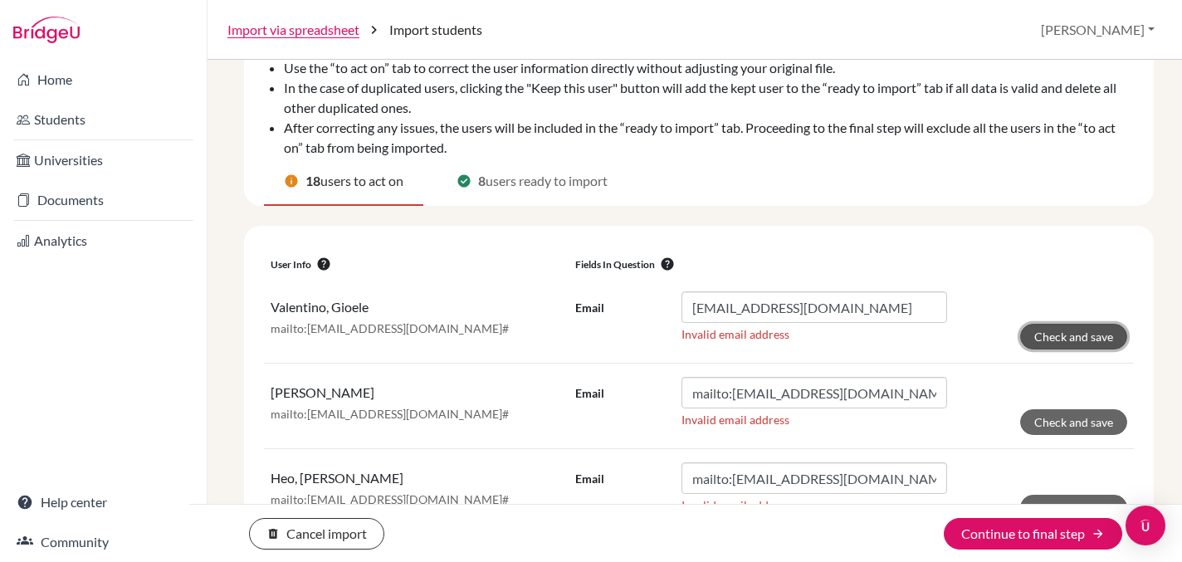
click at [1092, 337] on button "Check and save" at bounding box center [1073, 337] width 107 height 26
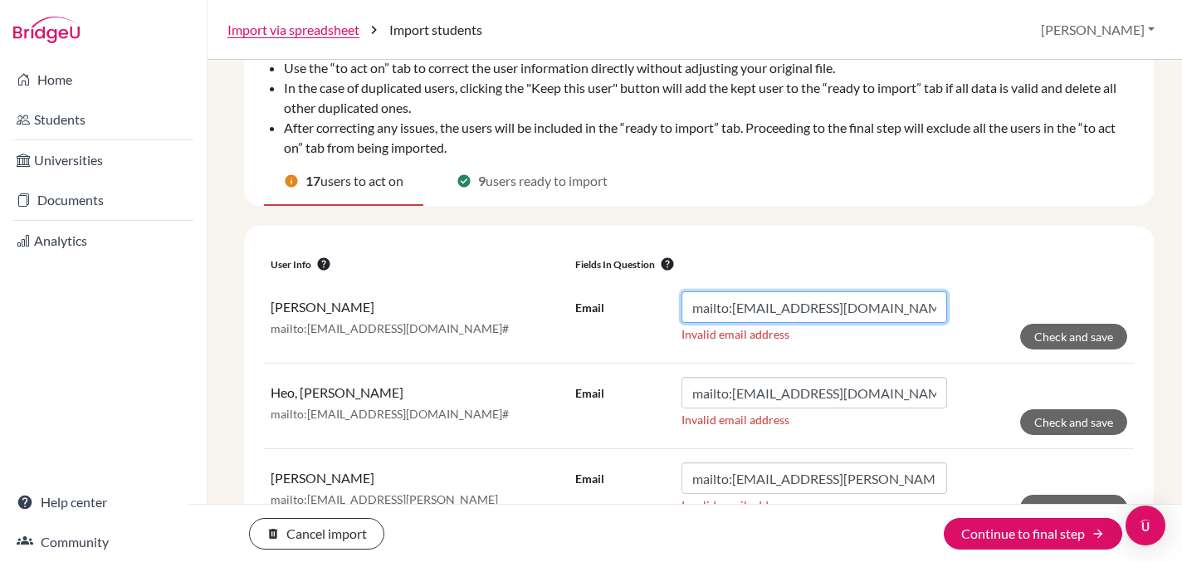
drag, startPoint x: 732, startPoint y: 309, endPoint x: 666, endPoint y: 309, distance: 66.4
click at [666, 309] on div "Email mailto:[EMAIL_ADDRESS][DOMAIN_NAME]#" at bounding box center [761, 307] width 372 height 32
click at [893, 300] on input "[EMAIL_ADDRESS][URL][DOMAIN_NAME]" at bounding box center [814, 307] width 266 height 32
type input "[EMAIL_ADDRESS][DOMAIN_NAME]"
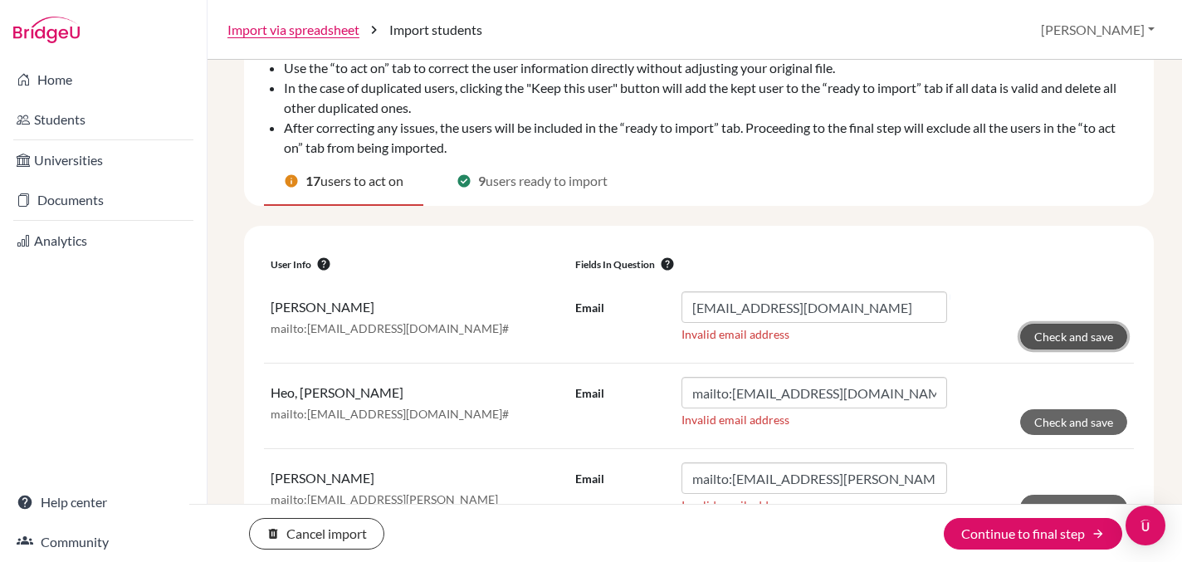
click at [1062, 341] on button "Check and save" at bounding box center [1073, 337] width 107 height 26
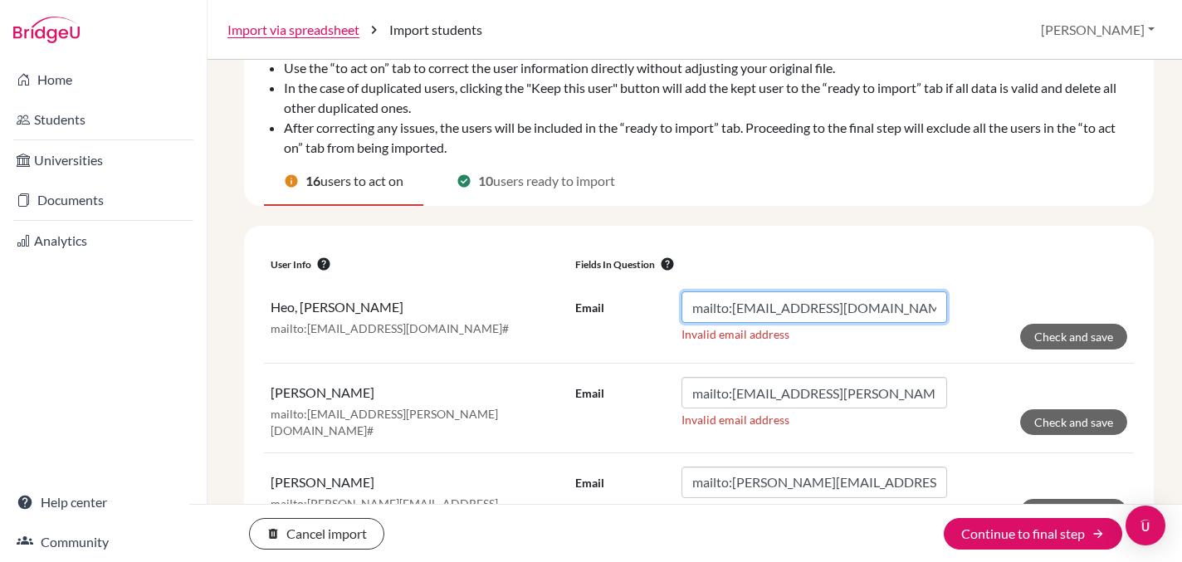
drag, startPoint x: 733, startPoint y: 305, endPoint x: 671, endPoint y: 305, distance: 62.2
click at [671, 305] on div "Email mailto:[EMAIL_ADDRESS][DOMAIN_NAME]#" at bounding box center [761, 307] width 372 height 32
click at [890, 313] on input "[EMAIL_ADDRESS][URL][DOMAIN_NAME]" at bounding box center [814, 307] width 266 height 32
type input "[EMAIL_ADDRESS][DOMAIN_NAME]"
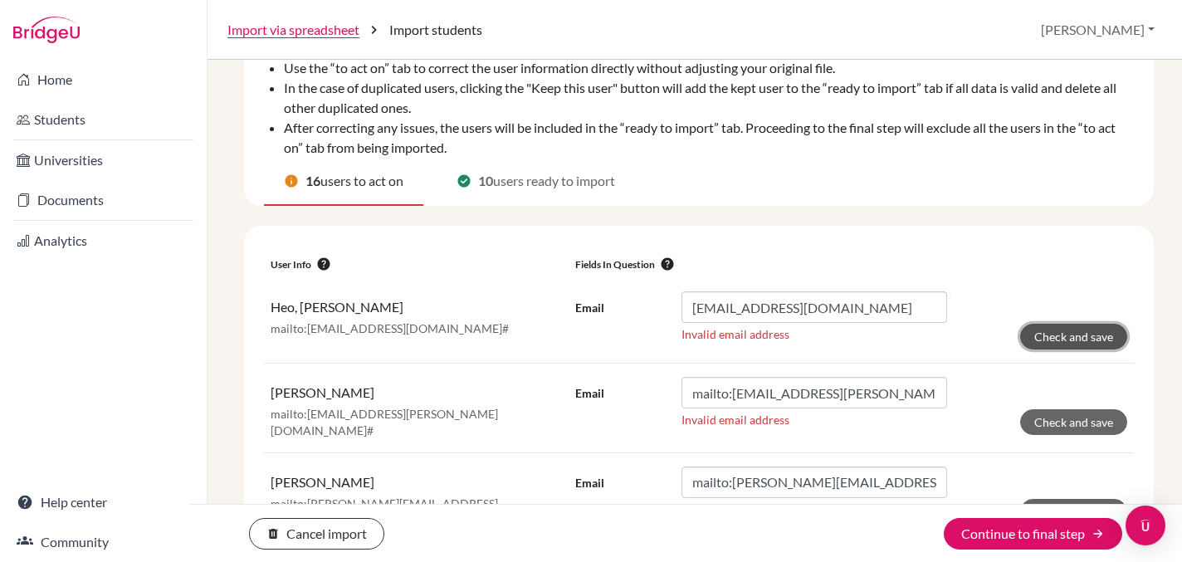
click at [1095, 335] on button "Check and save" at bounding box center [1073, 337] width 107 height 26
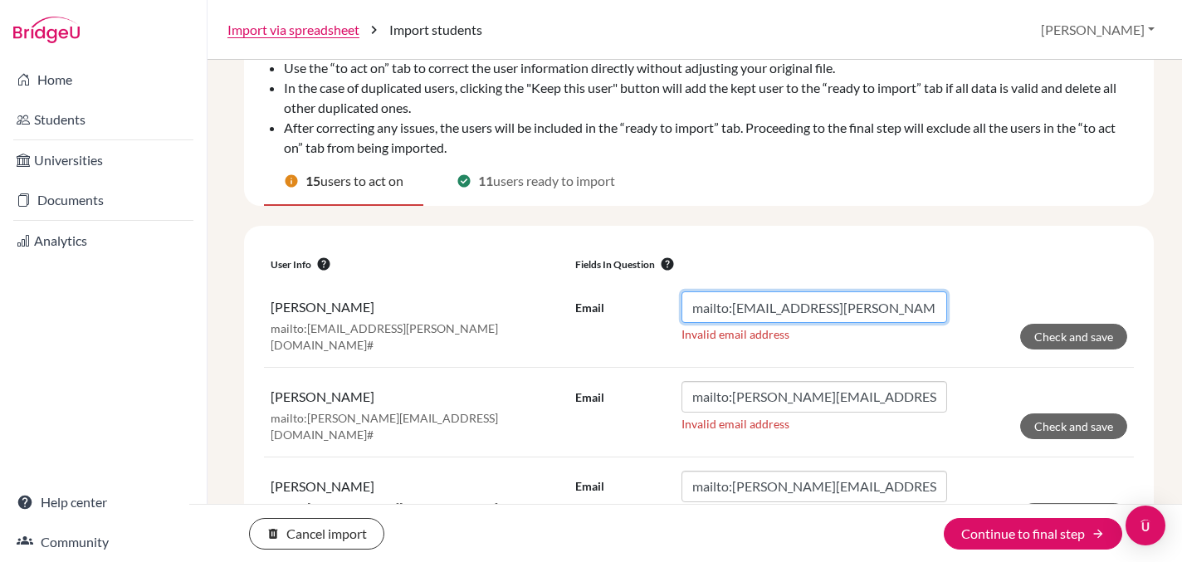
drag, startPoint x: 735, startPoint y: 311, endPoint x: 659, endPoint y: 310, distance: 76.4
click at [659, 310] on div "Email mailto:[EMAIL_ADDRESS][PERSON_NAME][DOMAIN_NAME]#" at bounding box center [761, 307] width 372 height 32
click at [927, 305] on input "[EMAIL_ADDRESS][URL][PERSON_NAME][DOMAIN_NAME]" at bounding box center [814, 307] width 266 height 32
type input "[EMAIL_ADDRESS][PERSON_NAME][DOMAIN_NAME]"
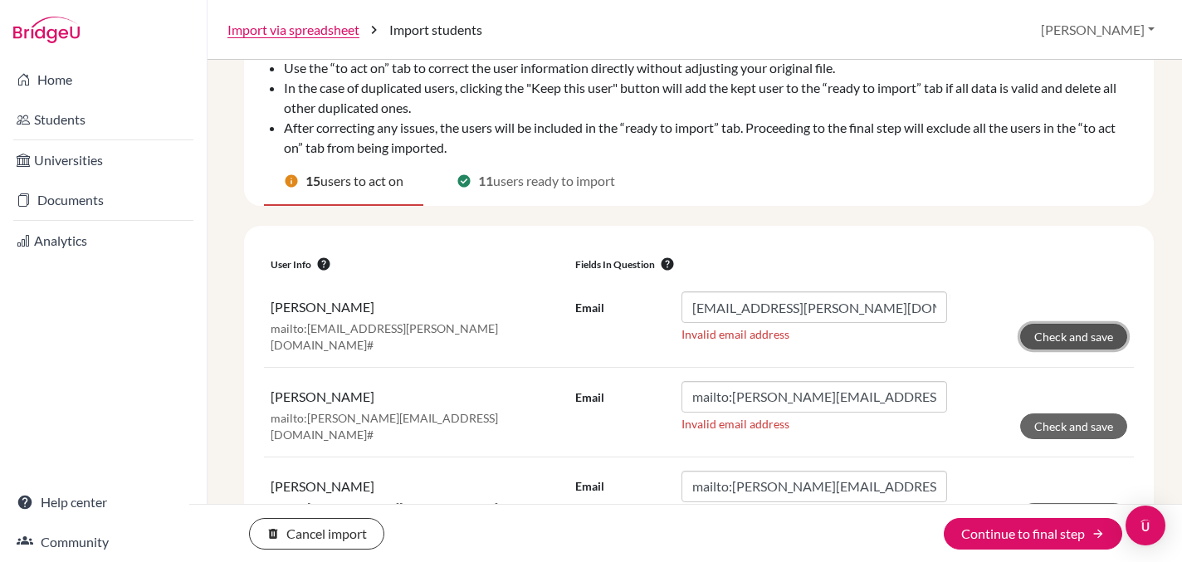
click at [1071, 335] on button "Check and save" at bounding box center [1073, 337] width 107 height 26
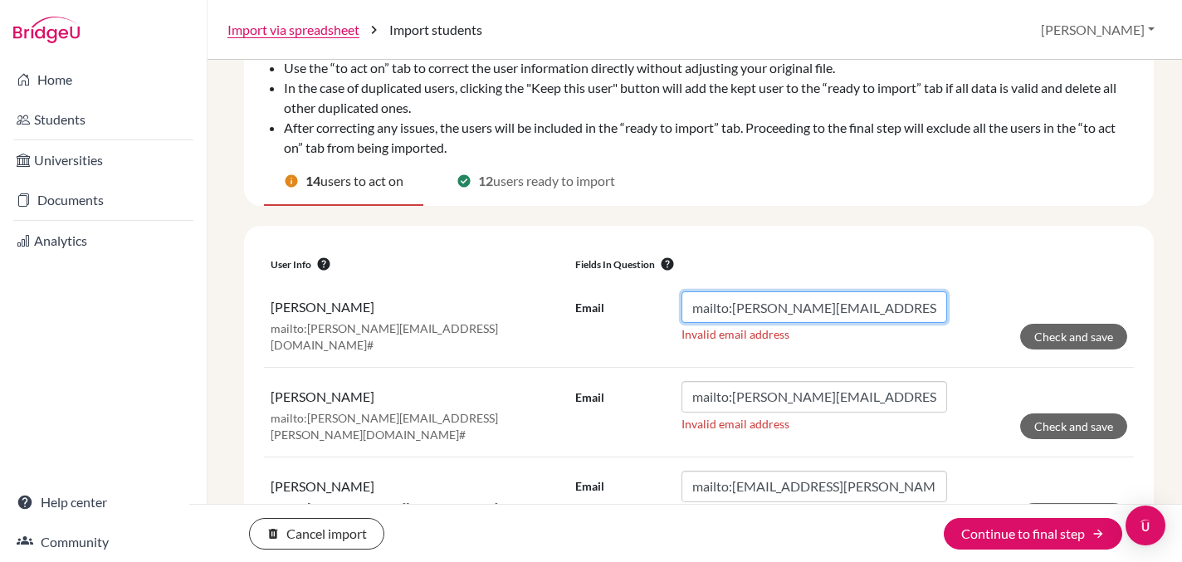
drag, startPoint x: 732, startPoint y: 313, endPoint x: 644, endPoint y: 311, distance: 88.0
click at [644, 311] on div "Email mailto:[PERSON_NAME][EMAIL_ADDRESS][DOMAIN_NAME]#" at bounding box center [761, 307] width 372 height 32
click at [896, 312] on input "[EMAIL_ADDRESS][URL][DOMAIN_NAME]" at bounding box center [814, 307] width 266 height 32
type input "[EMAIL_ADDRESS][DOMAIN_NAME]"
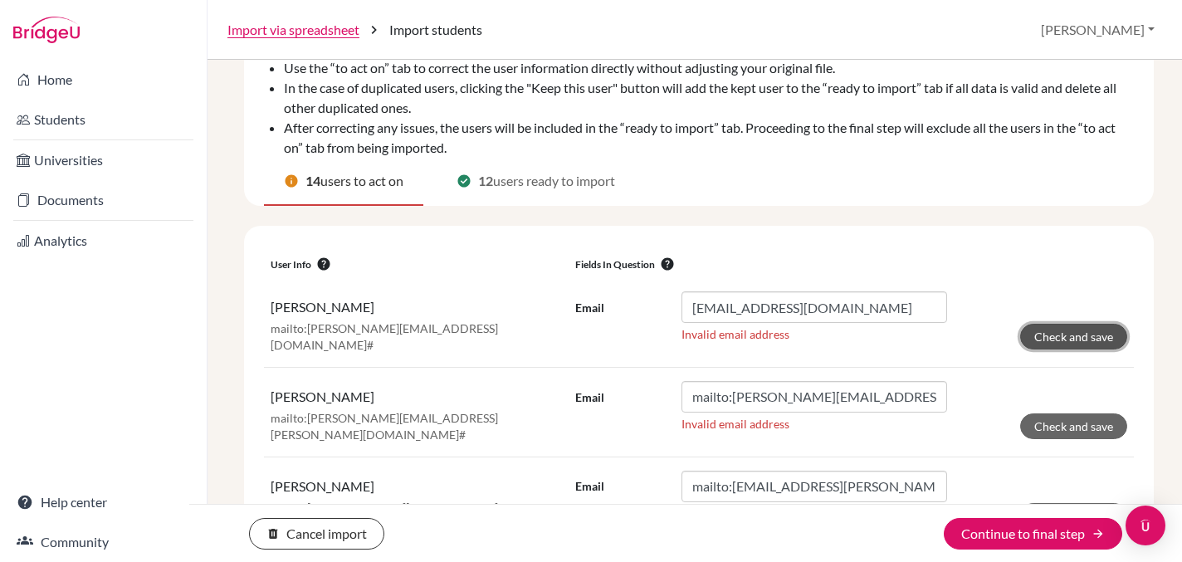
click at [1076, 329] on button "Check and save" at bounding box center [1073, 337] width 107 height 26
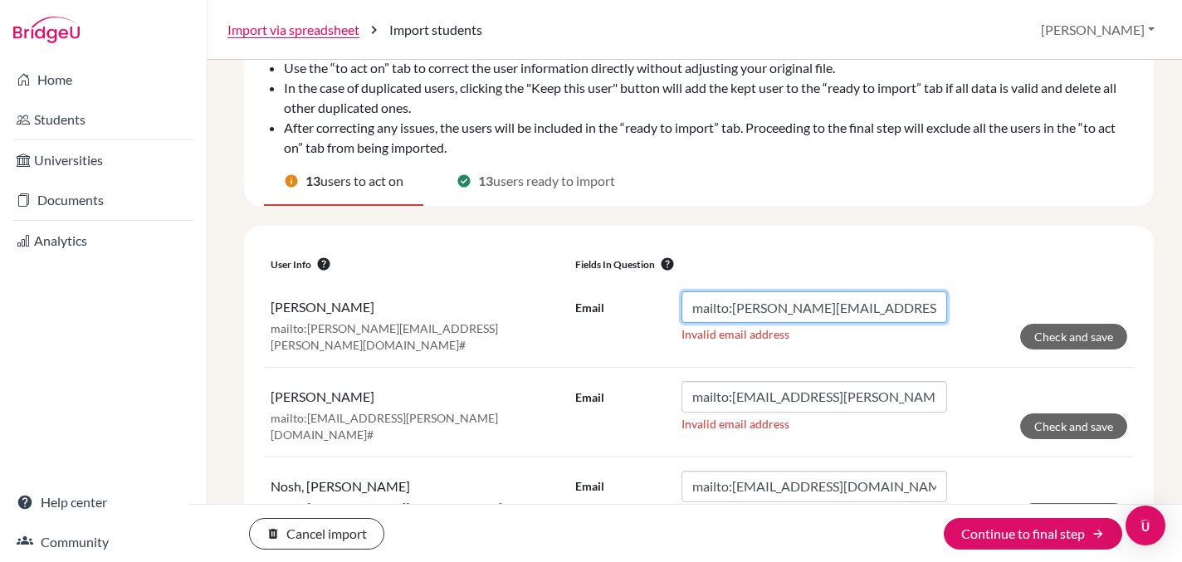
drag, startPoint x: 733, startPoint y: 311, endPoint x: 656, endPoint y: 306, distance: 77.3
click at [656, 306] on div "Email mailto:[EMAIL_ADDRESS][PERSON_NAME][DOMAIN_NAME]#" at bounding box center [761, 307] width 372 height 32
click at [909, 317] on input "[EMAIL_ADDRESS][URL][PERSON_NAME][DOMAIN_NAME]" at bounding box center [814, 307] width 266 height 32
type input "[EMAIL_ADDRESS][PERSON_NAME][DOMAIN_NAME]"
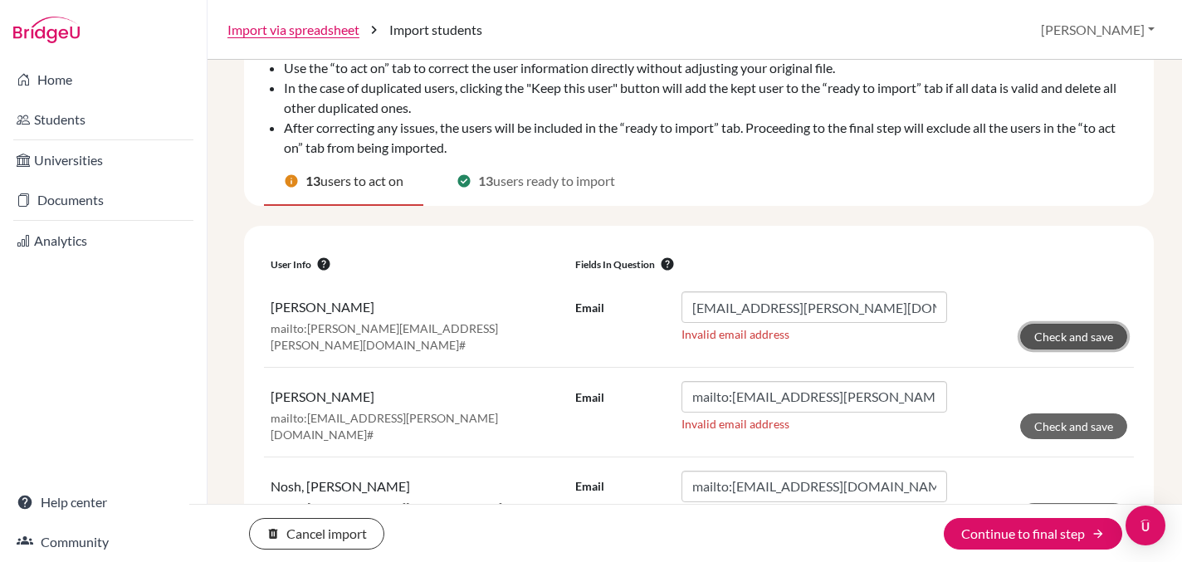
click at [1059, 332] on button "Check and save" at bounding box center [1073, 337] width 107 height 26
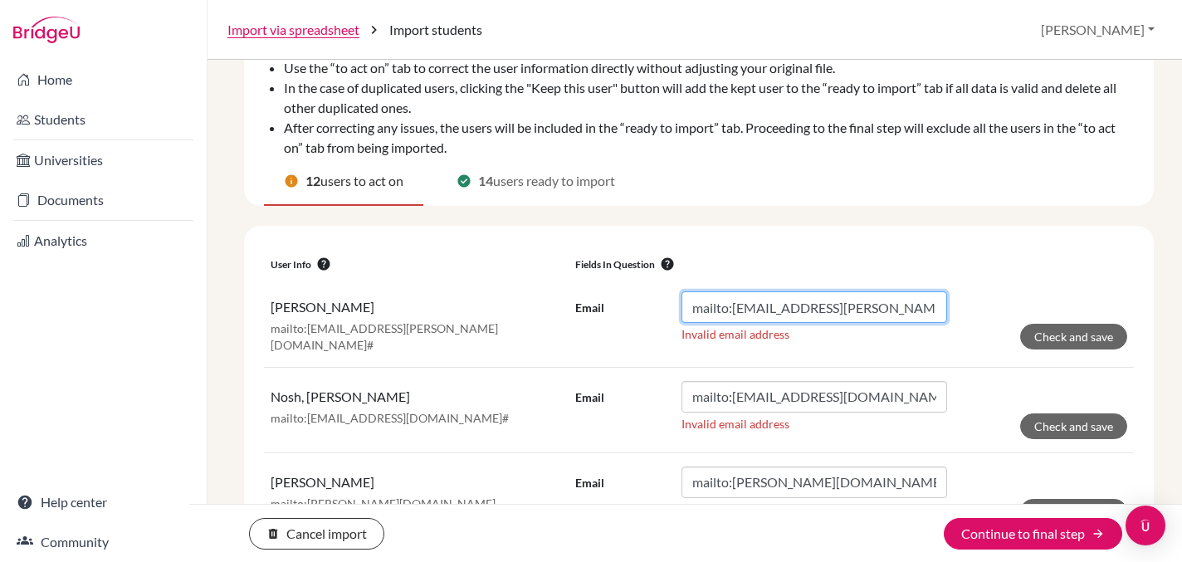
drag, startPoint x: 732, startPoint y: 306, endPoint x: 647, endPoint y: 307, distance: 84.7
click at [647, 307] on div "Email mailto:[EMAIL_ADDRESS][PERSON_NAME][DOMAIN_NAME]#" at bounding box center [761, 307] width 372 height 32
click at [887, 311] on input "[EMAIL_ADDRESS][URL][PERSON_NAME][DOMAIN_NAME]" at bounding box center [814, 307] width 266 height 32
type input "[EMAIL_ADDRESS][PERSON_NAME][DOMAIN_NAME]"
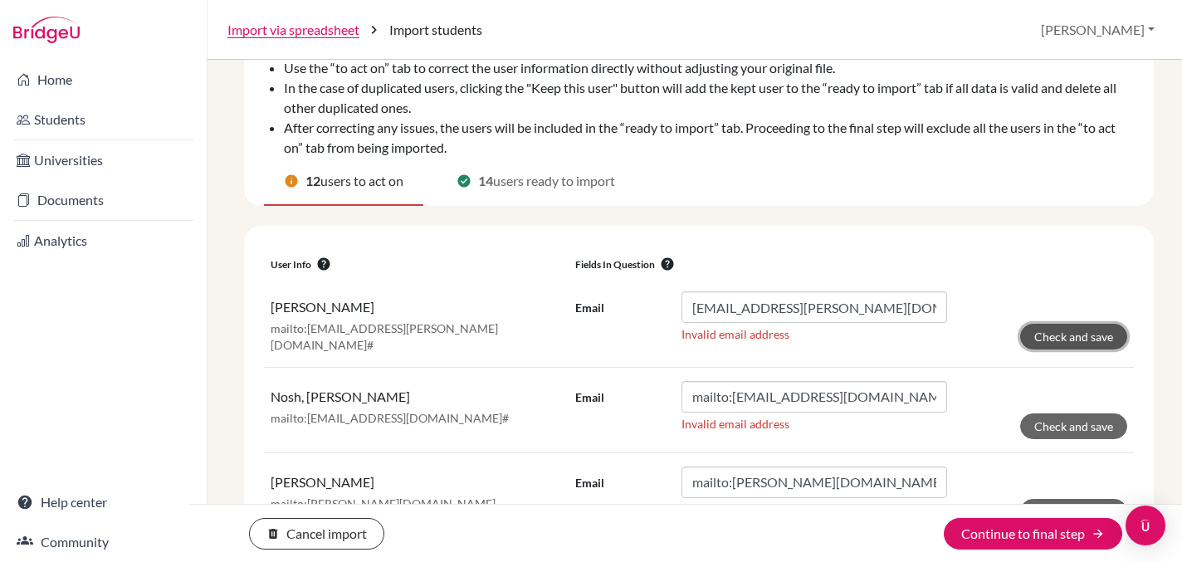
click at [1079, 333] on button "Check and save" at bounding box center [1073, 337] width 107 height 26
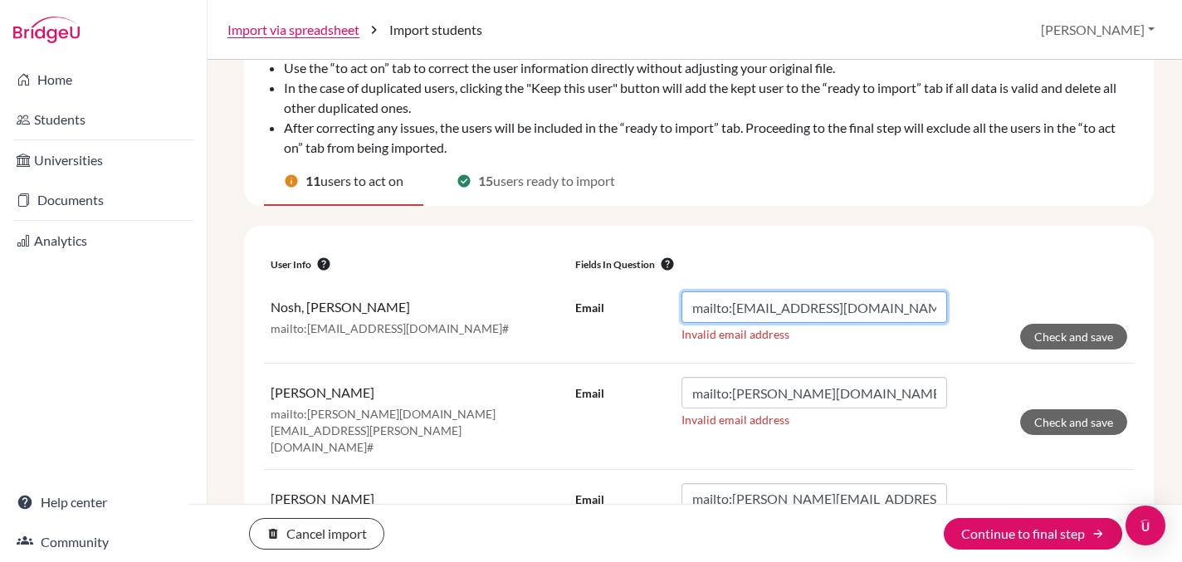
click at [735, 311] on input "mailto:[EMAIL_ADDRESS][DOMAIN_NAME]#" at bounding box center [814, 307] width 266 height 32
drag, startPoint x: 732, startPoint y: 311, endPoint x: 627, endPoint y: 300, distance: 105.2
click at [627, 300] on div "Email mailto:[EMAIL_ADDRESS][DOMAIN_NAME]#" at bounding box center [761, 307] width 372 height 32
click at [896, 310] on input "[EMAIL_ADDRESS][URL][DOMAIN_NAME]" at bounding box center [814, 307] width 266 height 32
type input "[EMAIL_ADDRESS][DOMAIN_NAME]"
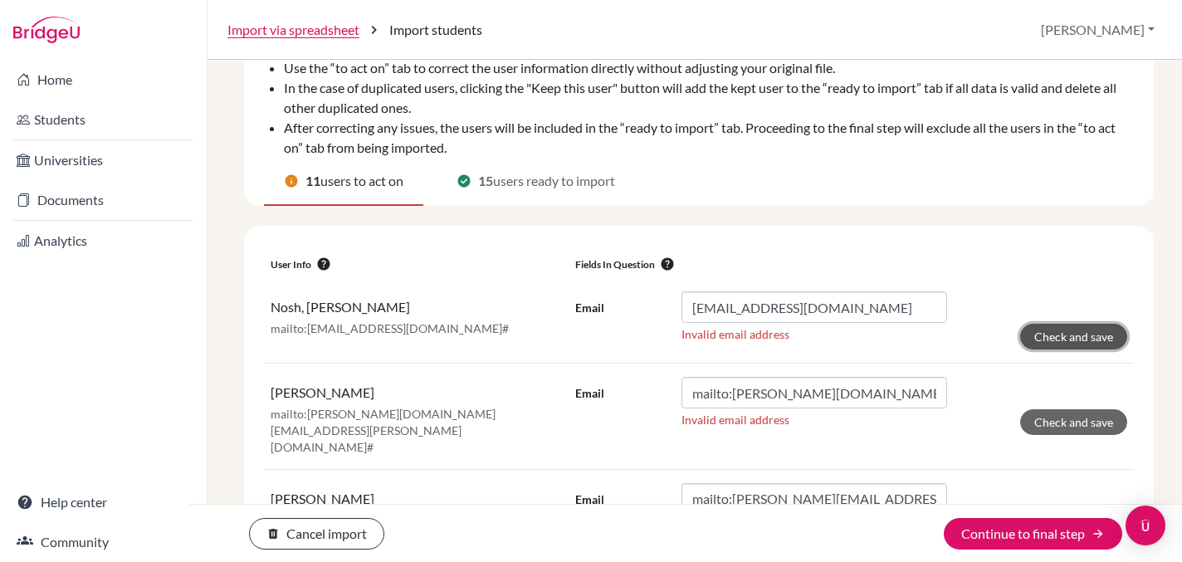
click at [1061, 336] on button "Check and save" at bounding box center [1073, 337] width 107 height 26
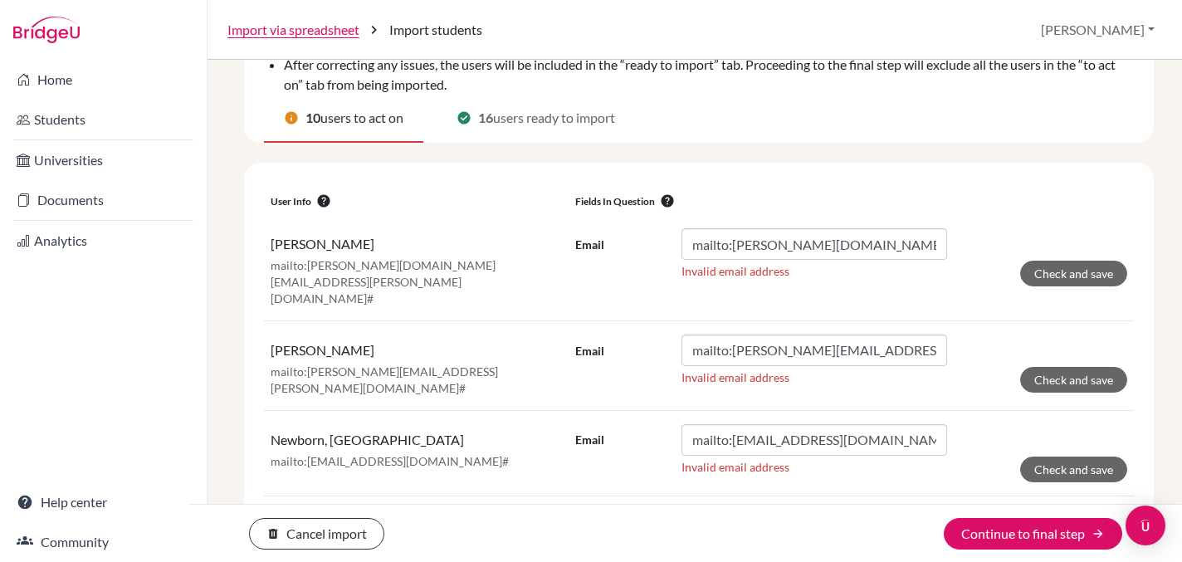
scroll to position [218, 0]
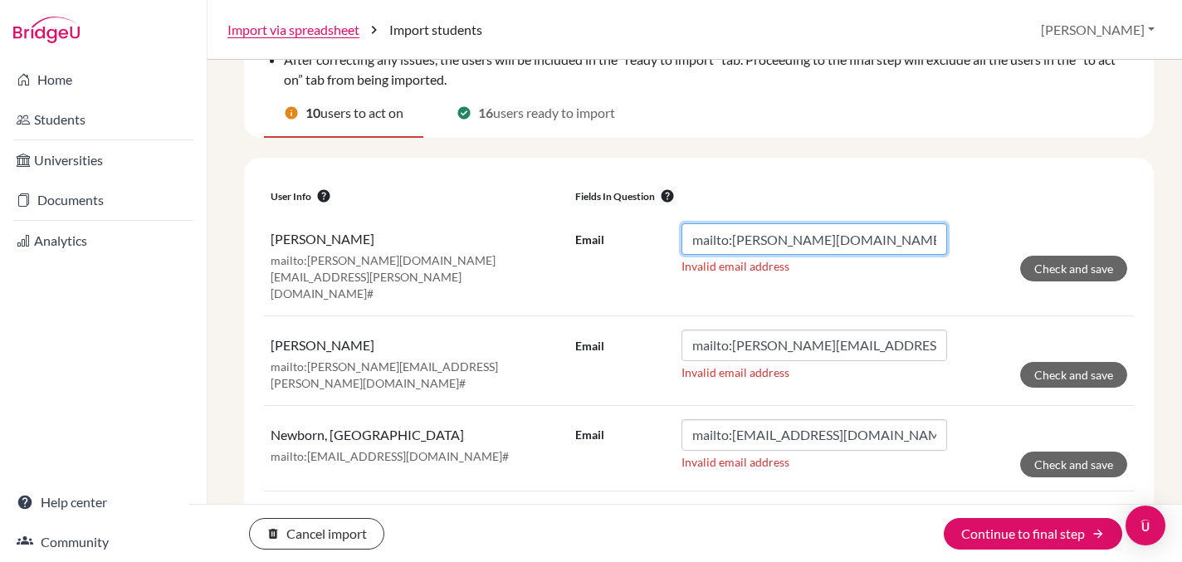
drag, startPoint x: 732, startPoint y: 241, endPoint x: 656, endPoint y: 241, distance: 75.5
click at [656, 241] on div "Email mailto:[PERSON_NAME][DOMAIN_NAME][EMAIL_ADDRESS][PERSON_NAME][DOMAIN_NAME…" at bounding box center [761, 239] width 372 height 32
click at [902, 228] on input "[PERSON_NAME][DOMAIN_NAME][EMAIL_ADDRESS][URL][PERSON_NAME][DOMAIN_NAME]" at bounding box center [814, 239] width 266 height 32
click at [906, 240] on input "[PERSON_NAME][DOMAIN_NAME][EMAIL_ADDRESS][URL][PERSON_NAME][DOMAIN_NAME]" at bounding box center [814, 239] width 266 height 32
type input "[PERSON_NAME][DOMAIN_NAME][EMAIL_ADDRESS][PERSON_NAME][DOMAIN_NAME]"
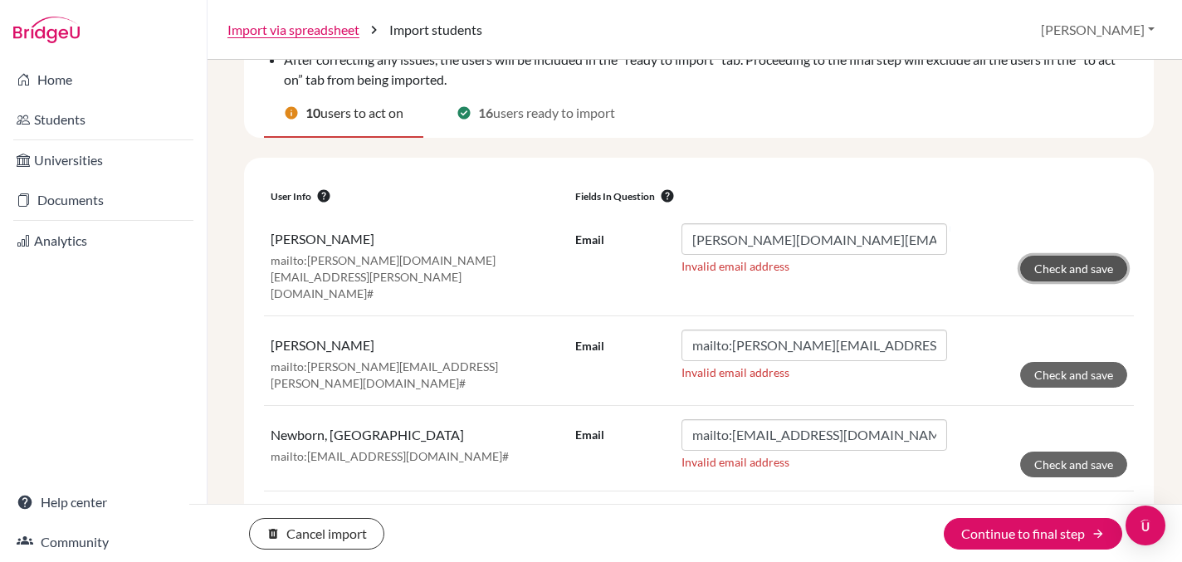
click at [1046, 270] on button "Check and save" at bounding box center [1073, 269] width 107 height 26
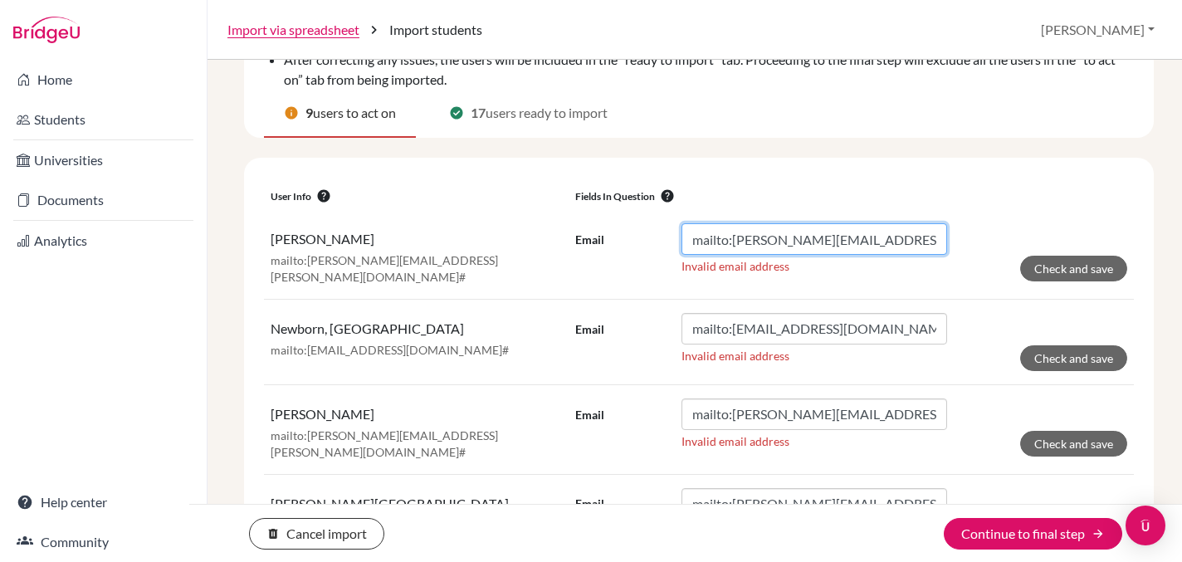
drag, startPoint x: 732, startPoint y: 241, endPoint x: 668, endPoint y: 239, distance: 63.9
click at [668, 239] on div "Email mailto:[PERSON_NAME][EMAIL_ADDRESS][PERSON_NAME][DOMAIN_NAME]#" at bounding box center [761, 239] width 372 height 32
click at [933, 245] on input "[PERSON_NAME][EMAIL_ADDRESS][URL][PERSON_NAME][DOMAIN_NAME]" at bounding box center [814, 239] width 266 height 32
type input "[PERSON_NAME][EMAIL_ADDRESS][PERSON_NAME][DOMAIN_NAME]"
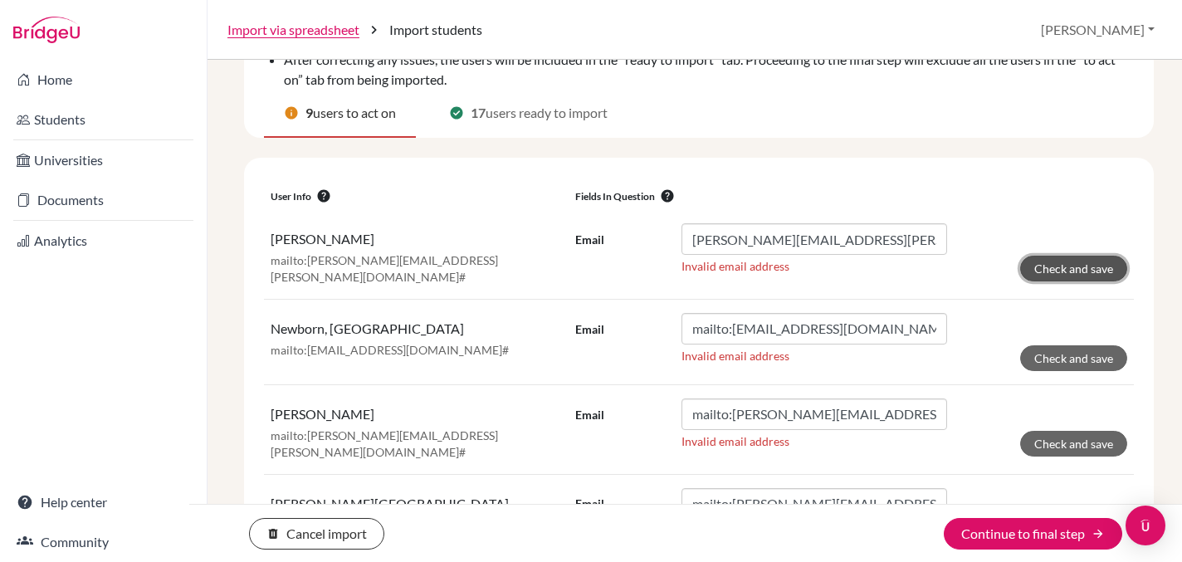
click at [1081, 271] on button "Check and save" at bounding box center [1073, 269] width 107 height 26
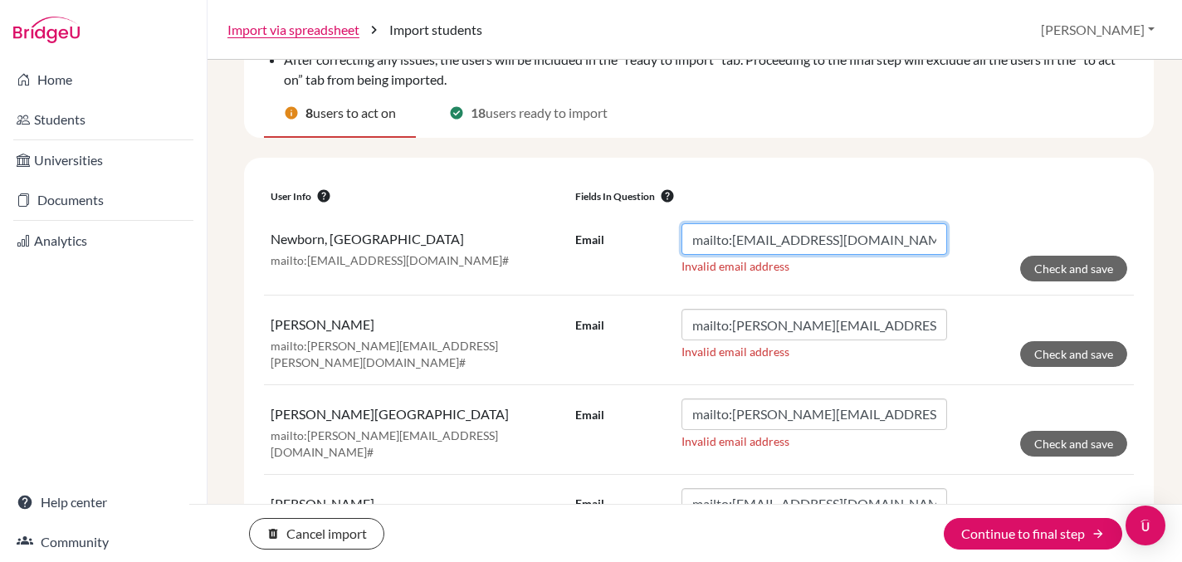
drag, startPoint x: 733, startPoint y: 242, endPoint x: 653, endPoint y: 239, distance: 79.7
click at [653, 239] on div "Email mailto:[EMAIL_ADDRESS][DOMAIN_NAME]#" at bounding box center [761, 239] width 372 height 32
click at [929, 237] on input "[EMAIL_ADDRESS][URL][DOMAIN_NAME]" at bounding box center [814, 239] width 266 height 32
type input "[EMAIL_ADDRESS][DOMAIN_NAME]"
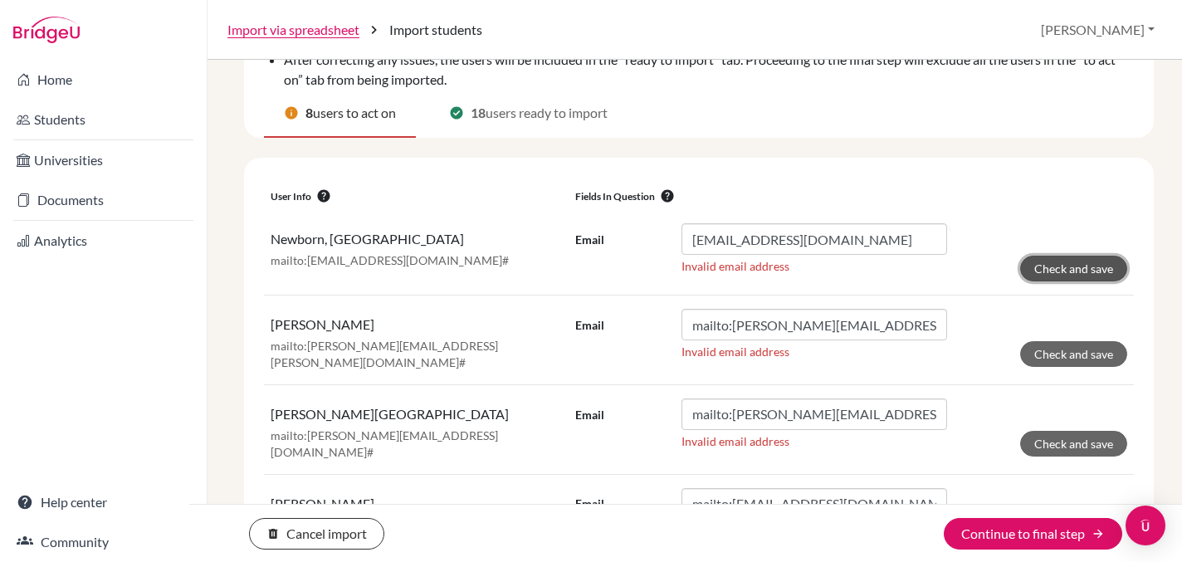
click at [1059, 270] on button "Check and save" at bounding box center [1073, 269] width 107 height 26
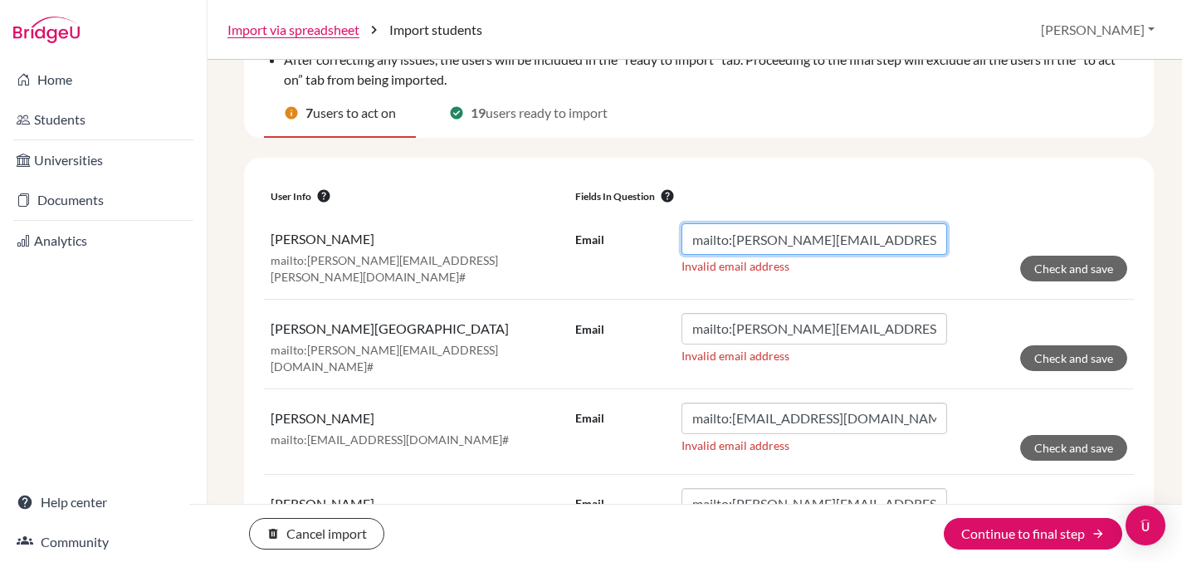
drag, startPoint x: 734, startPoint y: 241, endPoint x: 649, endPoint y: 237, distance: 84.8
click at [649, 237] on div "Email mailto:[PERSON_NAME][EMAIL_ADDRESS][PERSON_NAME][DOMAIN_NAME]#" at bounding box center [761, 239] width 372 height 32
click at [911, 237] on input "[PERSON_NAME][EMAIL_ADDRESS][URL][PERSON_NAME][DOMAIN_NAME]" at bounding box center [814, 239] width 266 height 32
type input "[PERSON_NAME][EMAIL_ADDRESS][PERSON_NAME][DOMAIN_NAME]"
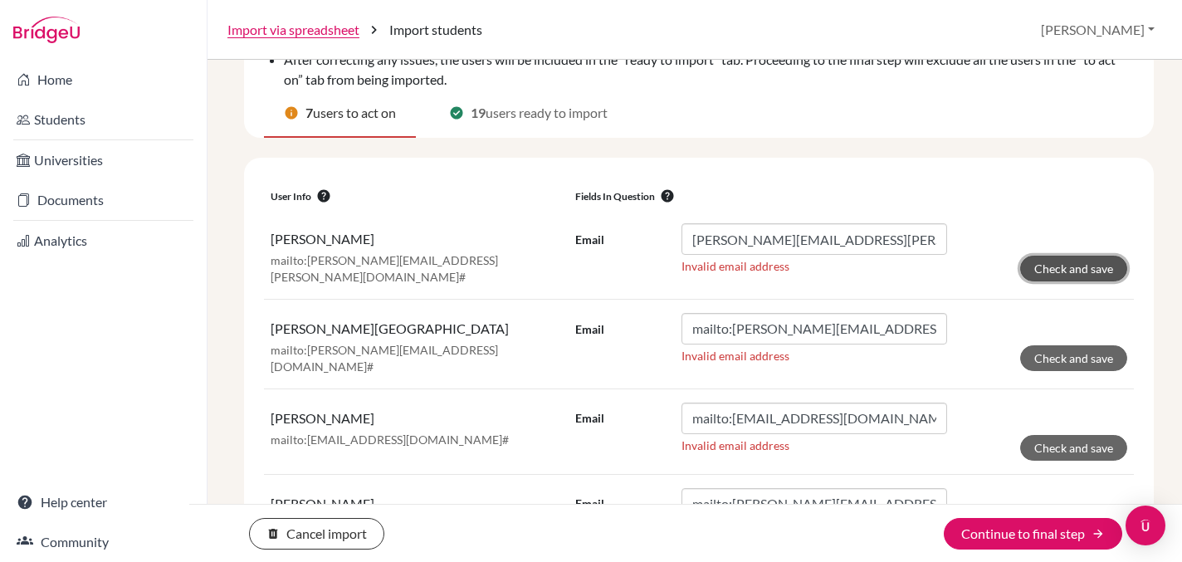
click at [1061, 267] on button "Check and save" at bounding box center [1073, 269] width 107 height 26
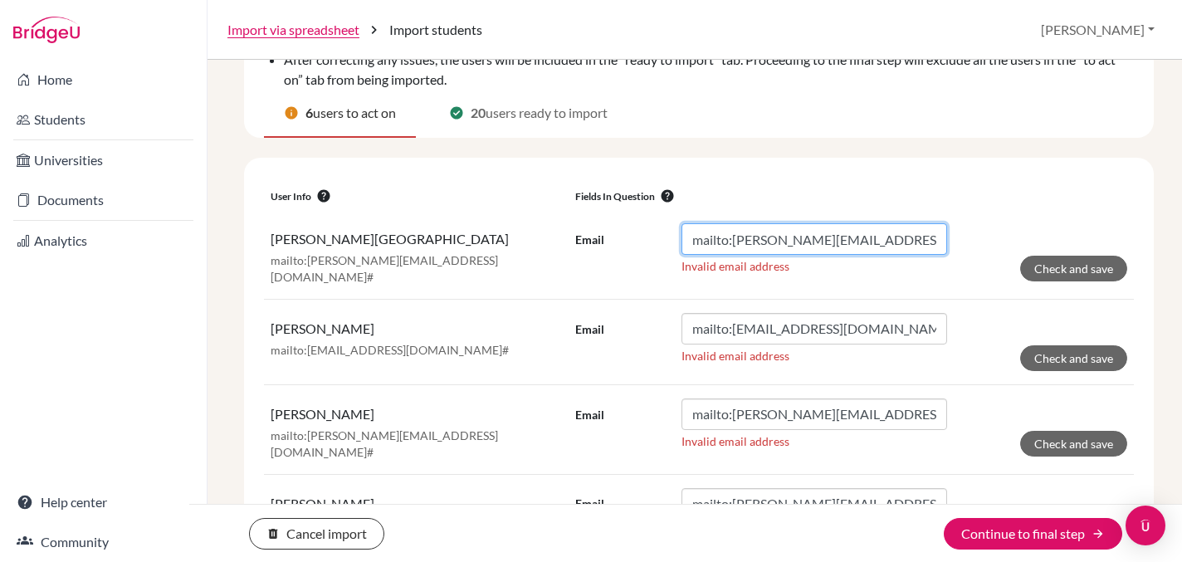
drag, startPoint x: 734, startPoint y: 240, endPoint x: 651, endPoint y: 242, distance: 83.0
click at [651, 242] on div "Email mailto:[PERSON_NAME][EMAIL_ADDRESS][DOMAIN_NAME]#" at bounding box center [761, 239] width 372 height 32
click at [910, 247] on input "[EMAIL_ADDRESS][URL][DOMAIN_NAME]" at bounding box center [814, 239] width 266 height 32
type input "[EMAIL_ADDRESS][DOMAIN_NAME]"
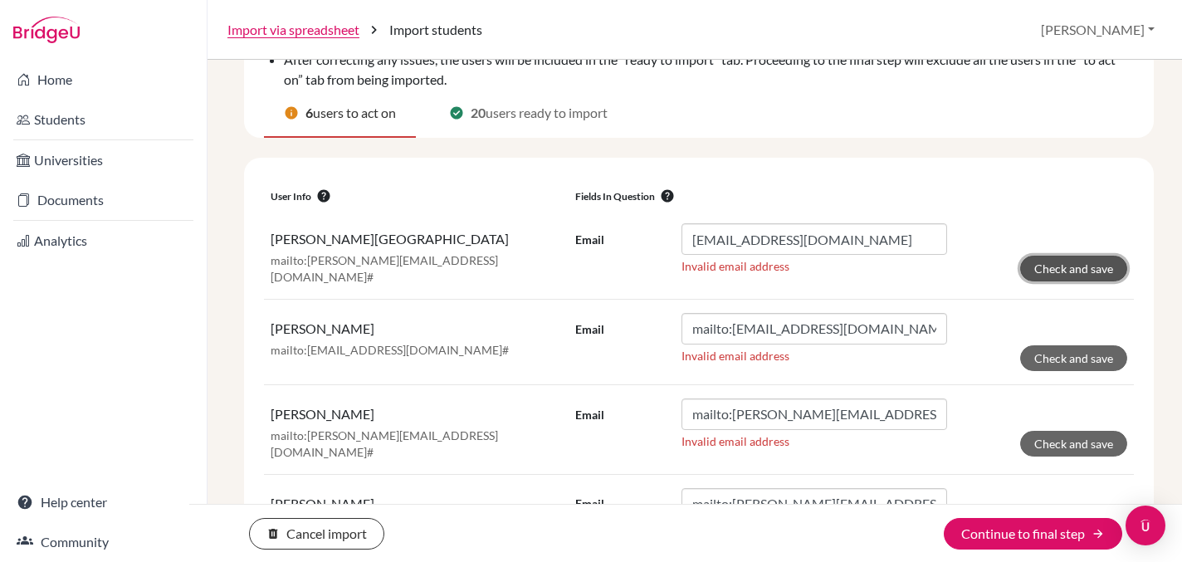
click at [1059, 271] on button "Check and save" at bounding box center [1073, 269] width 107 height 26
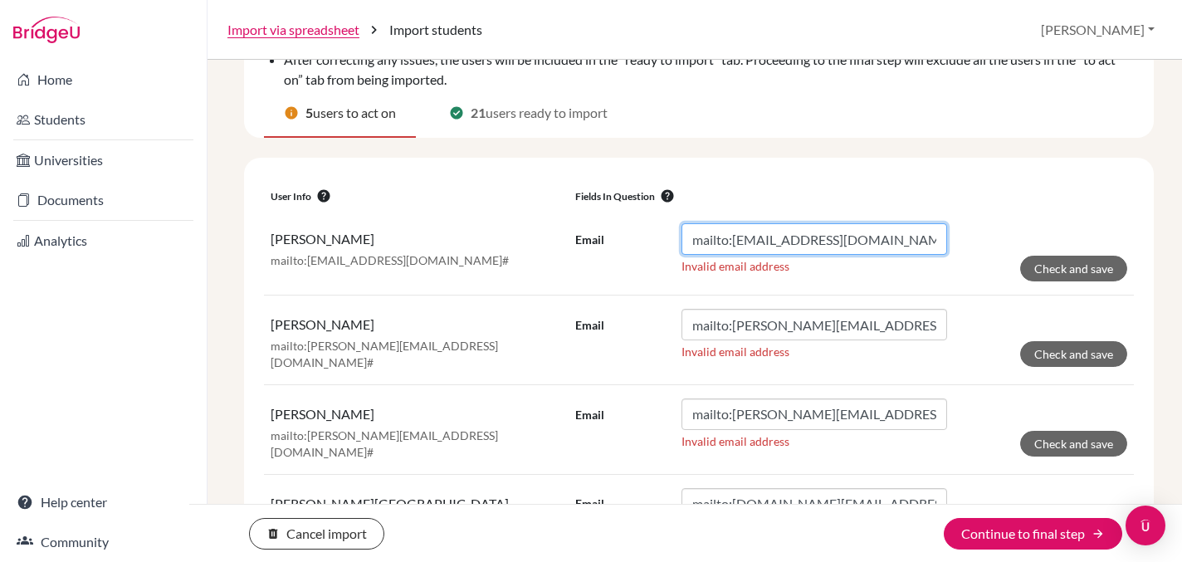
drag, startPoint x: 734, startPoint y: 244, endPoint x: 671, endPoint y: 234, distance: 63.9
click at [671, 234] on div "Email mailto:[EMAIL_ADDRESS][DOMAIN_NAME]#" at bounding box center [761, 239] width 372 height 32
click at [944, 244] on input "[EMAIL_ADDRESS][URL][DOMAIN_NAME]" at bounding box center [814, 239] width 266 height 32
type input "[EMAIL_ADDRESS][DOMAIN_NAME]"
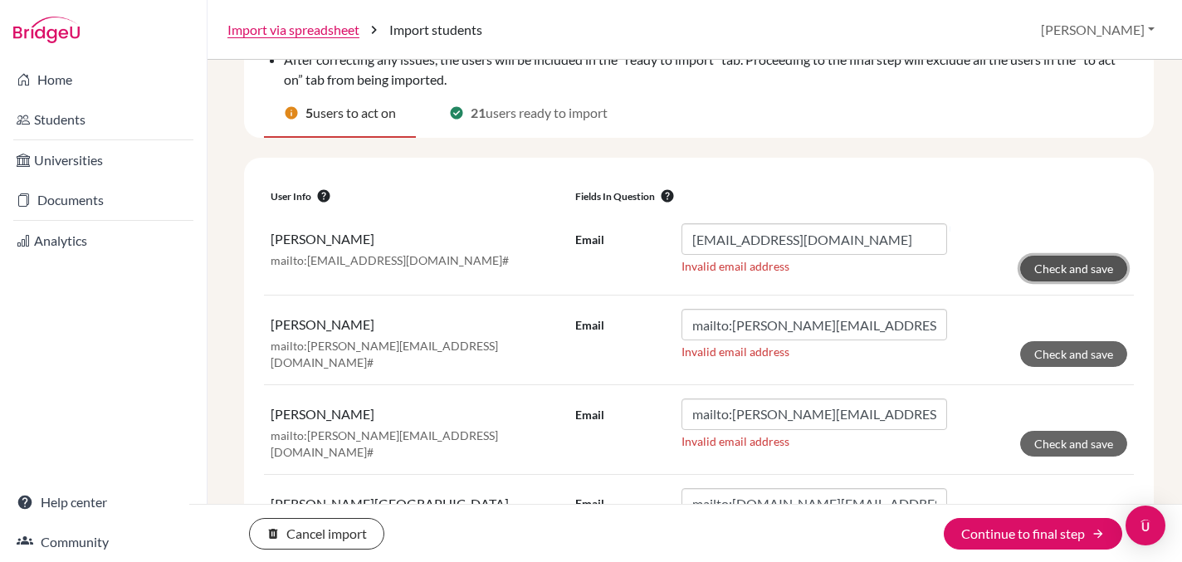
click at [1073, 269] on button "Check and save" at bounding box center [1073, 269] width 107 height 26
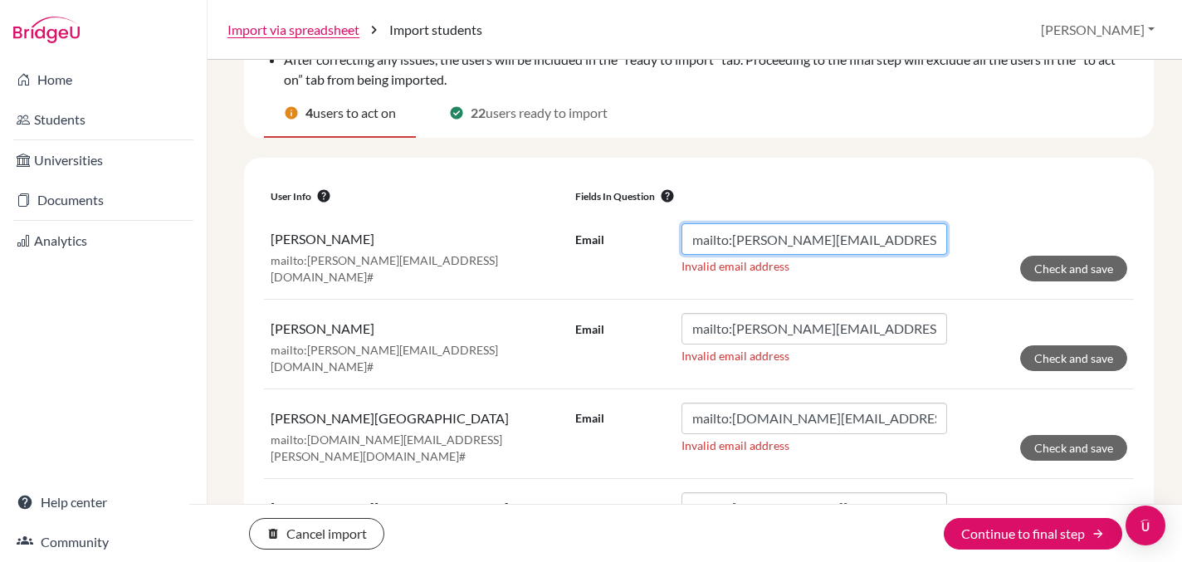
click at [736, 243] on input "mailto:[PERSON_NAME][EMAIL_ADDRESS][DOMAIN_NAME]#" at bounding box center [814, 239] width 266 height 32
drag, startPoint x: 732, startPoint y: 243, endPoint x: 659, endPoint y: 237, distance: 73.3
click at [660, 237] on div "Email mailto:[PERSON_NAME][EMAIL_ADDRESS][DOMAIN_NAME]#" at bounding box center [761, 239] width 372 height 32
click at [919, 237] on input "[PERSON_NAME][EMAIL_ADDRESS][URL][DOMAIN_NAME]" at bounding box center [814, 239] width 266 height 32
type input "[PERSON_NAME][EMAIL_ADDRESS][DOMAIN_NAME]"
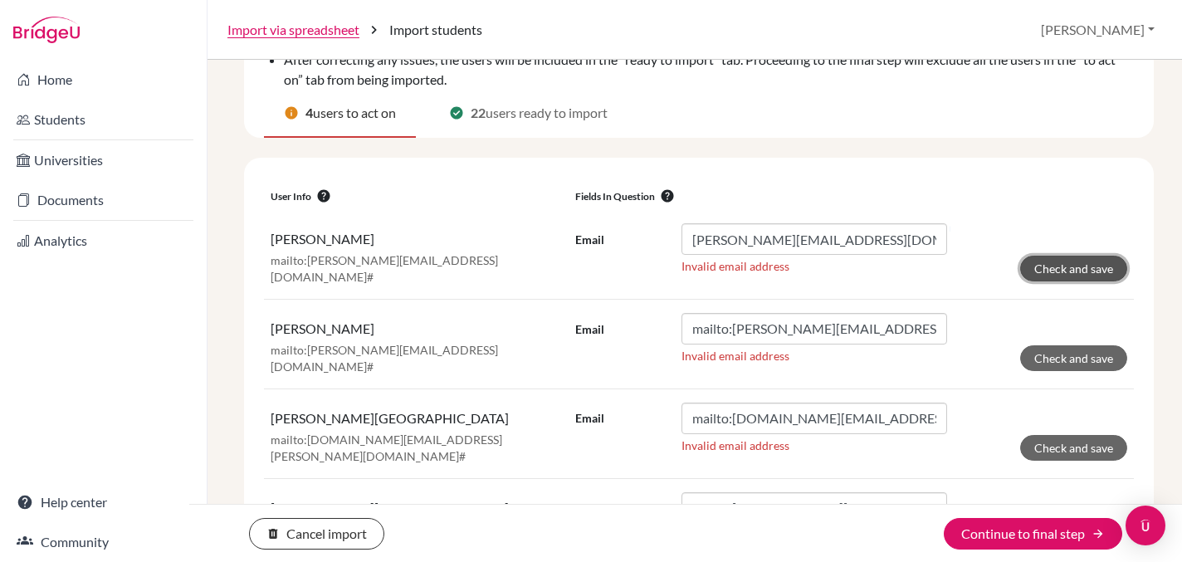
click at [1081, 270] on button "Check and save" at bounding box center [1073, 269] width 107 height 26
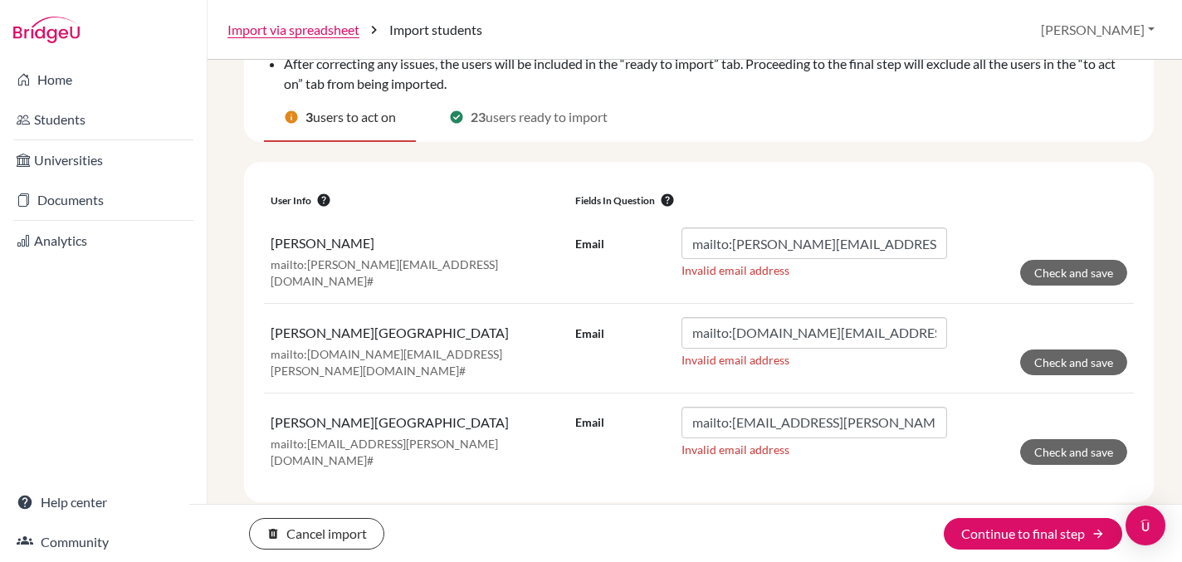
scroll to position [202, 0]
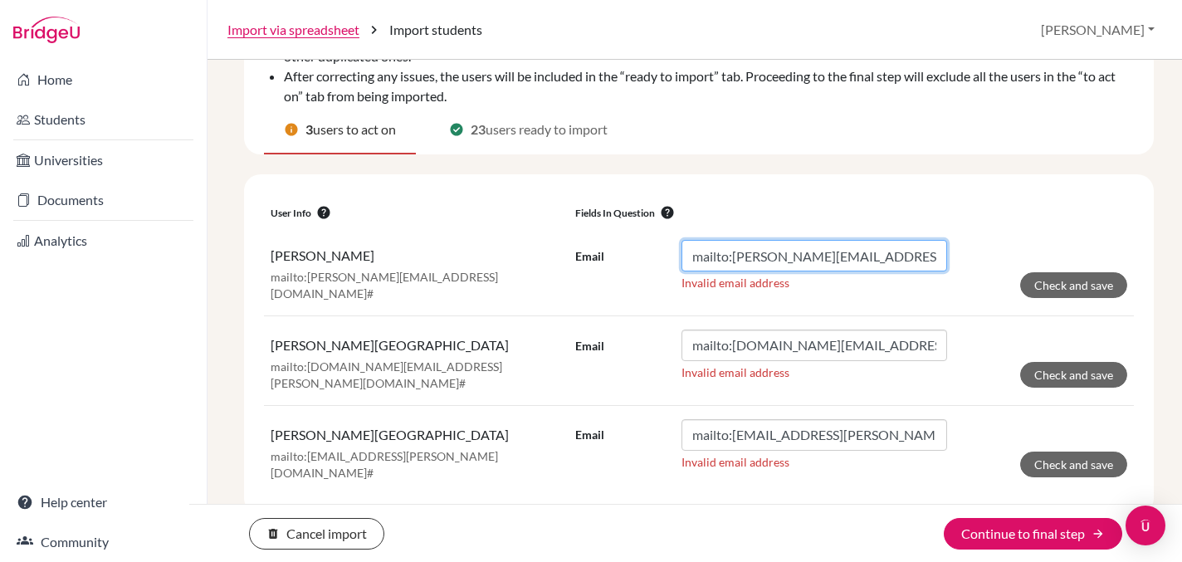
click at [733, 259] on input "mailto:[PERSON_NAME][EMAIL_ADDRESS][DOMAIN_NAME]#" at bounding box center [814, 256] width 266 height 32
drag, startPoint x: 733, startPoint y: 259, endPoint x: 647, endPoint y: 259, distance: 85.5
click at [647, 259] on div "Email mailto:[PERSON_NAME][EMAIL_ADDRESS][DOMAIN_NAME]#" at bounding box center [761, 256] width 372 height 32
click at [908, 266] on input "[PERSON_NAME][EMAIL_ADDRESS][URL][DOMAIN_NAME]" at bounding box center [814, 256] width 266 height 32
type input "[PERSON_NAME][EMAIL_ADDRESS][DOMAIN_NAME]"
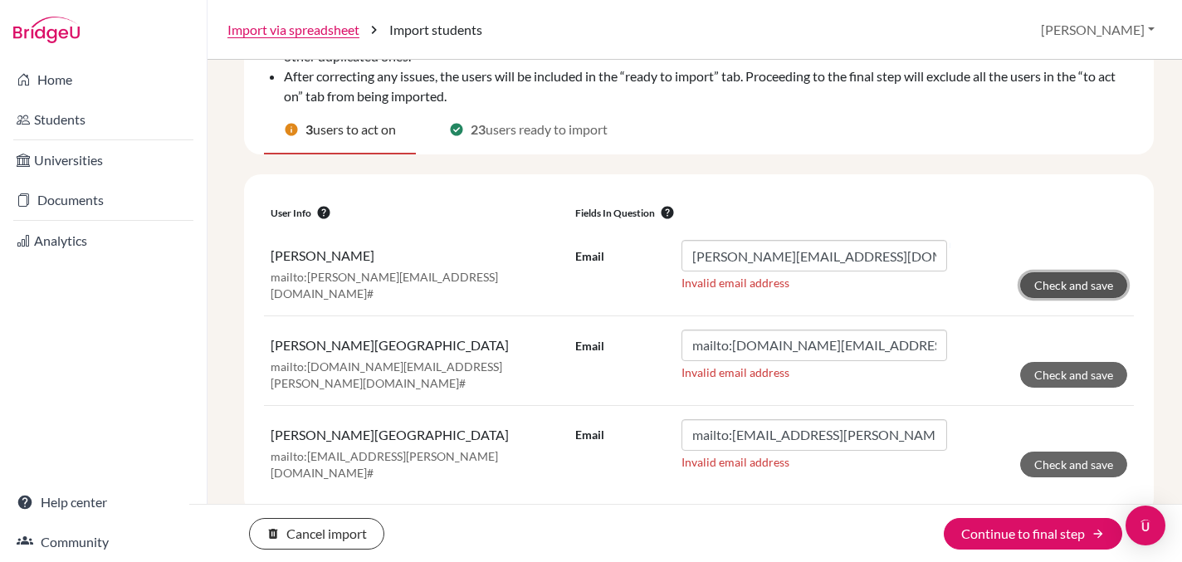
click at [1057, 288] on button "Check and save" at bounding box center [1073, 285] width 107 height 26
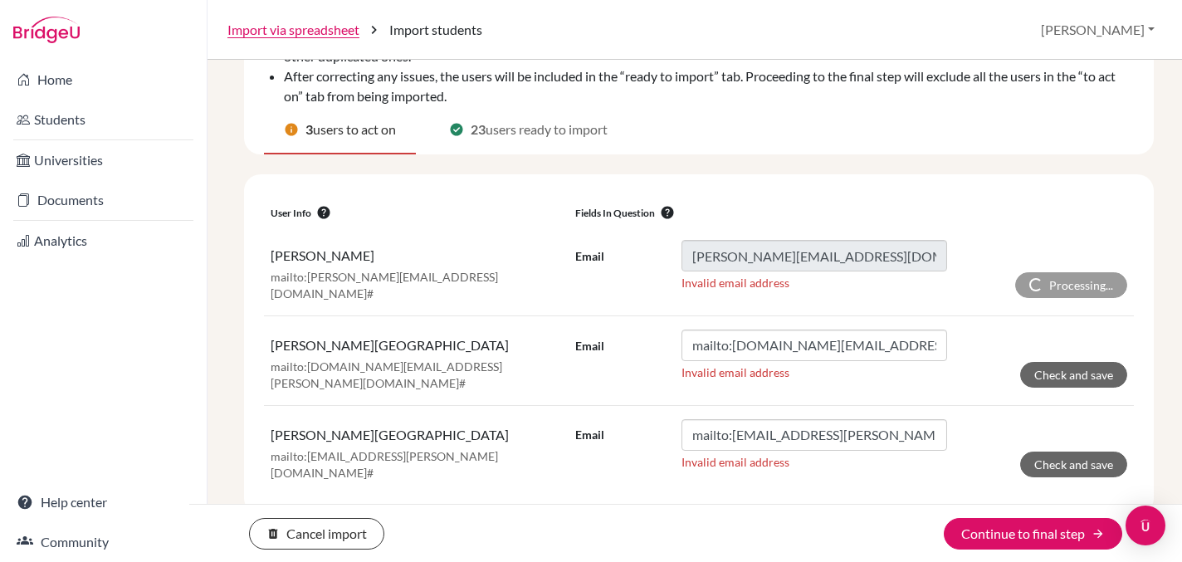
scroll to position [116, 0]
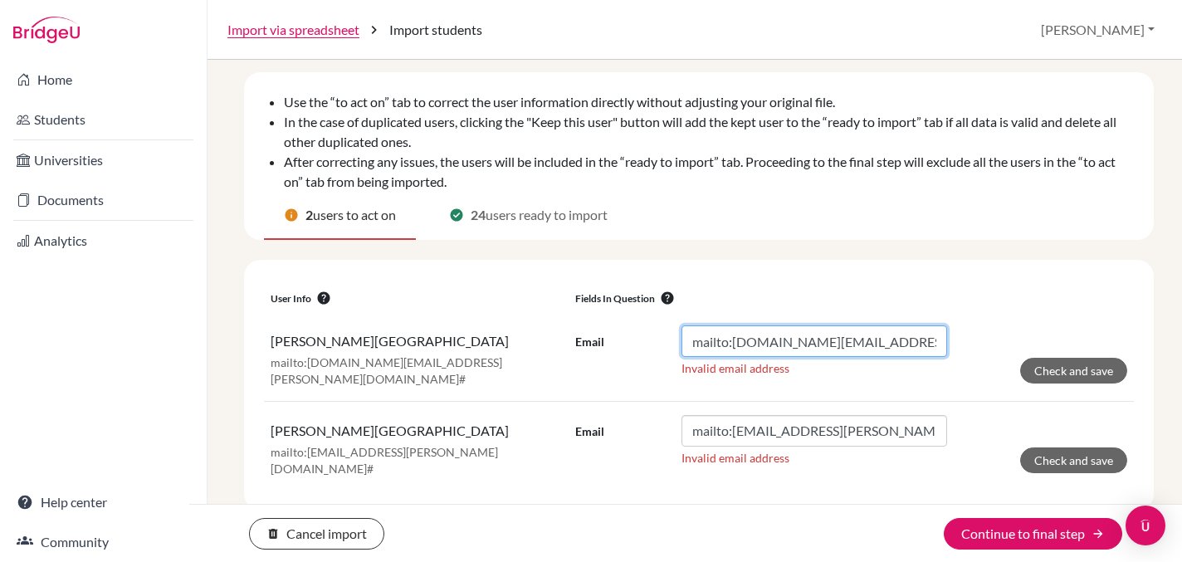
drag, startPoint x: 734, startPoint y: 345, endPoint x: 661, endPoint y: 338, distance: 73.4
click at [661, 338] on div "Email mailto:[DOMAIN_NAME][EMAIL_ADDRESS][PERSON_NAME][DOMAIN_NAME]#" at bounding box center [761, 341] width 372 height 32
click at [886, 344] on input "[DOMAIN_NAME][EMAIL_ADDRESS][URL][PERSON_NAME][DOMAIN_NAME]" at bounding box center [814, 341] width 266 height 32
type input "[DOMAIN_NAME][EMAIL_ADDRESS][PERSON_NAME][DOMAIN_NAME]"
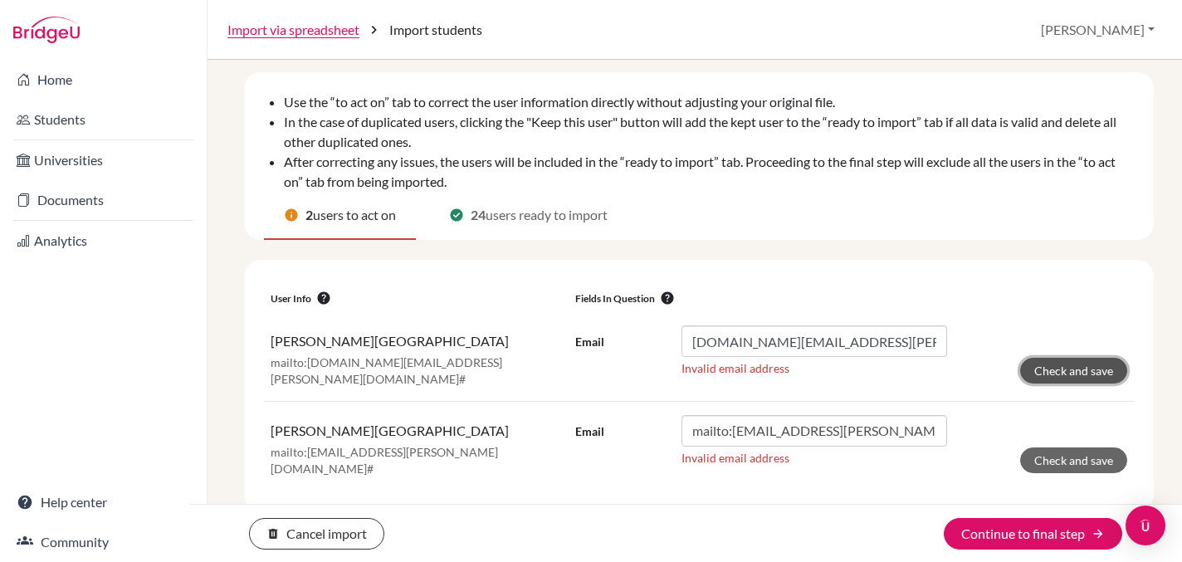
click at [1081, 367] on button "Check and save" at bounding box center [1073, 371] width 107 height 26
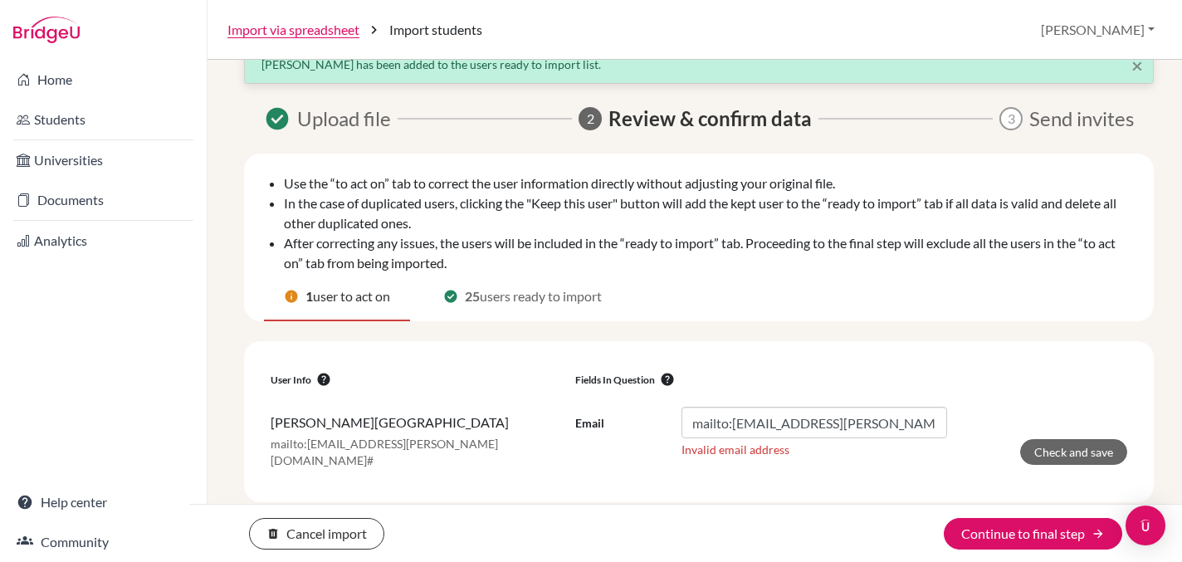
scroll to position [31, 0]
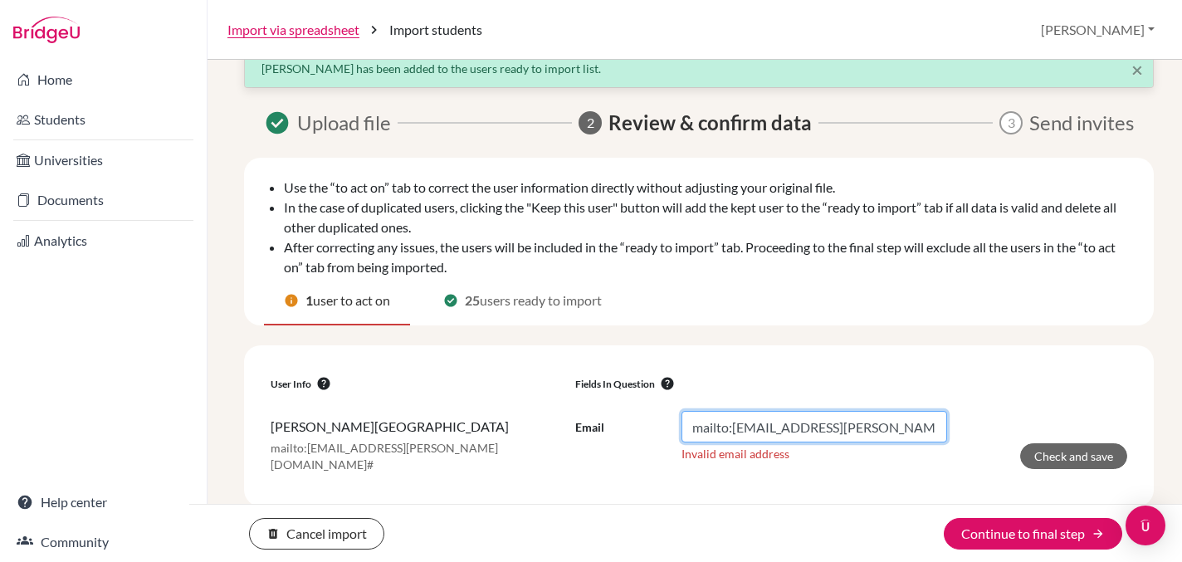
drag, startPoint x: 733, startPoint y: 428, endPoint x: 662, endPoint y: 417, distance: 71.4
click at [664, 418] on div "Email mailto:[EMAIL_ADDRESS][PERSON_NAME][DOMAIN_NAME]#" at bounding box center [761, 427] width 372 height 32
click at [902, 430] on input "[EMAIL_ADDRESS][URL][PERSON_NAME][DOMAIN_NAME]" at bounding box center [814, 427] width 266 height 32
type input "[EMAIL_ADDRESS][PERSON_NAME][DOMAIN_NAME]"
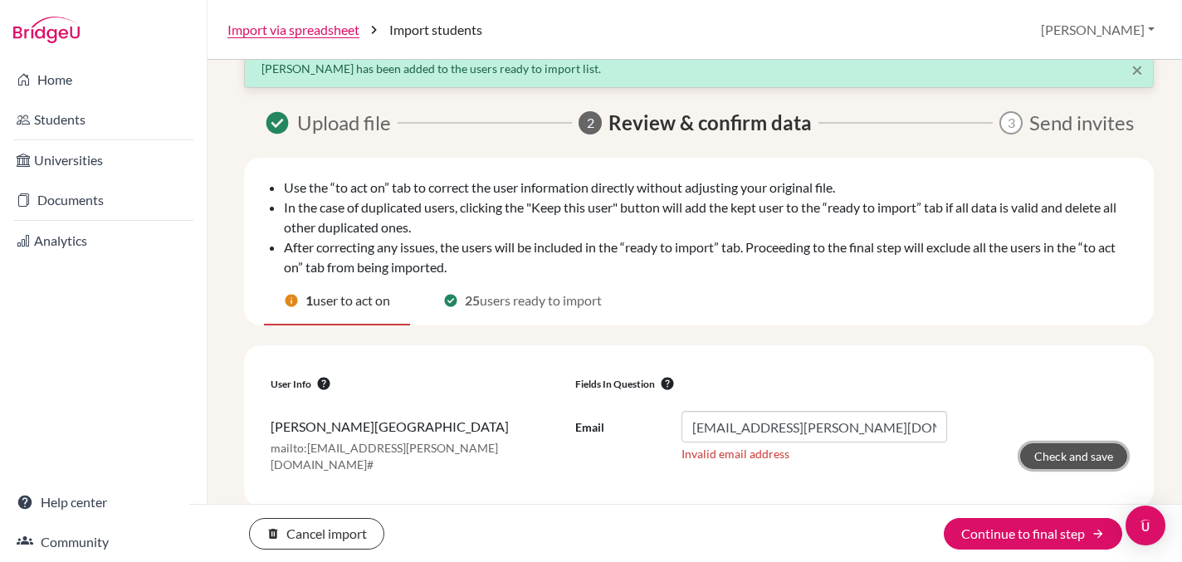
click at [1081, 457] on button "Check and save" at bounding box center [1073, 456] width 107 height 26
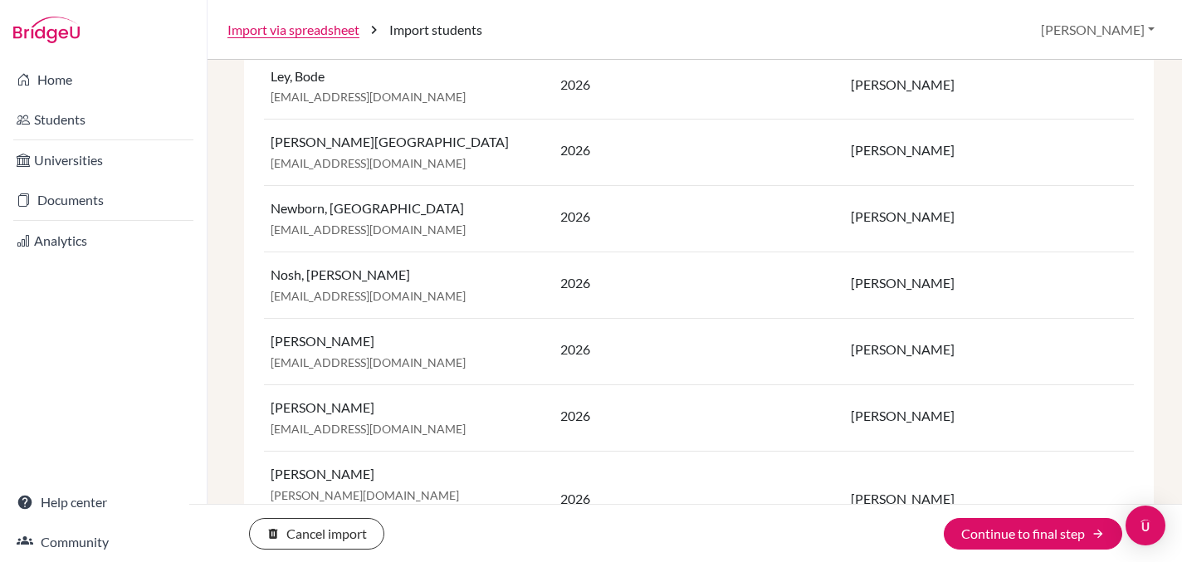
scroll to position [1593, 0]
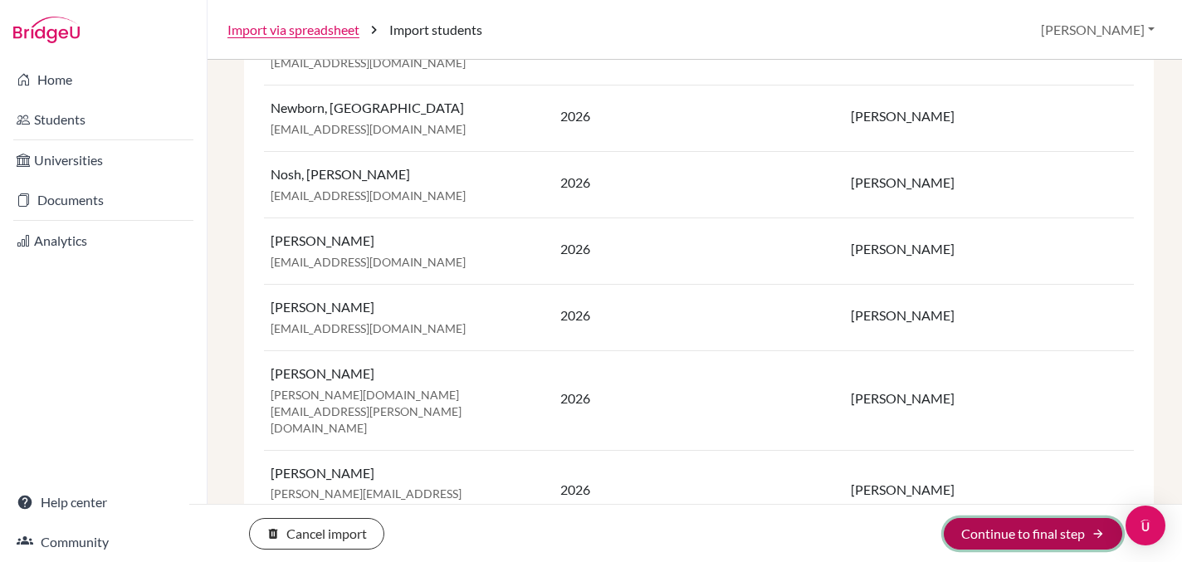
click at [1007, 532] on button "Continue to final step arrow_forward" at bounding box center [1033, 534] width 178 height 32
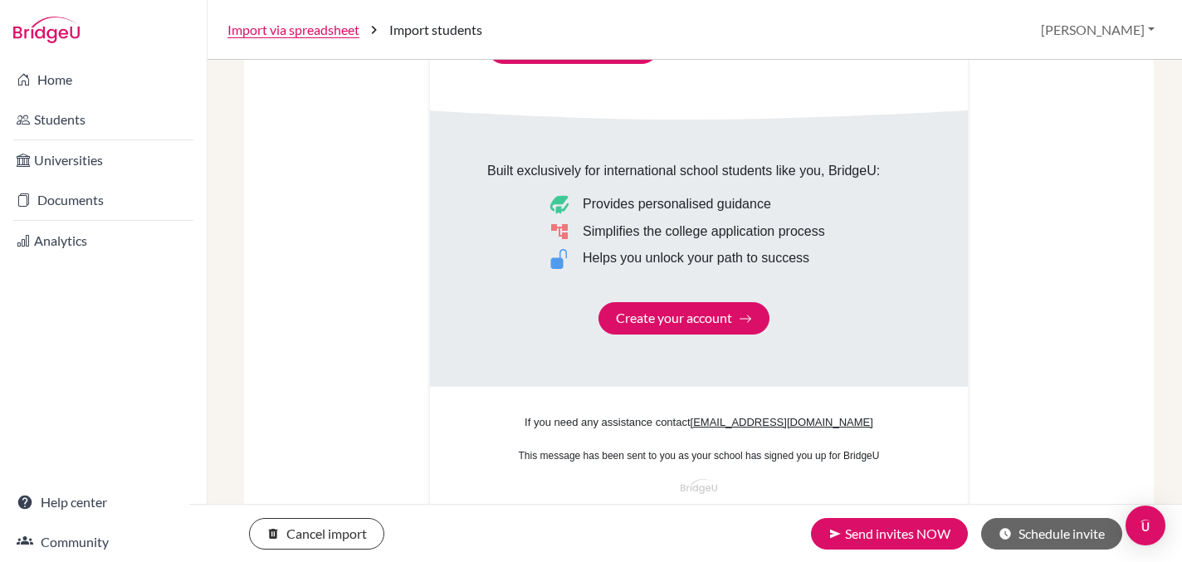
scroll to position [1076, 0]
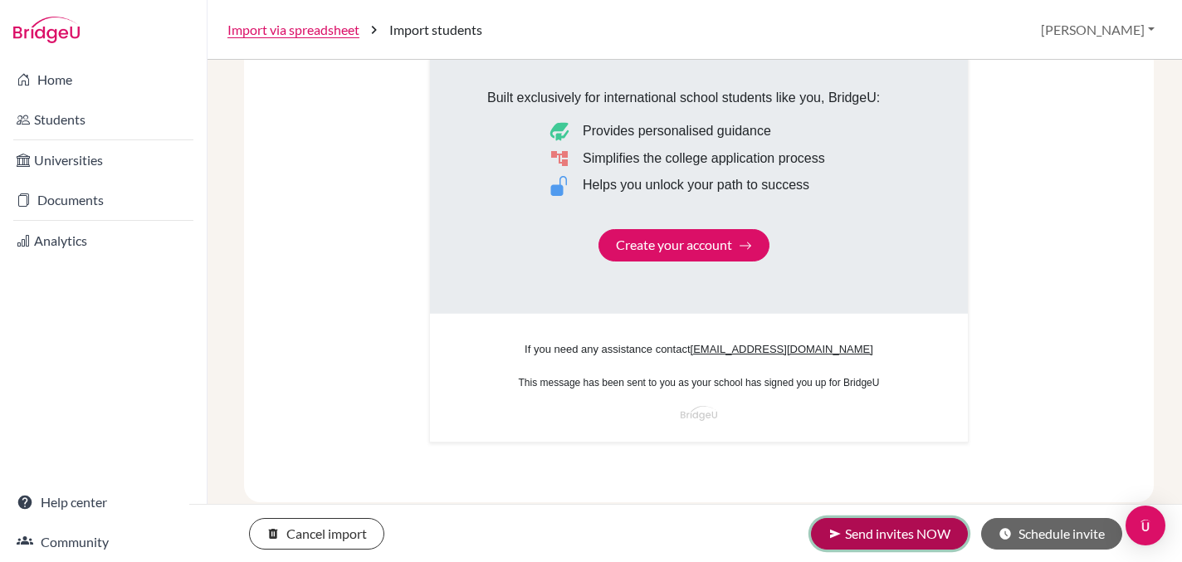
click at [888, 529] on button "send Send invites NOW" at bounding box center [889, 534] width 157 height 32
